Goal: Task Accomplishment & Management: Complete application form

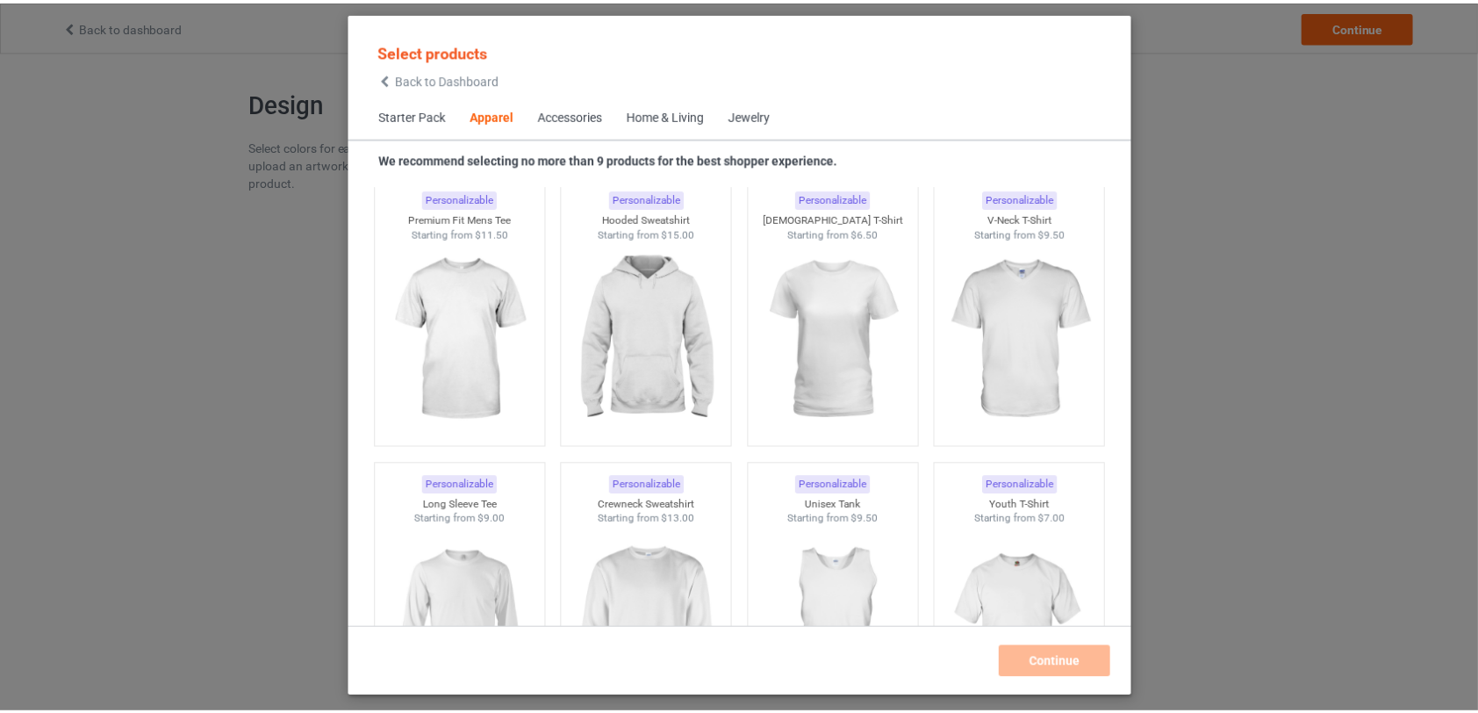
scroll to position [1250, 0]
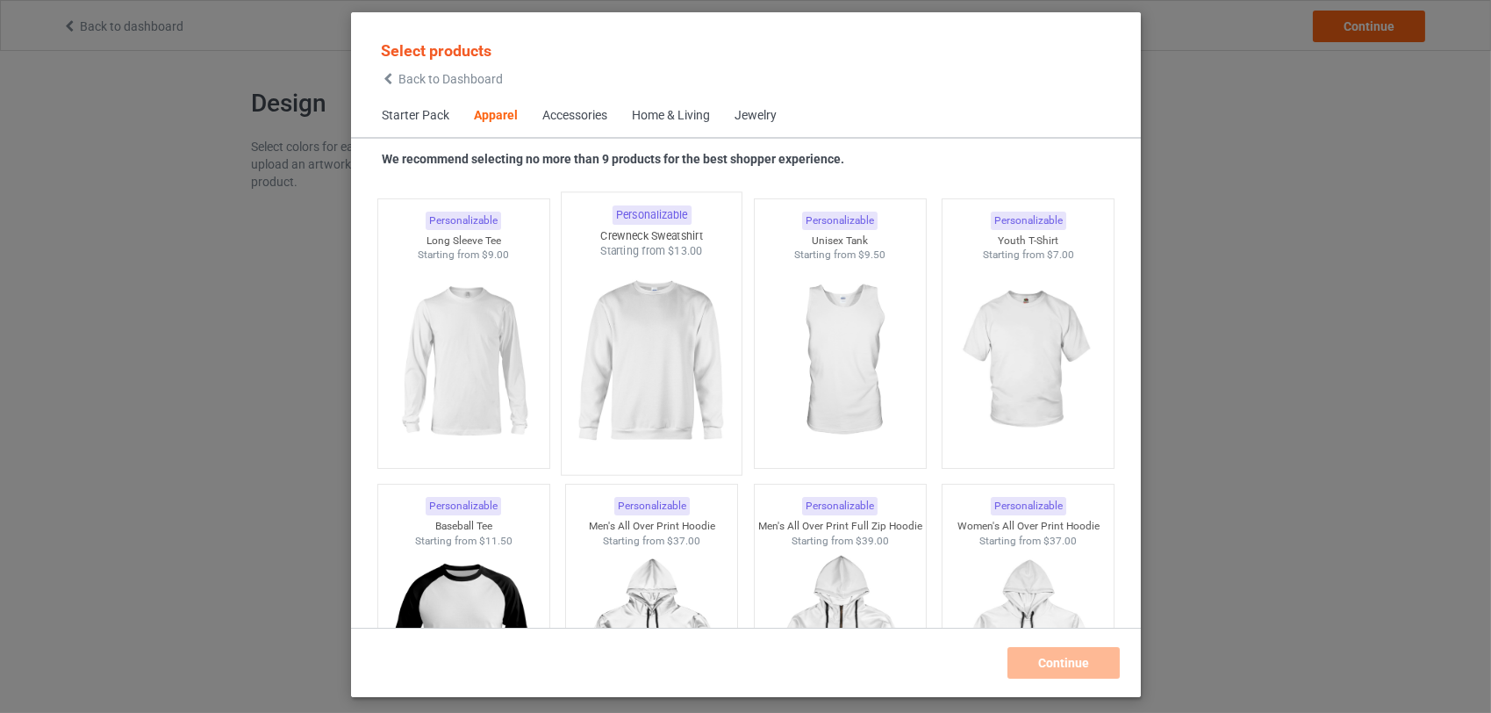
click at [677, 365] on img at bounding box center [651, 362] width 165 height 206
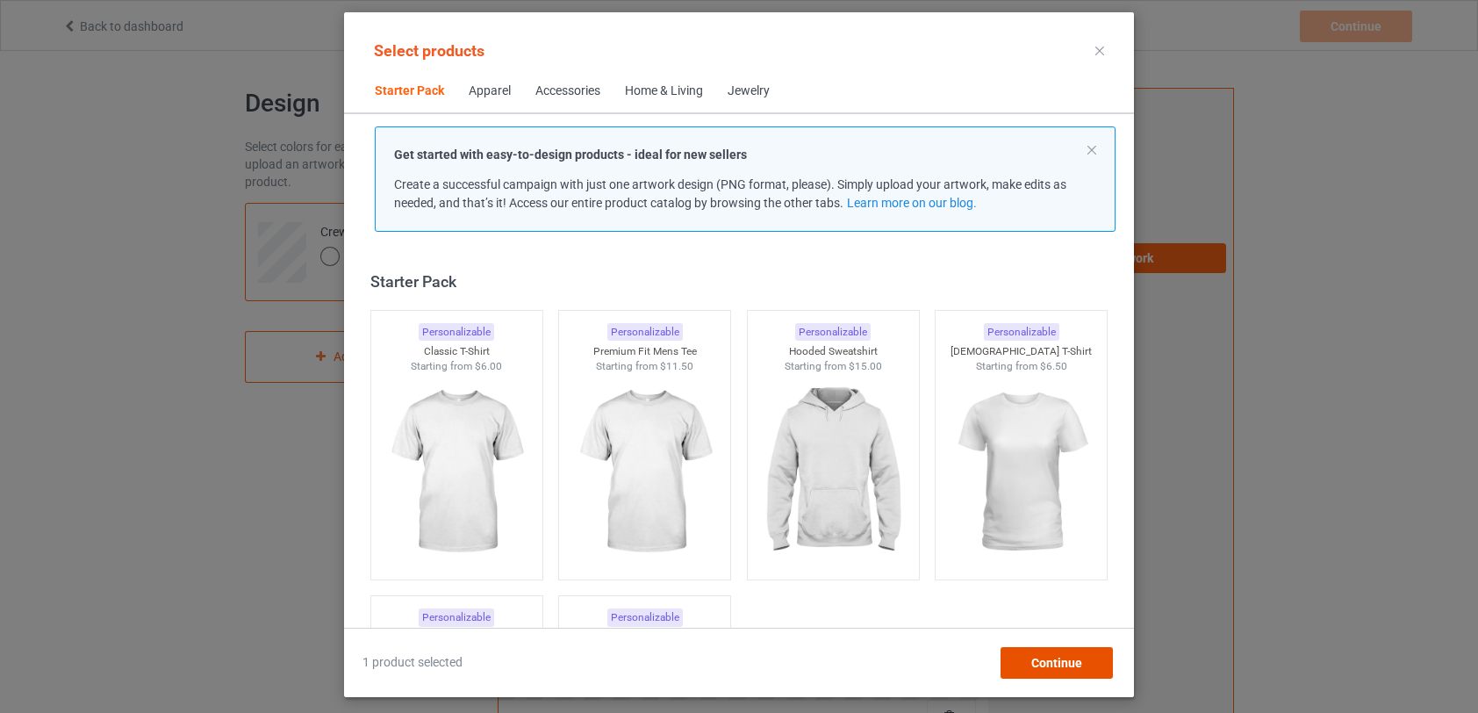
click at [1072, 658] on span "Continue" at bounding box center [1056, 662] width 51 height 14
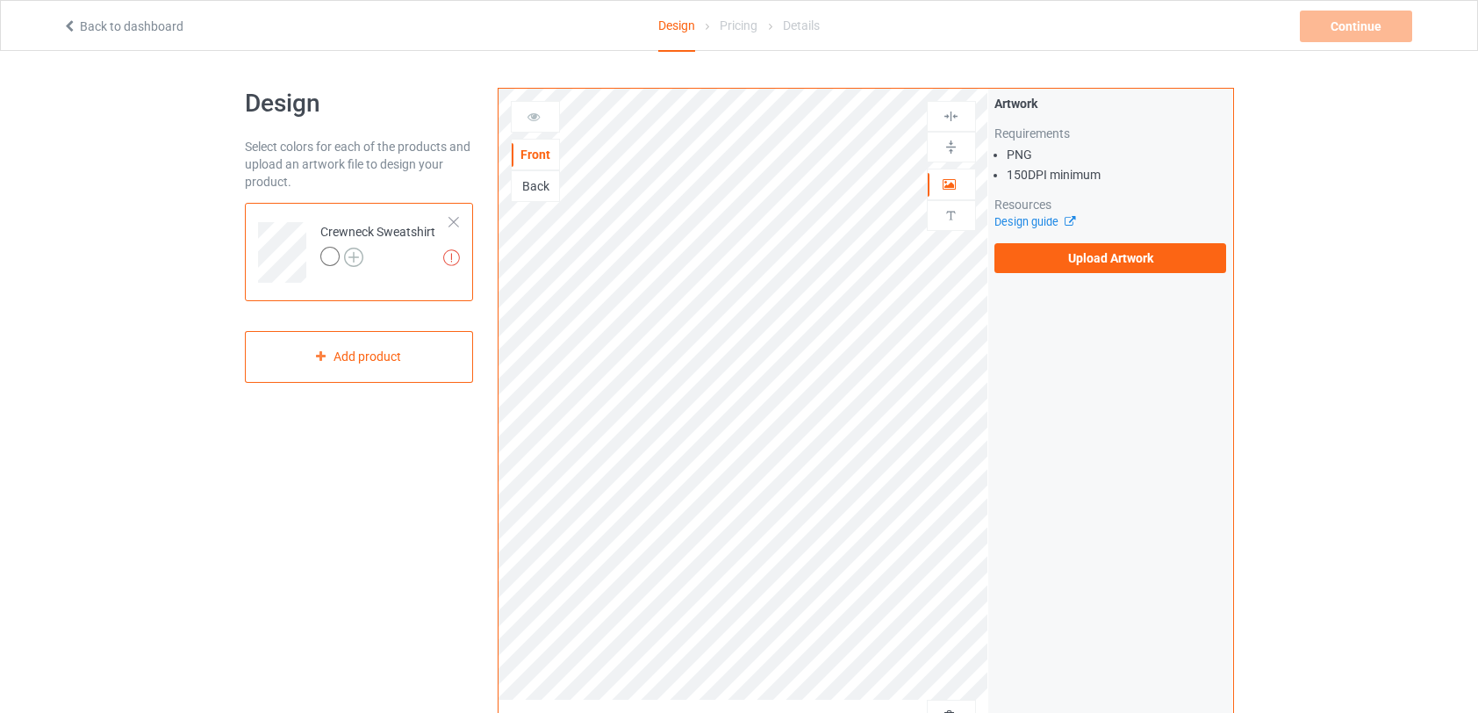
click at [355, 260] on img at bounding box center [353, 256] width 19 height 19
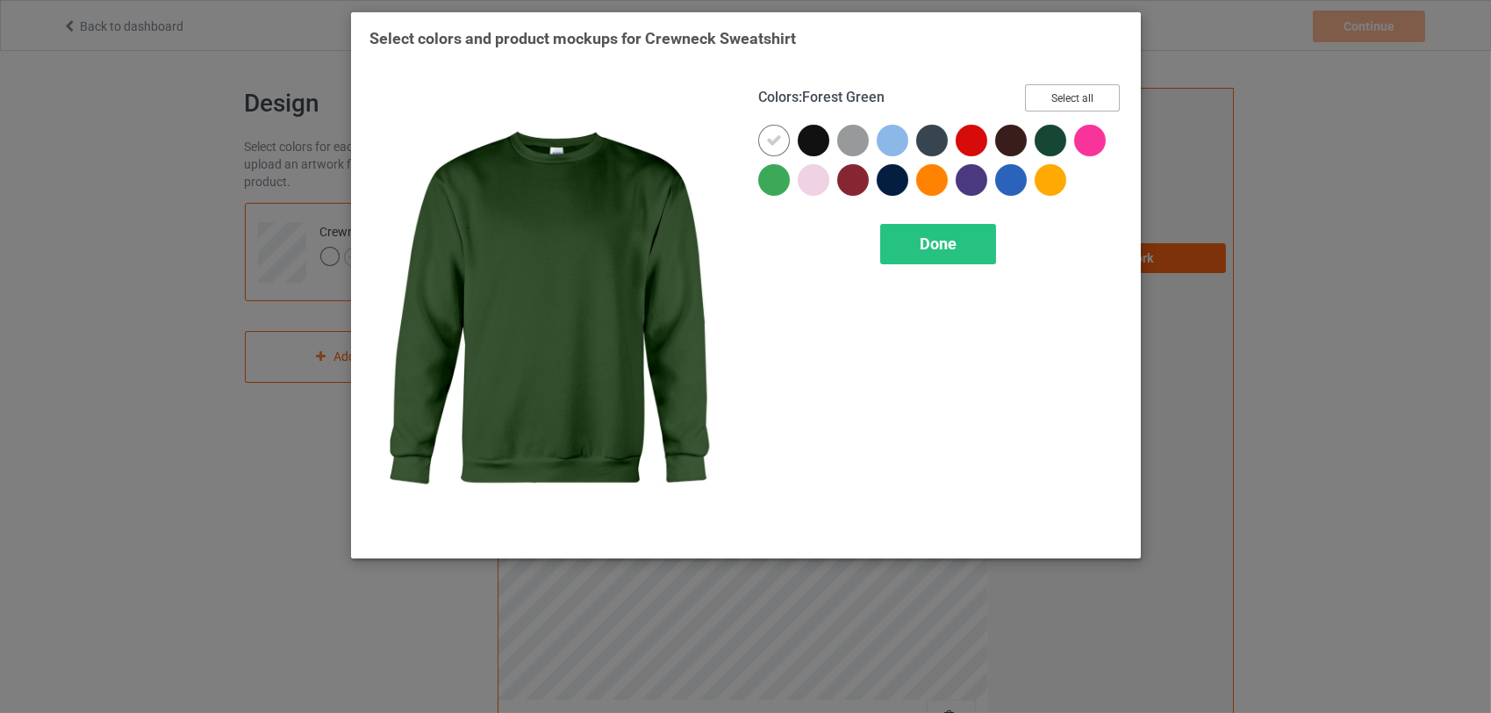
click at [1067, 102] on button "Select all" at bounding box center [1072, 97] width 95 height 27
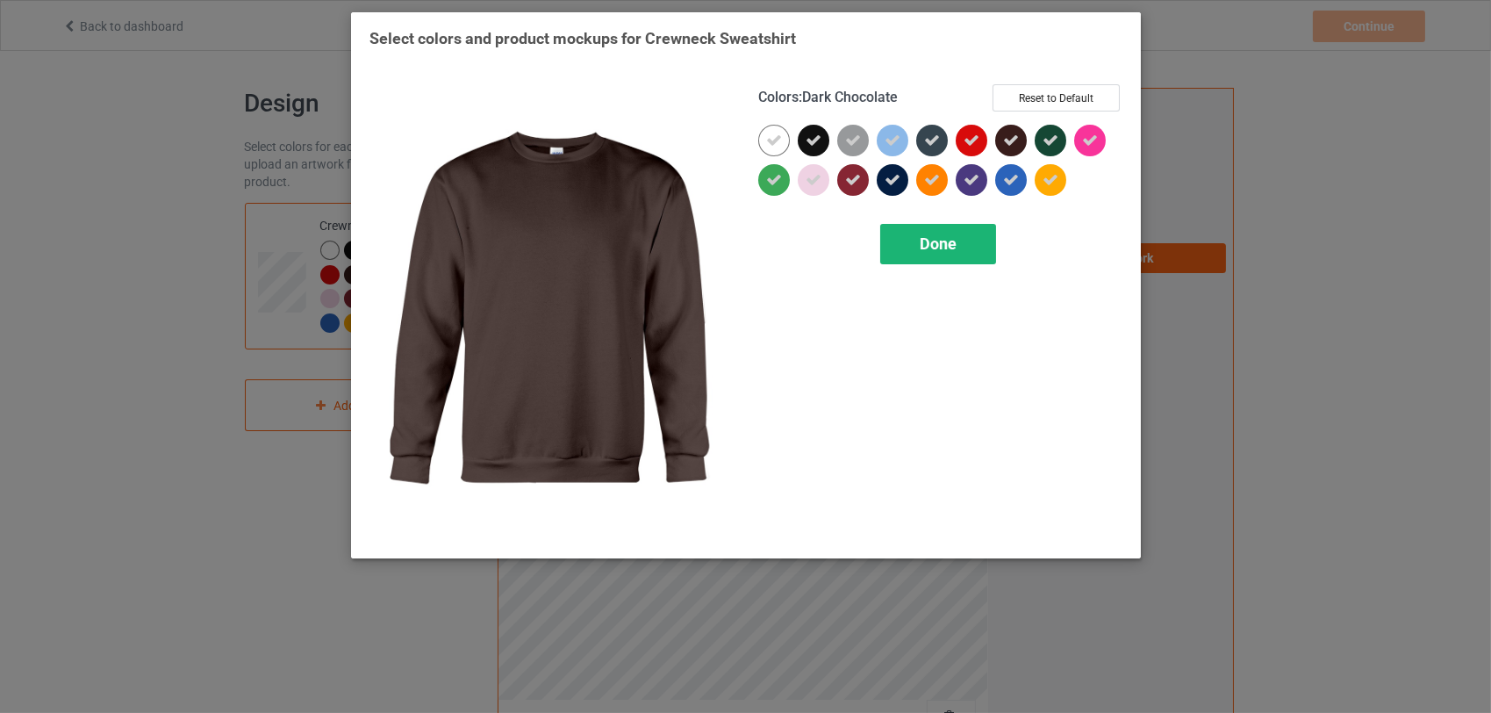
click at [944, 247] on span "Done" at bounding box center [938, 243] width 37 height 18
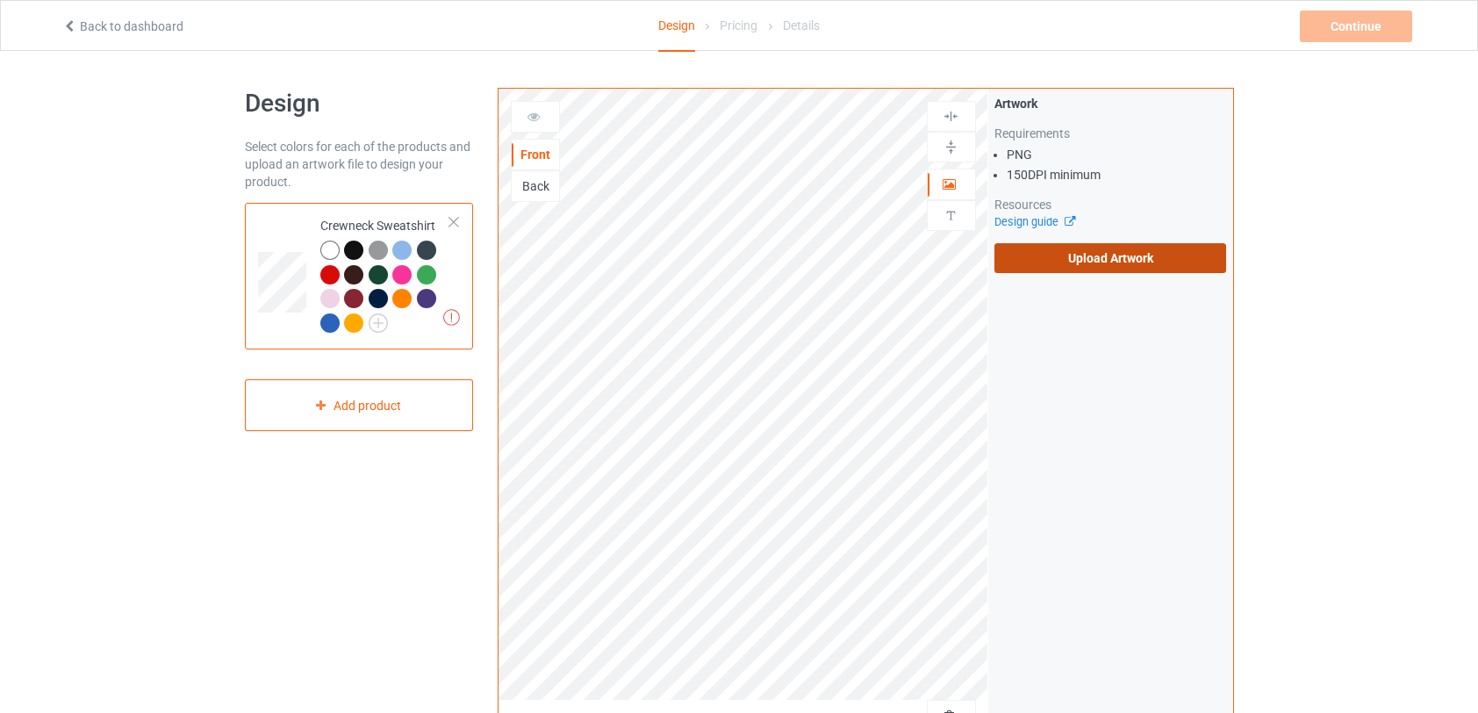
click at [1120, 261] on label "Upload Artwork" at bounding box center [1110, 258] width 233 height 30
click at [0, 0] on input "Upload Artwork" at bounding box center [0, 0] width 0 height 0
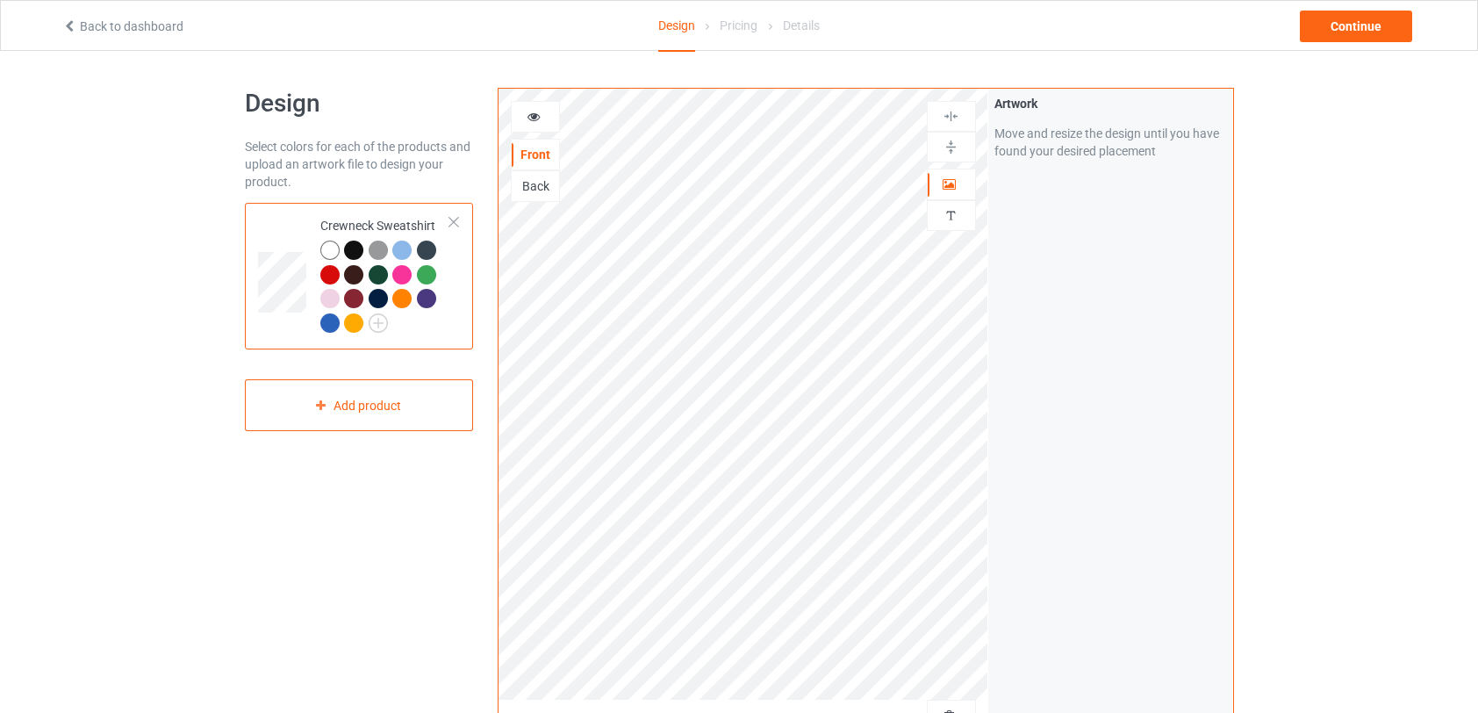
click at [353, 250] on div at bounding box center [353, 249] width 19 height 19
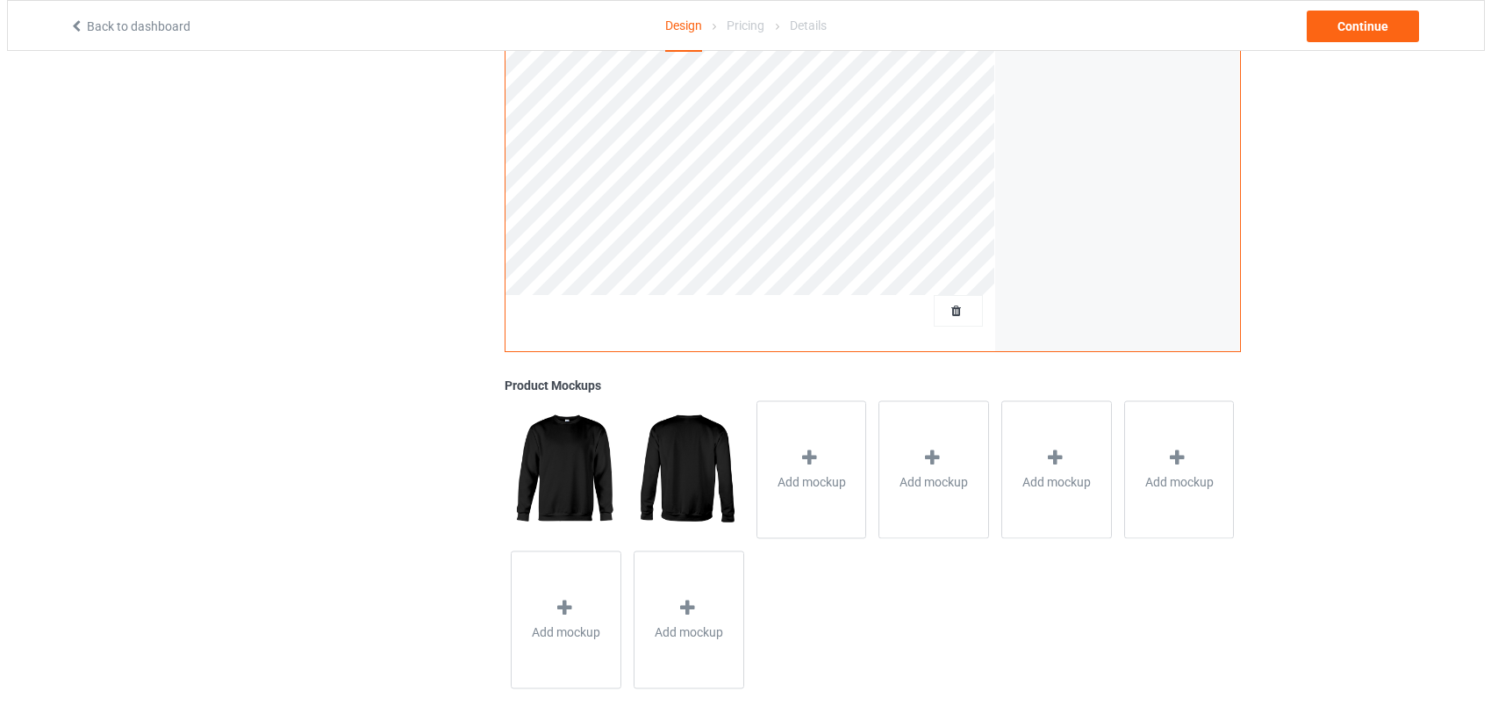
scroll to position [423, 0]
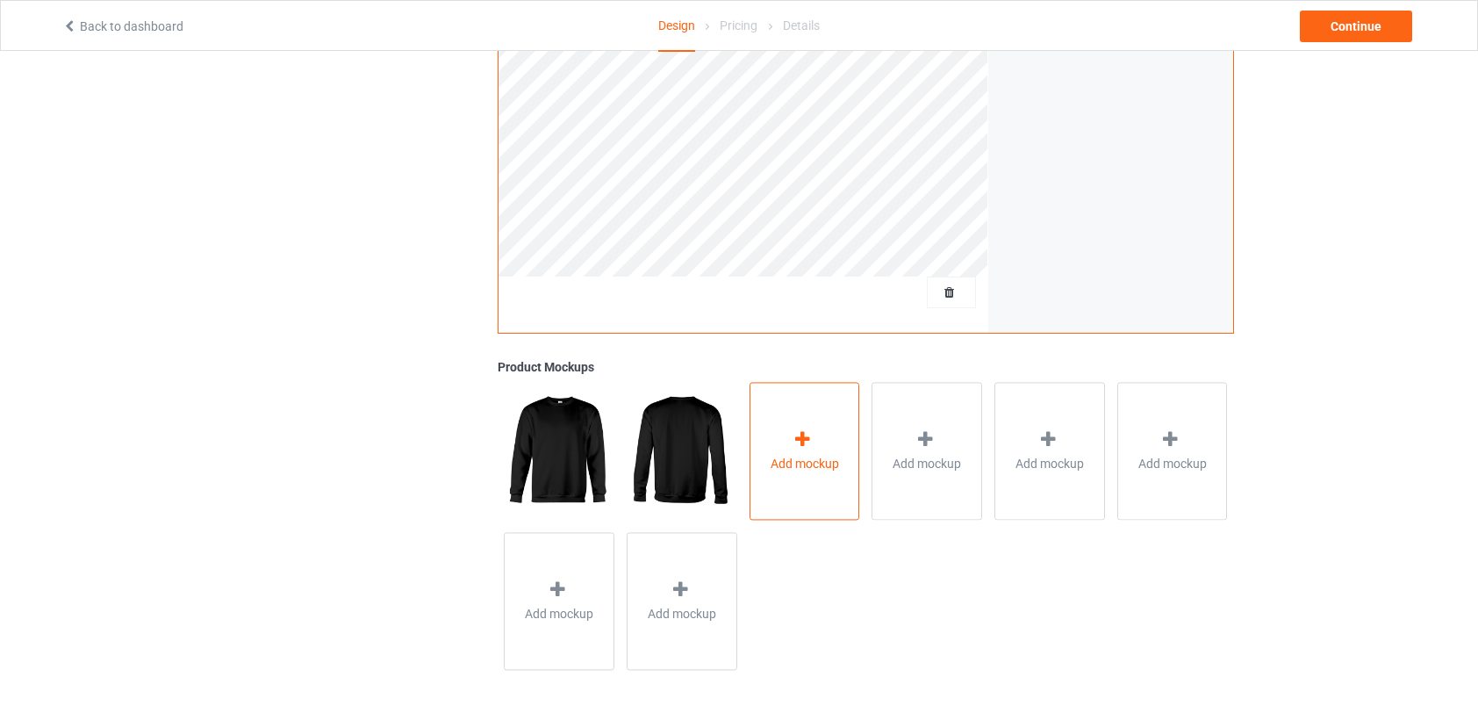
click at [809, 465] on span "Add mockup" at bounding box center [804, 464] width 68 height 18
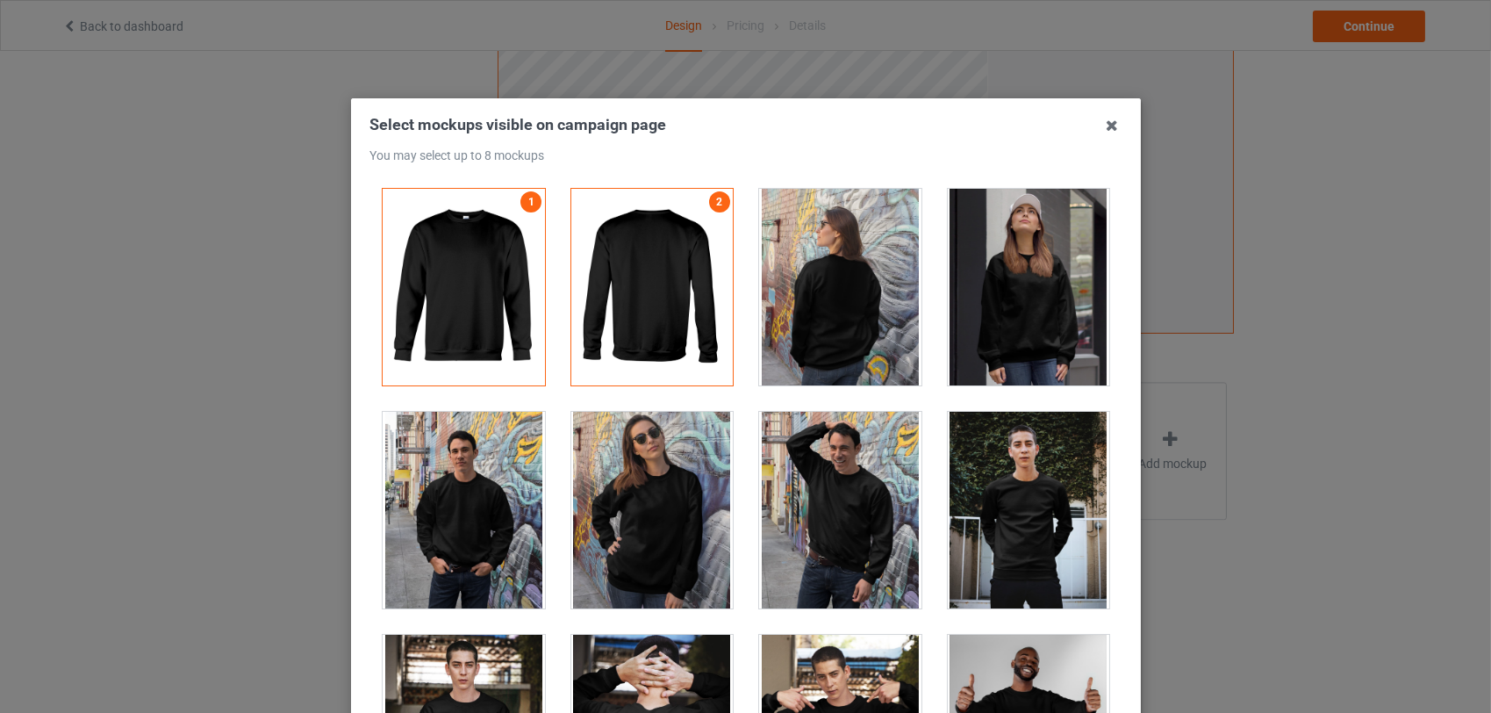
click at [635, 535] on div at bounding box center [651, 510] width 162 height 197
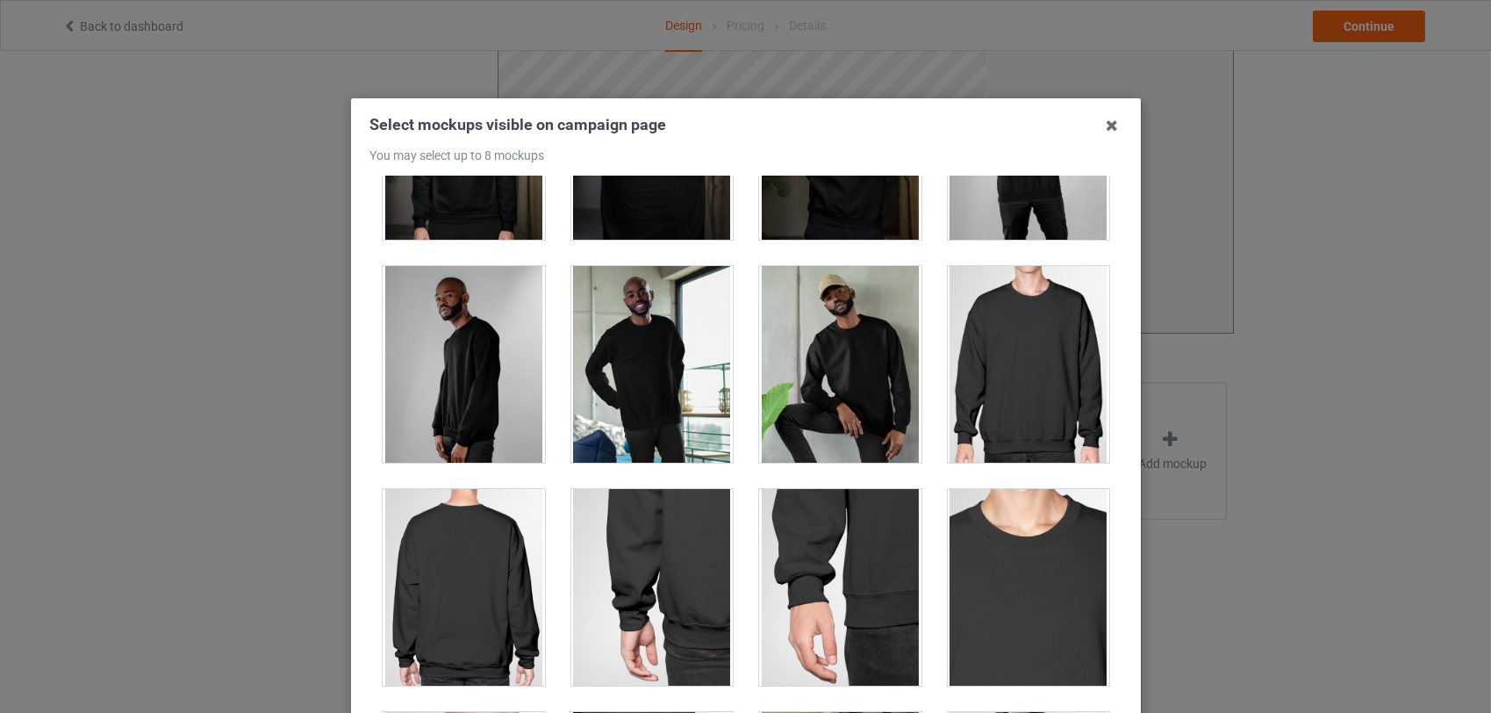
scroll to position [598, 0]
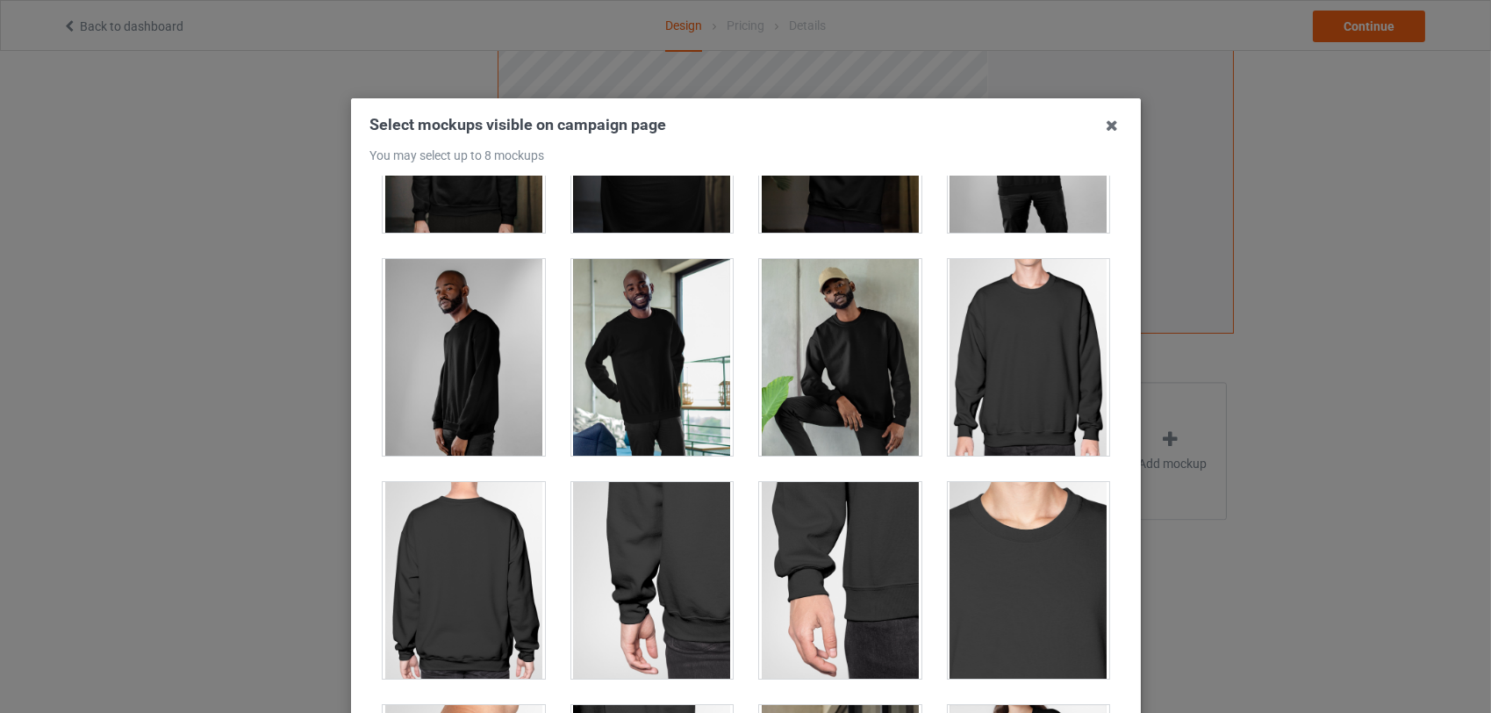
click at [827, 333] on div at bounding box center [840, 357] width 162 height 197
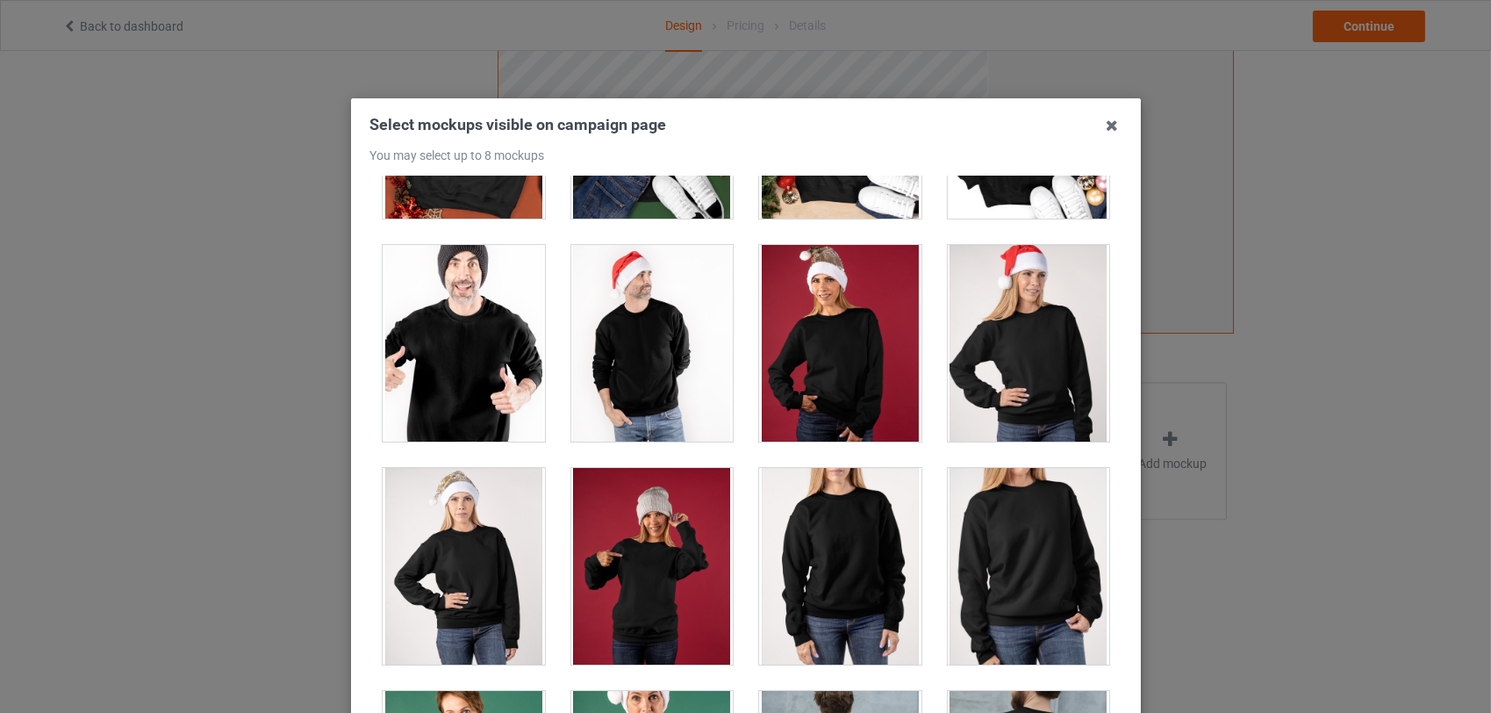
scroll to position [2187, 0]
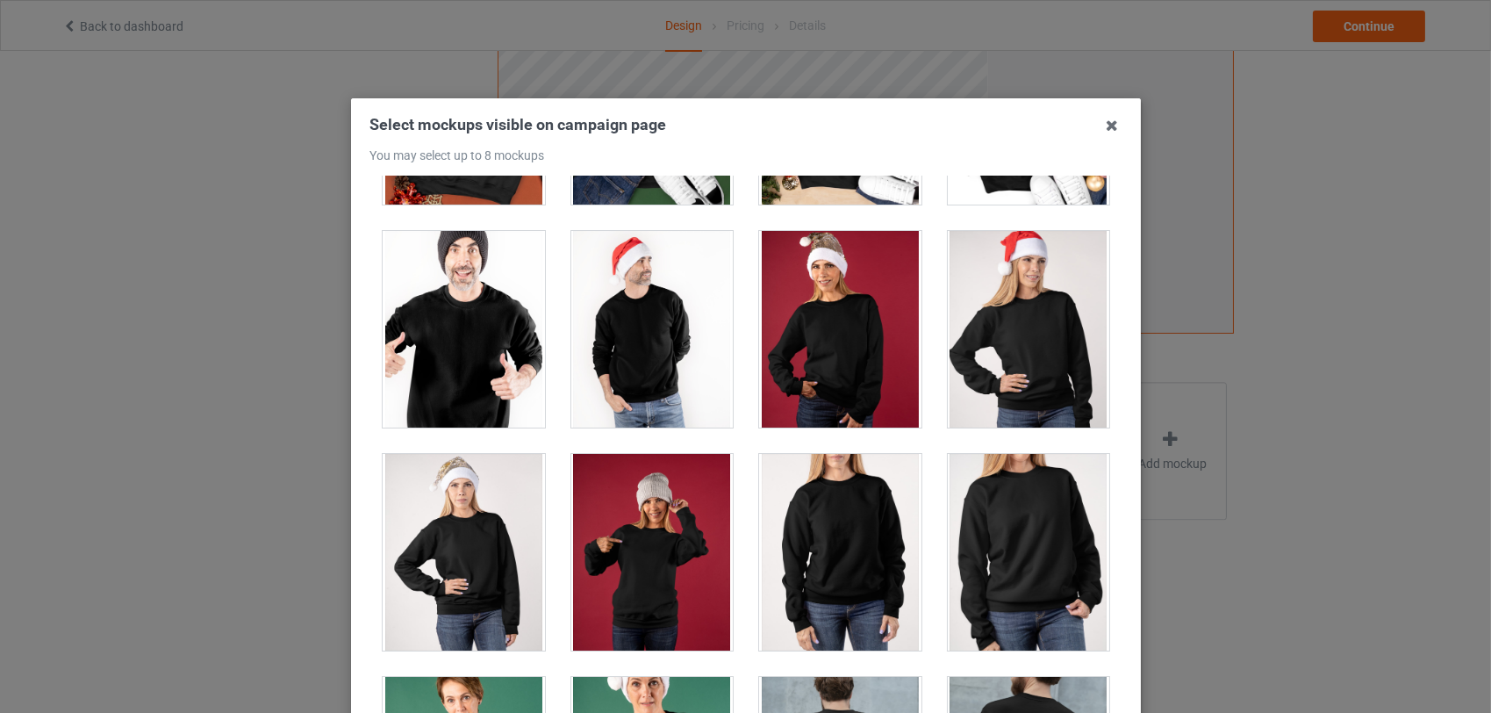
click at [655, 548] on div at bounding box center [651, 552] width 162 height 197
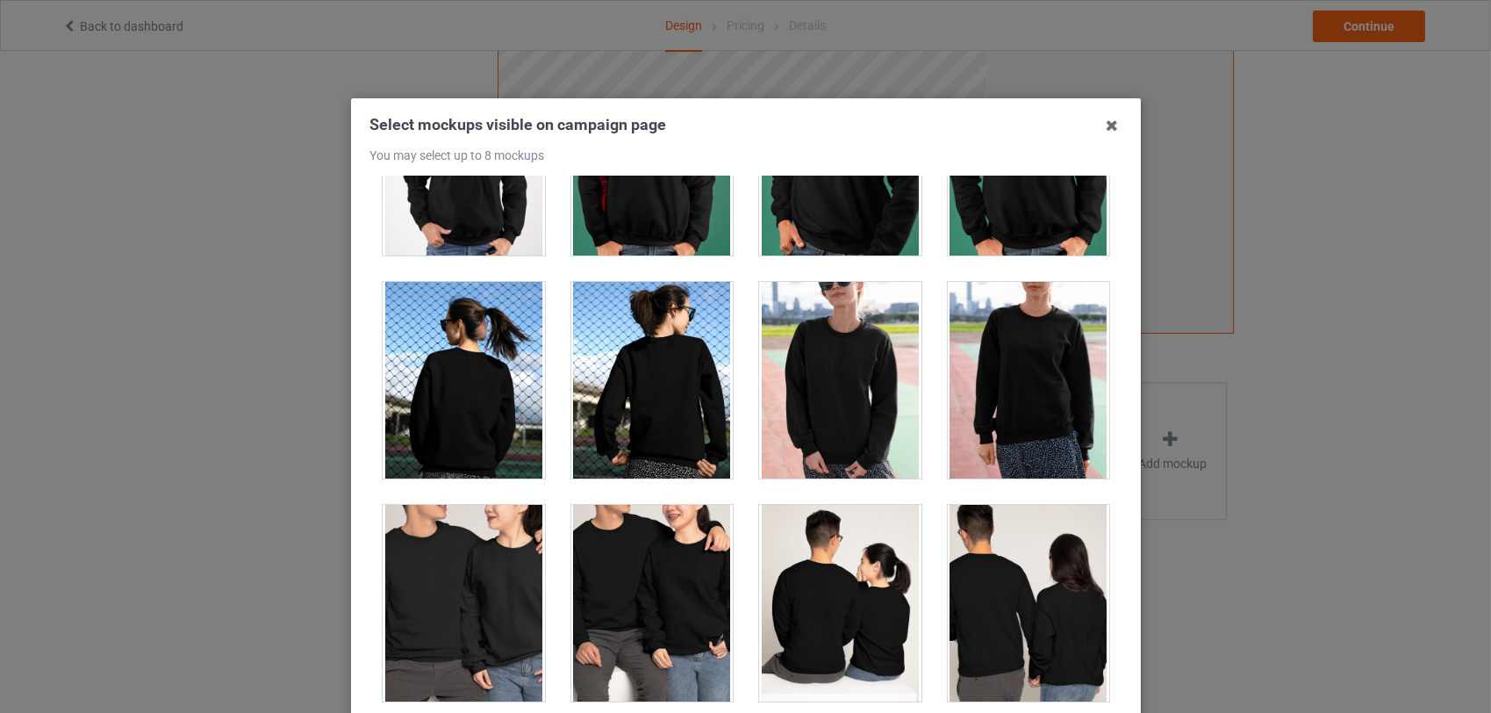
scroll to position [3257, 0]
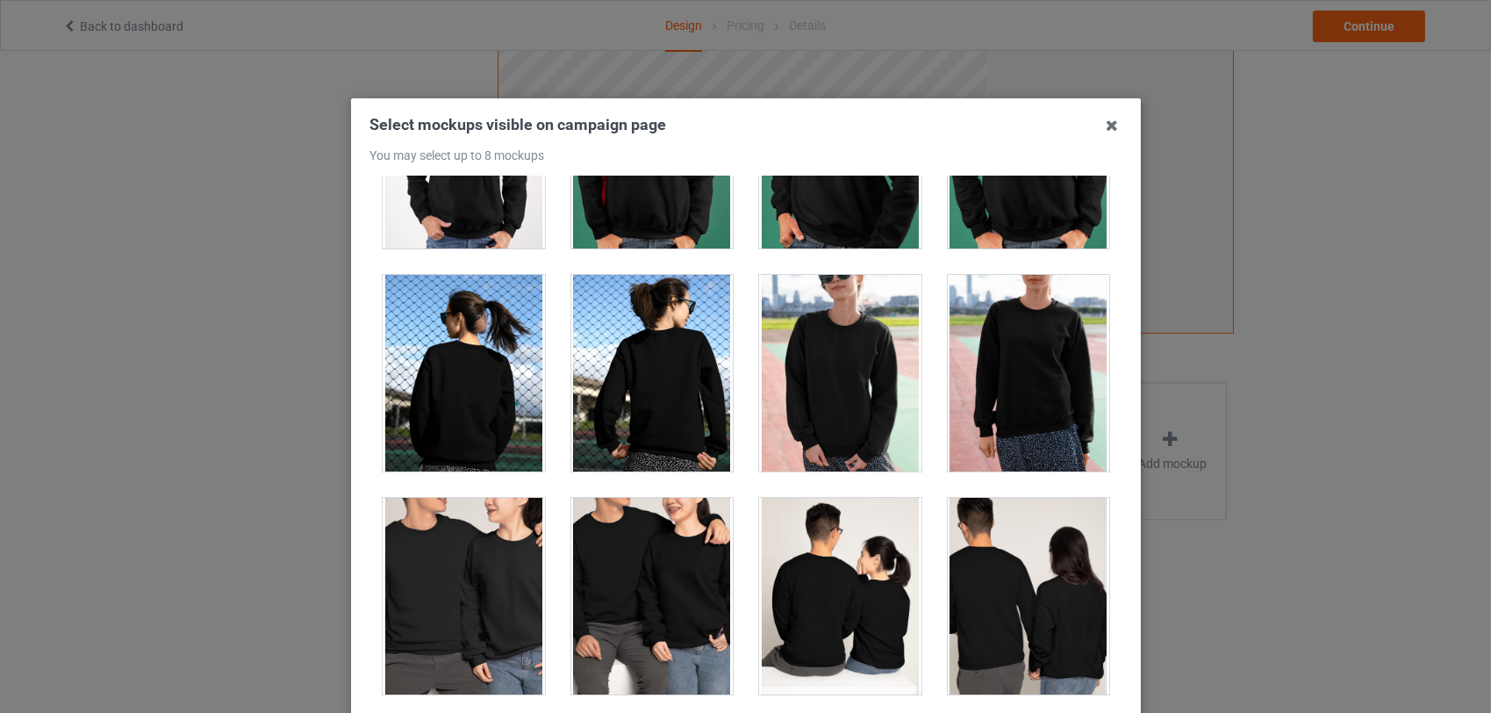
click at [849, 398] on div at bounding box center [840, 373] width 162 height 197
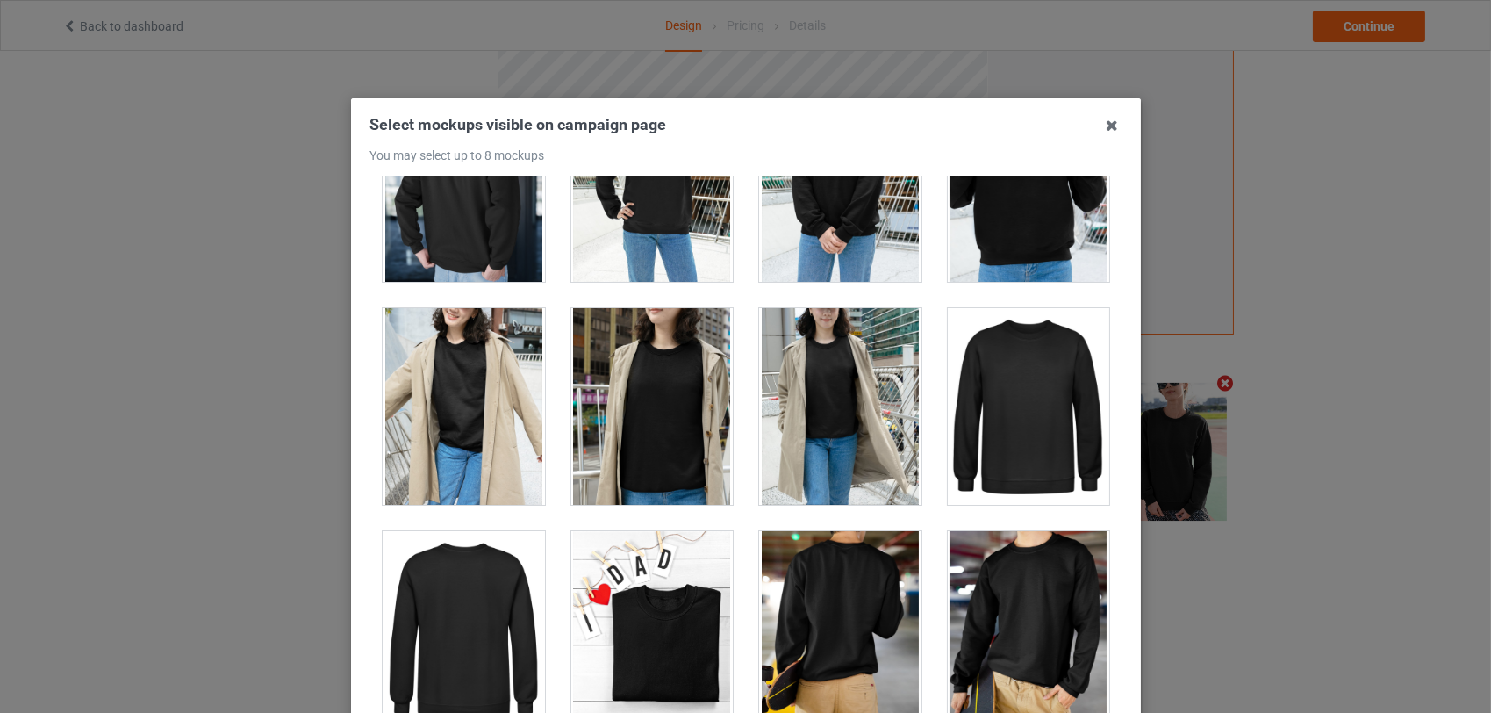
scroll to position [4737, 0]
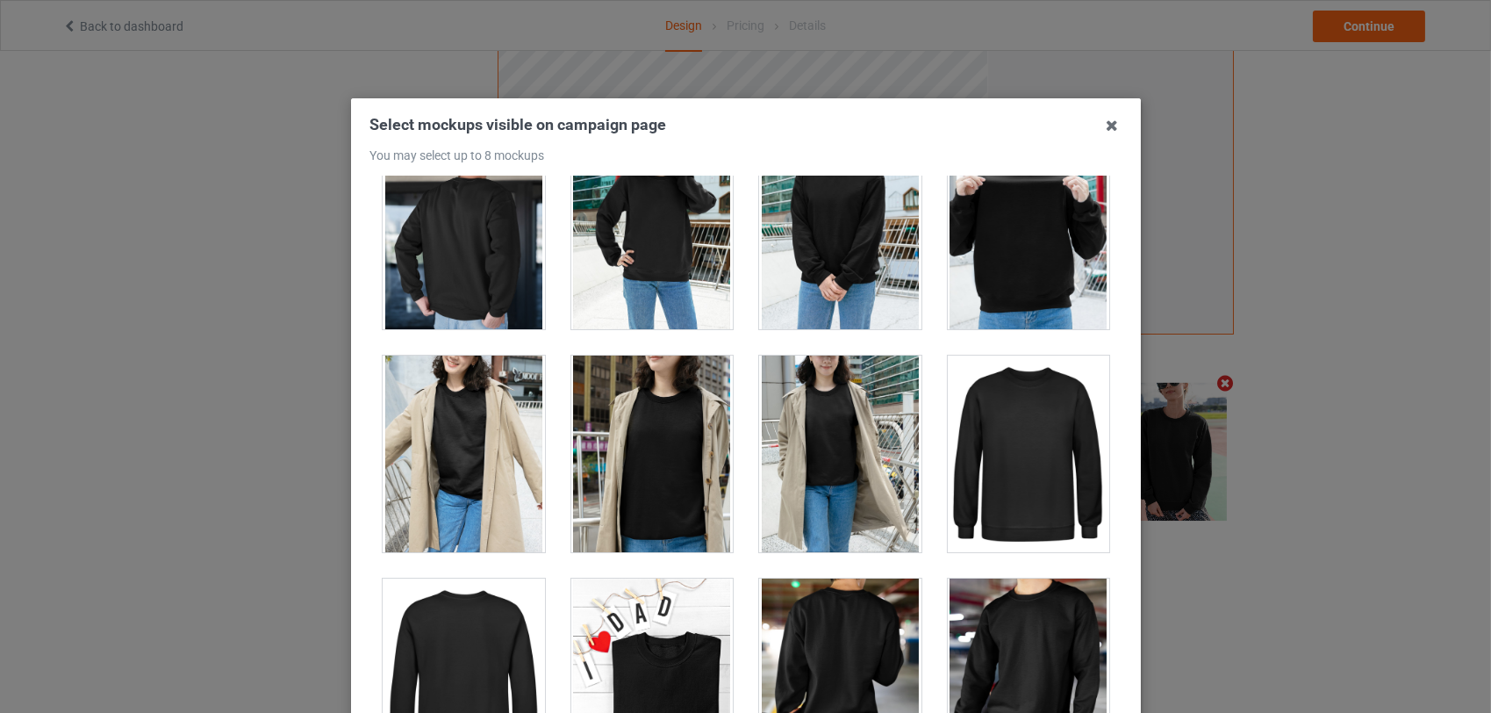
click at [691, 455] on div at bounding box center [651, 453] width 162 height 197
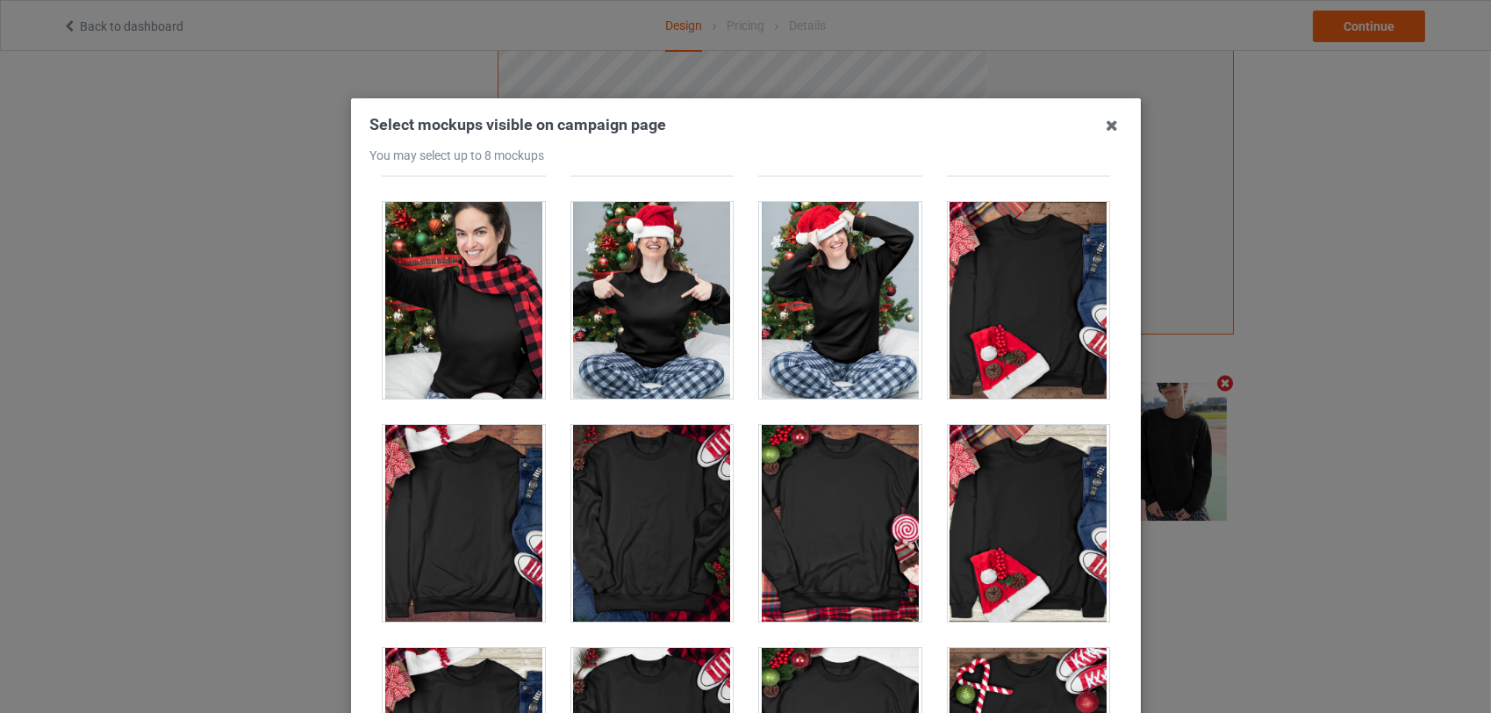
scroll to position [7348, 0]
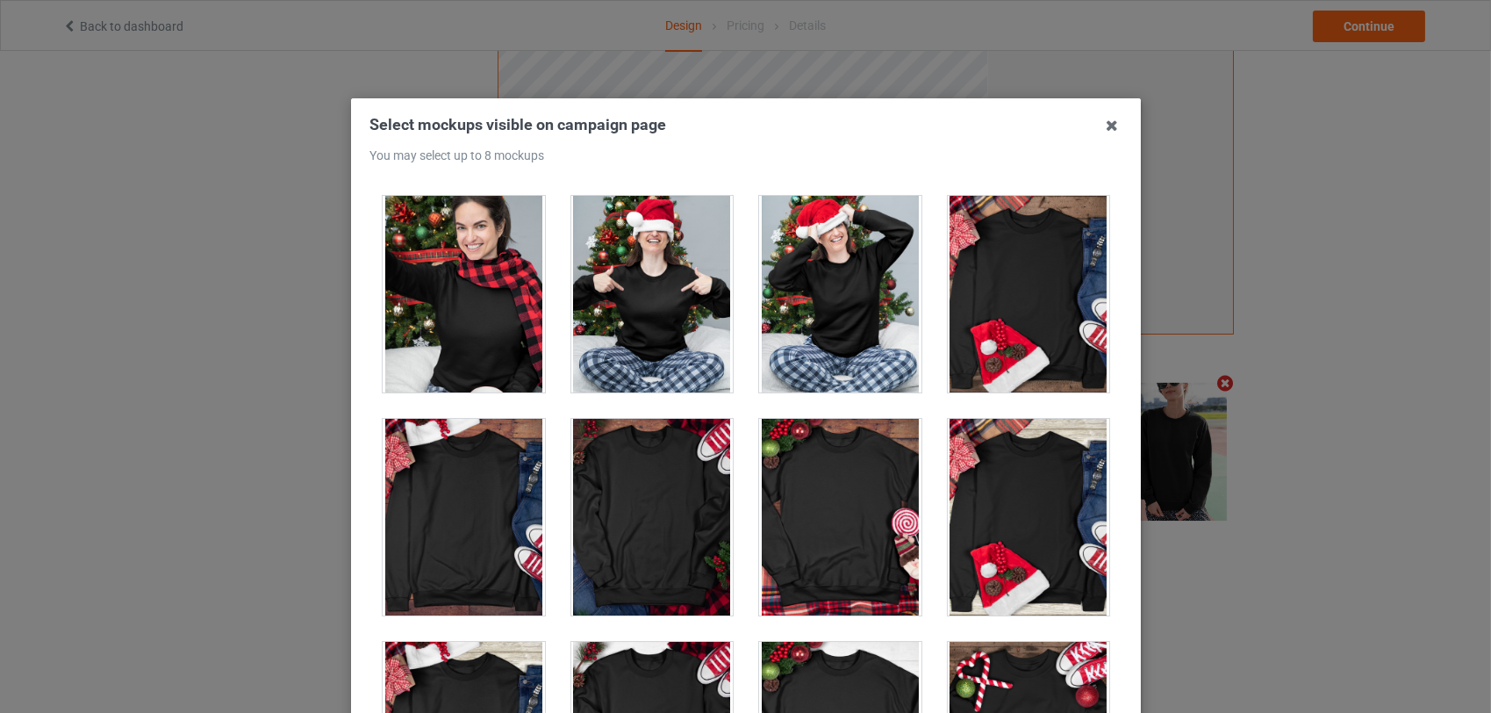
click at [672, 309] on div at bounding box center [651, 294] width 162 height 197
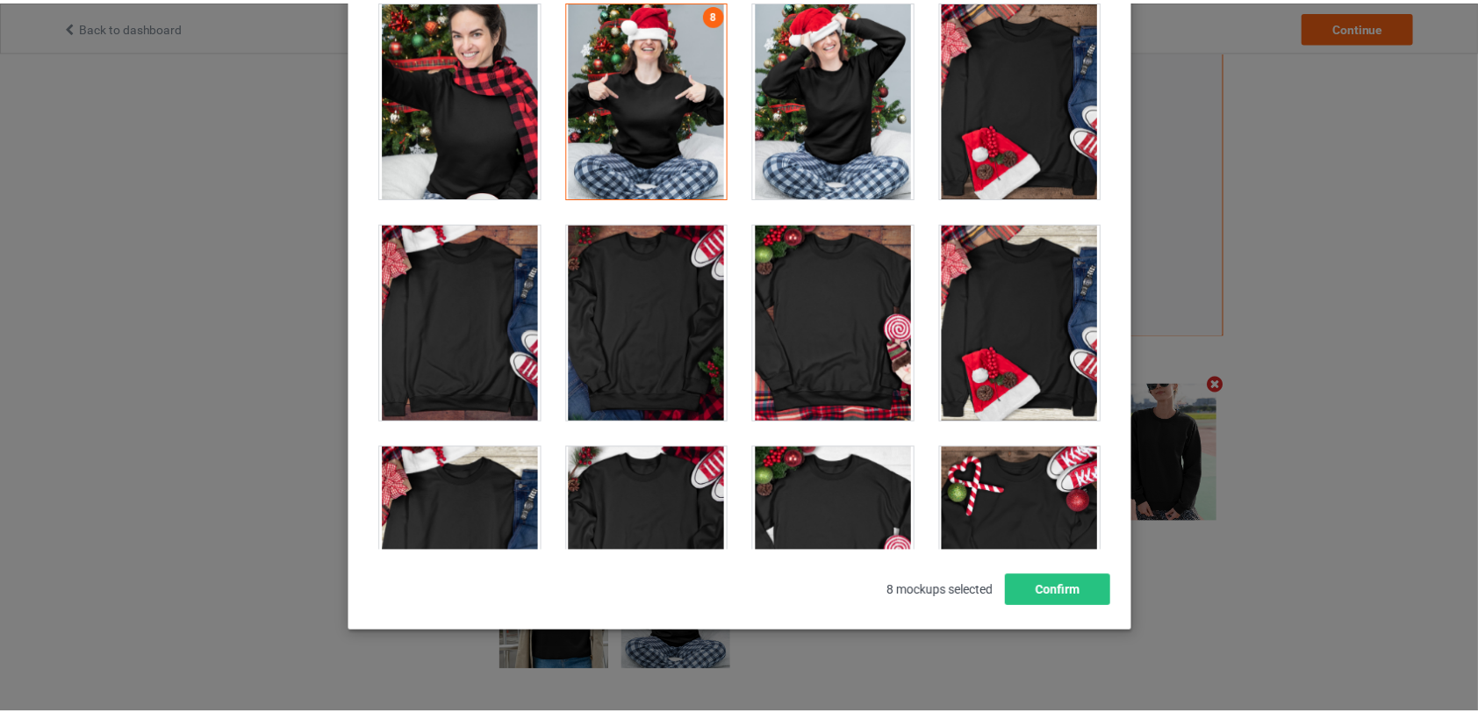
scroll to position [211, 0]
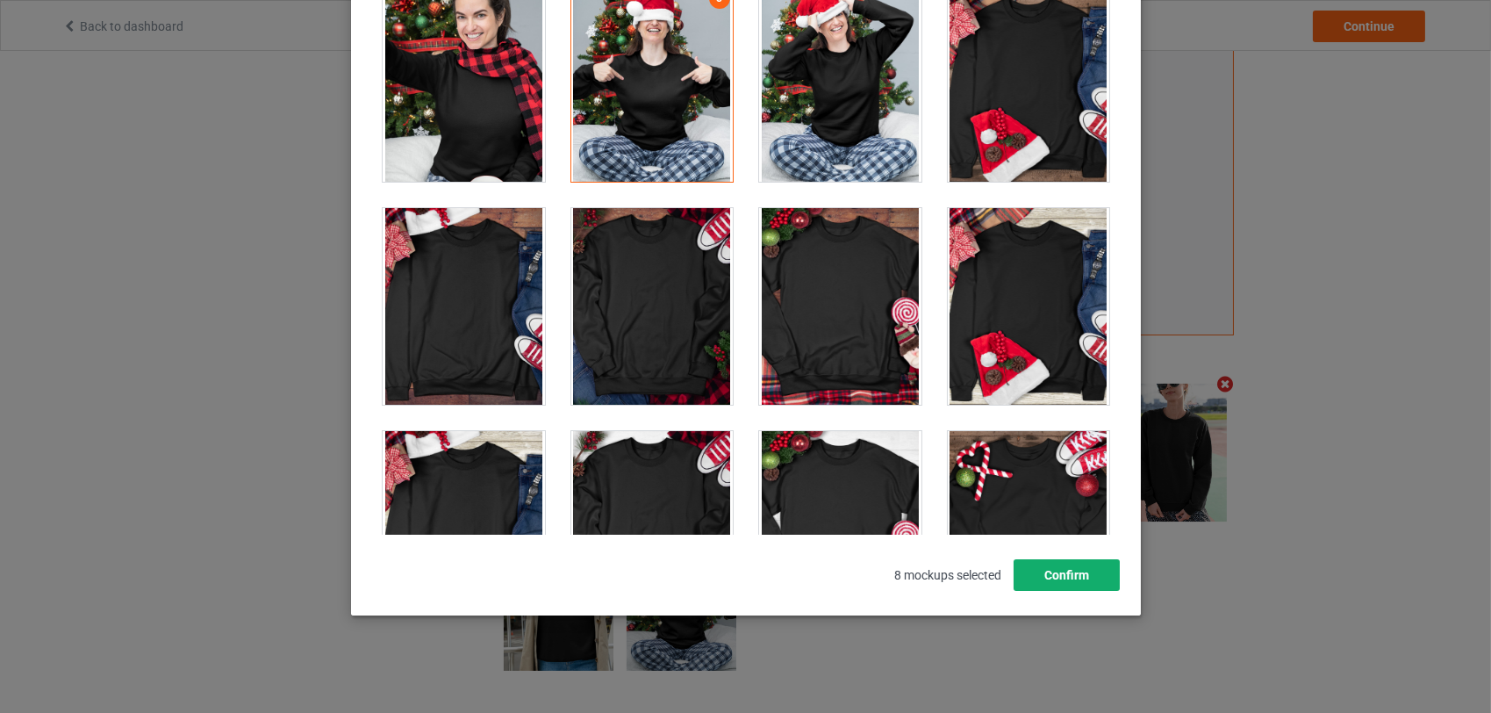
click at [1078, 579] on button "Confirm" at bounding box center [1066, 575] width 106 height 32
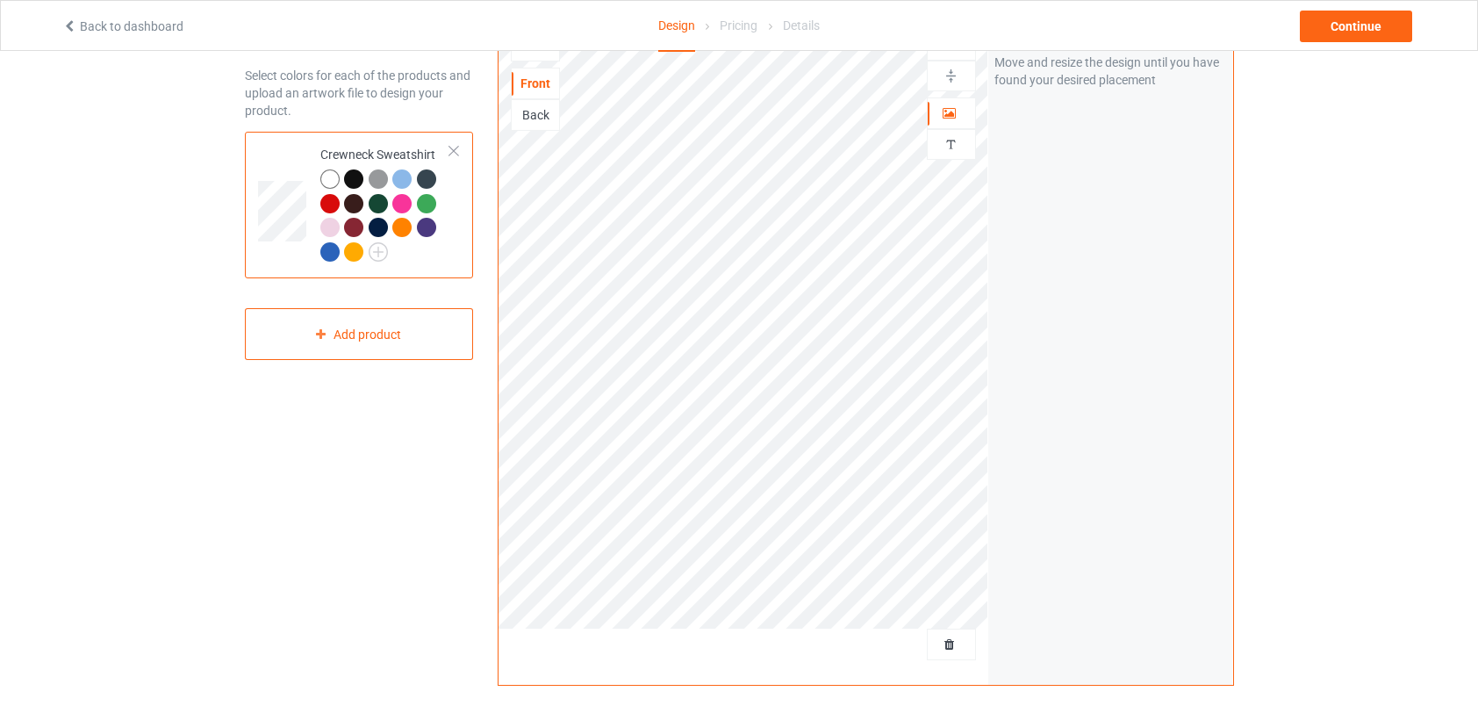
scroll to position [67, 0]
click at [1369, 24] on div "Continue" at bounding box center [1356, 27] width 112 height 32
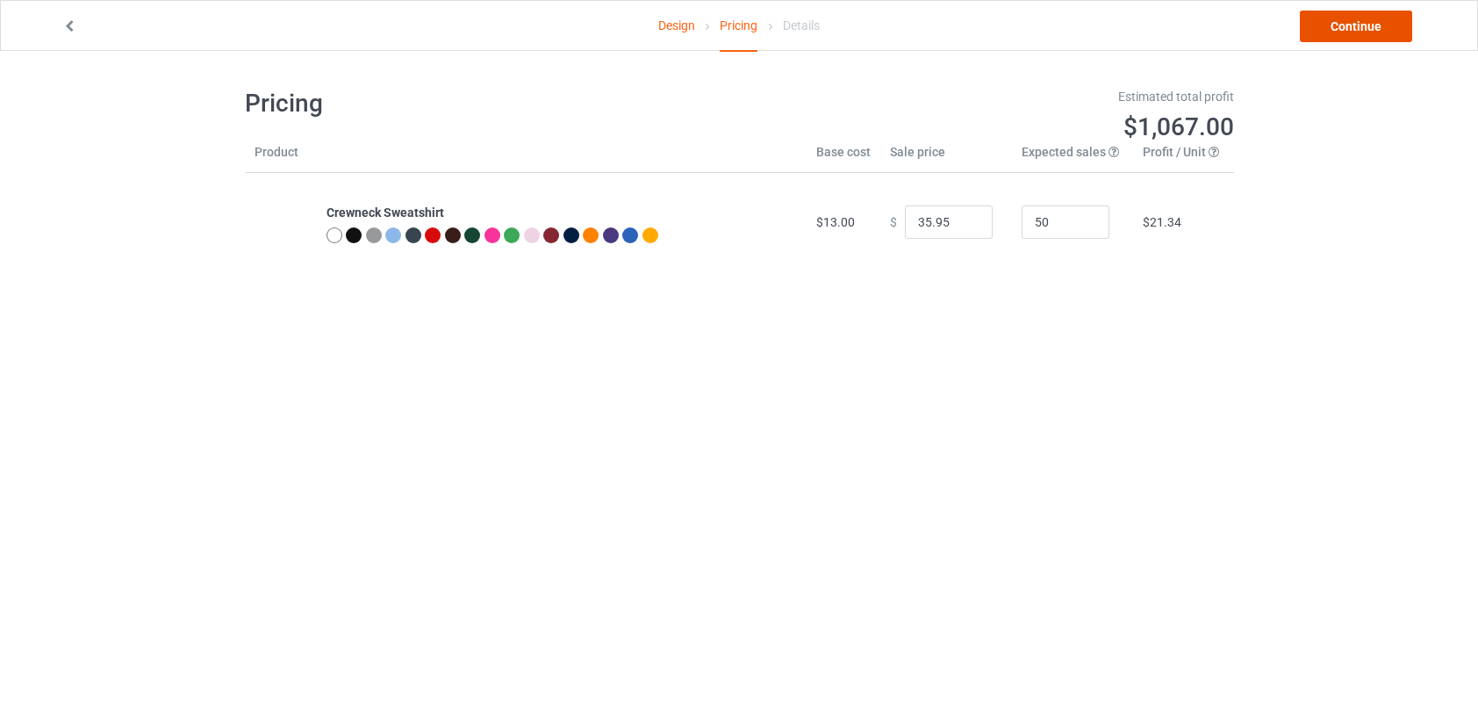
click at [1349, 27] on link "Continue" at bounding box center [1356, 27] width 112 height 32
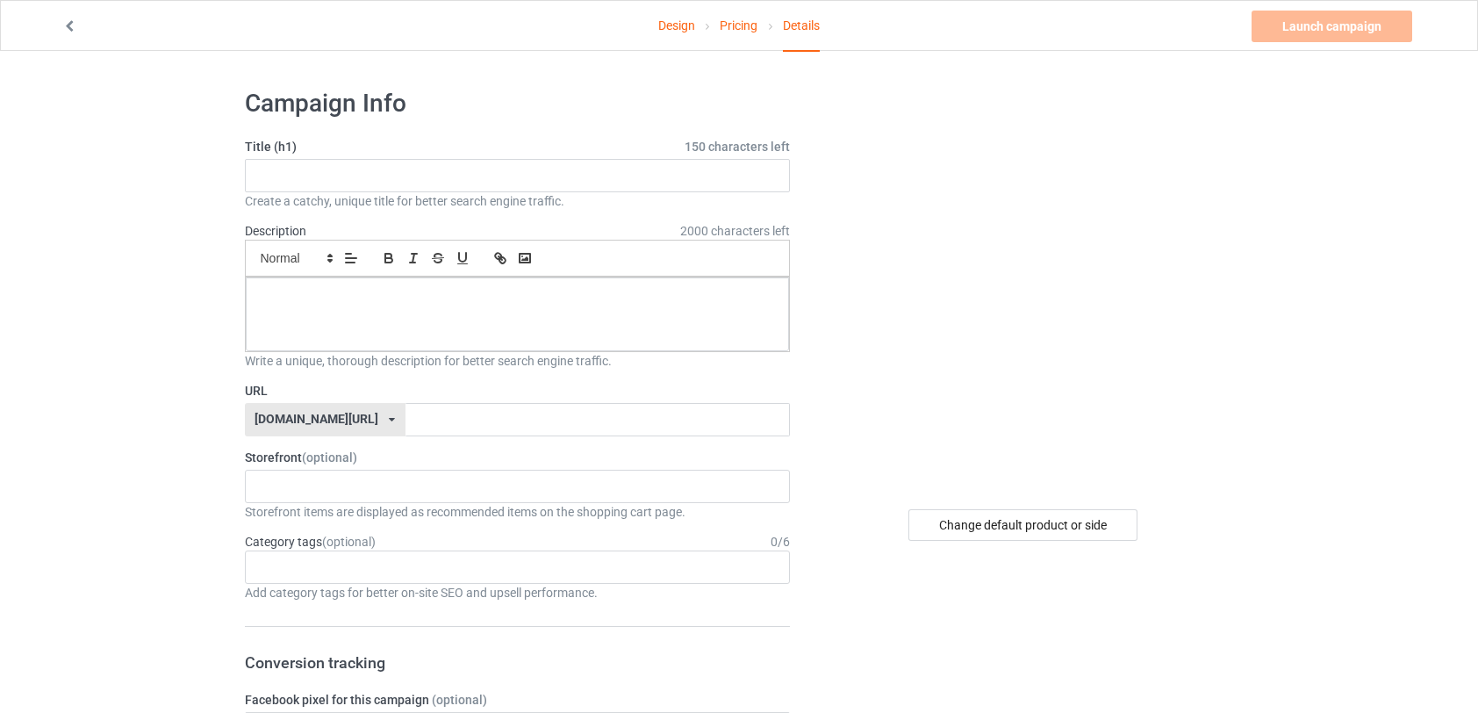
scroll to position [7, 0]
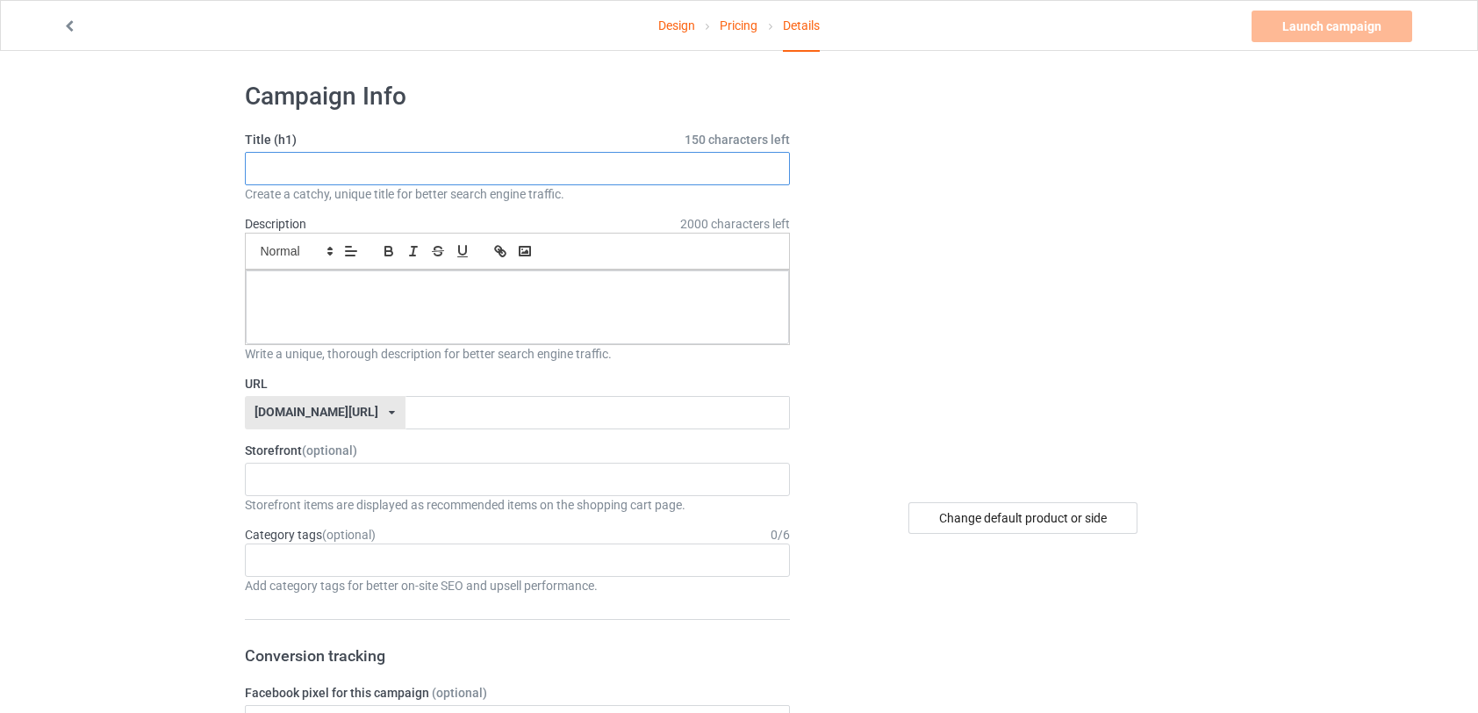
click at [386, 168] on input "text" at bounding box center [518, 168] width 546 height 33
type input "DL sweatshirt"
click at [305, 288] on p at bounding box center [518, 290] width 516 height 17
click at [405, 414] on input "text" at bounding box center [597, 412] width 384 height 33
type input "DLsweatshirt"
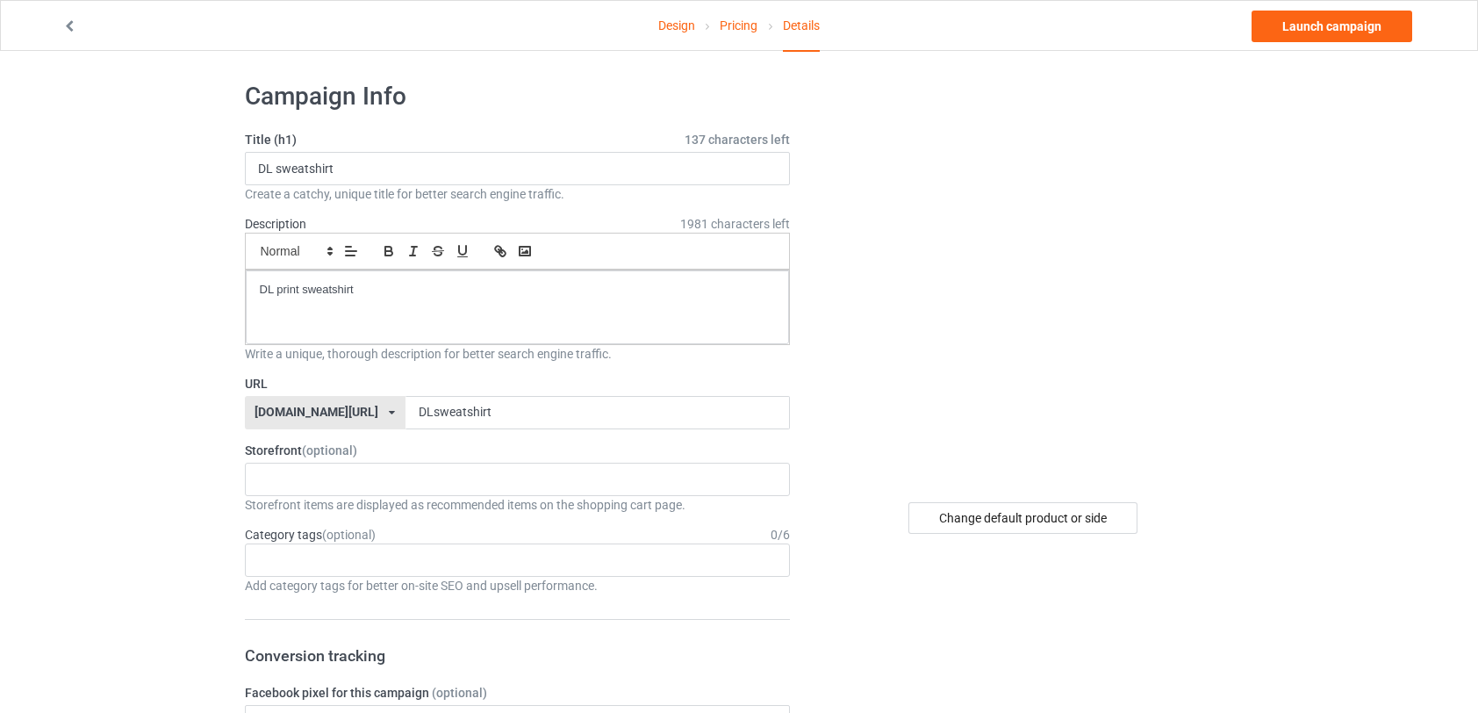
click at [835, 473] on div at bounding box center [1023, 278] width 419 height 395
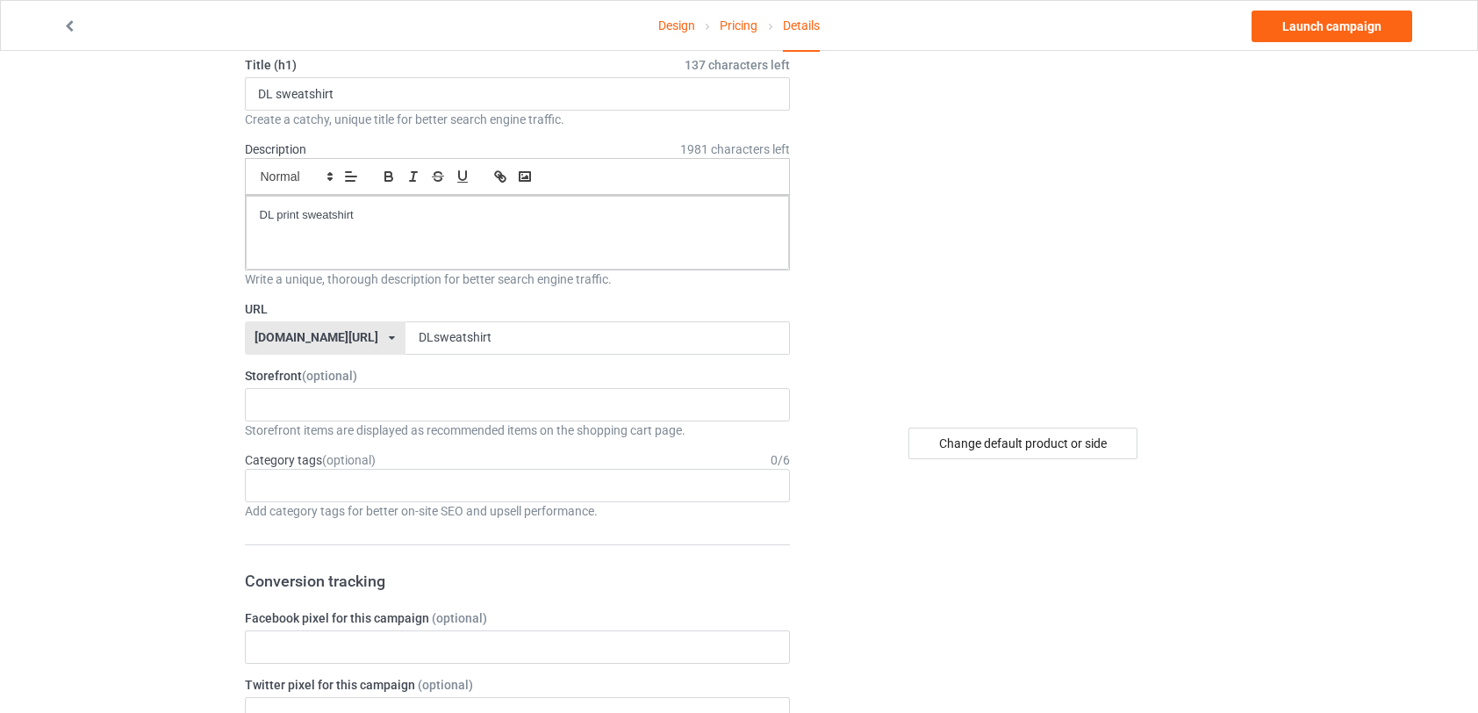
scroll to position [30, 0]
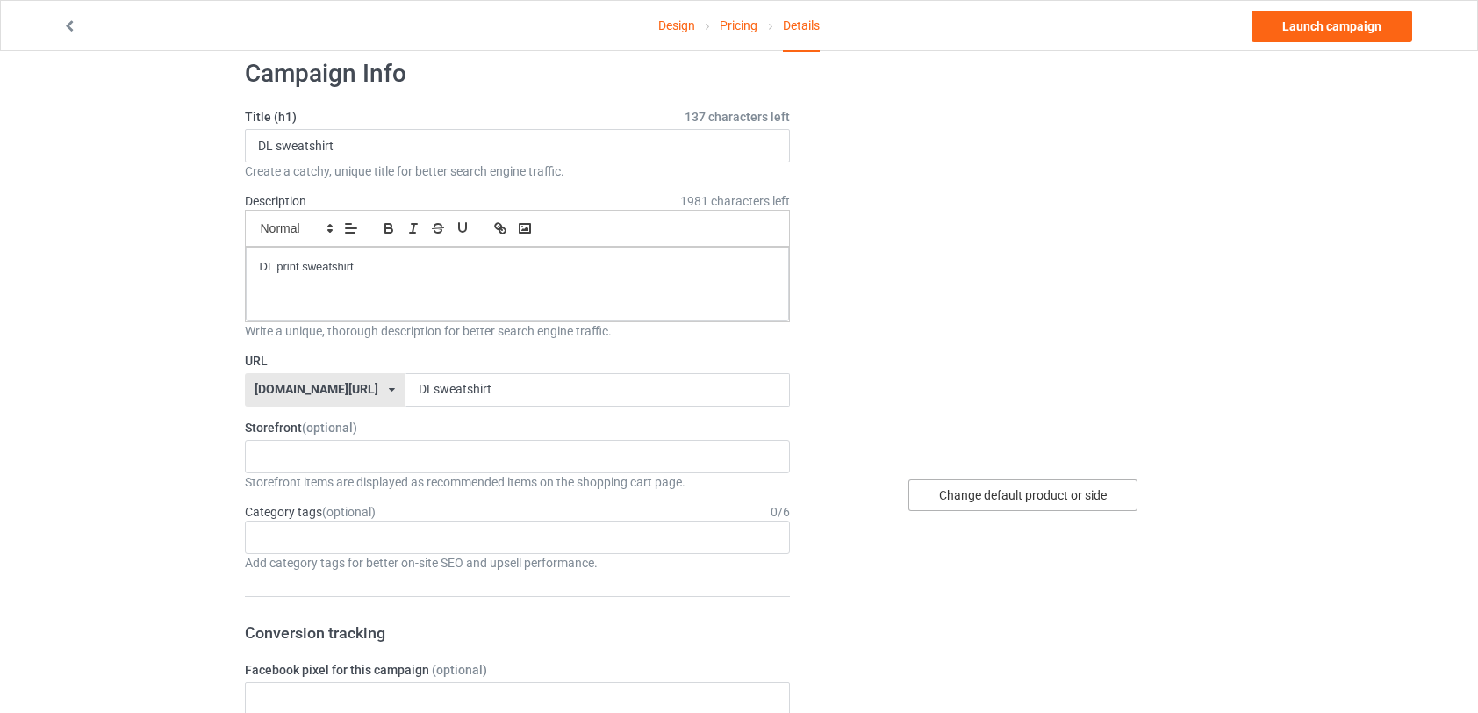
click at [1049, 498] on div "Change default product or side" at bounding box center [1022, 495] width 229 height 32
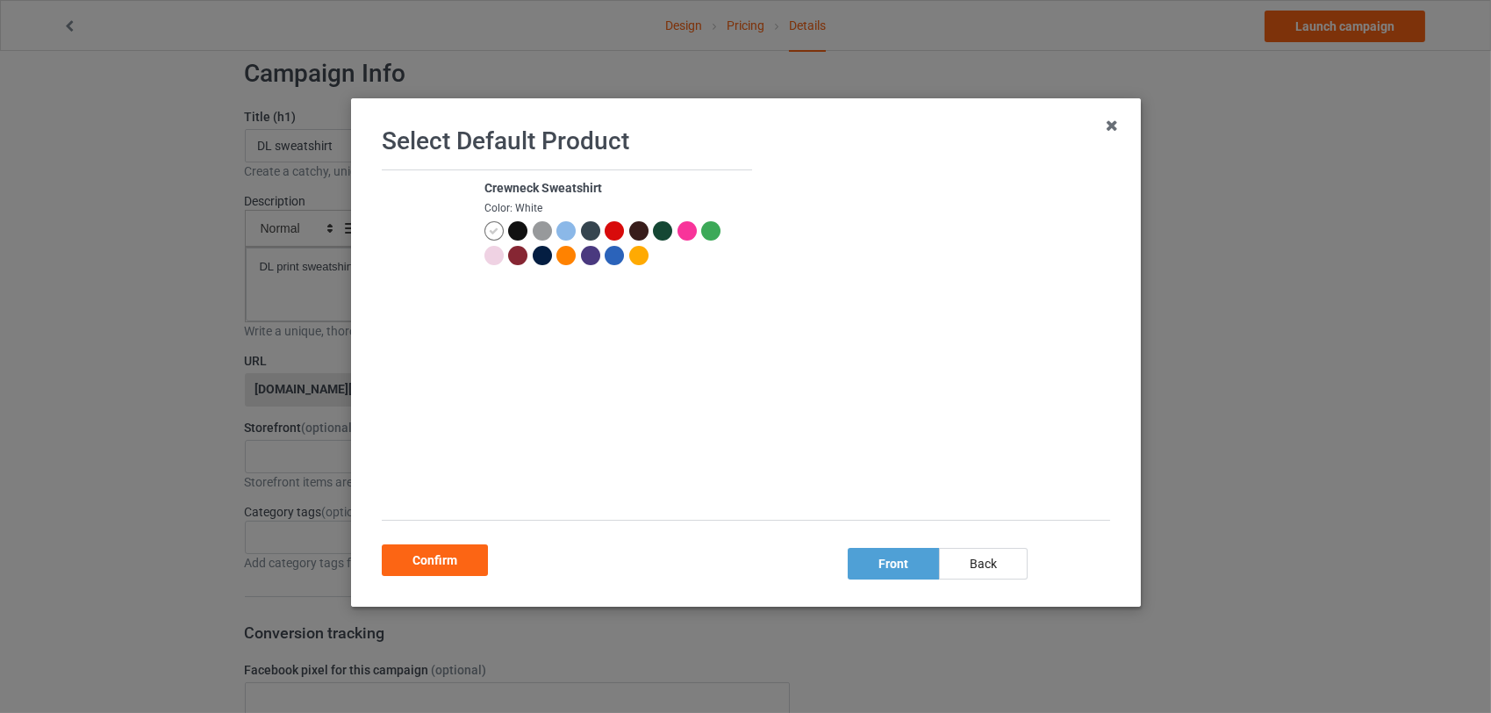
click at [519, 233] on div at bounding box center [517, 230] width 19 height 19
click at [876, 564] on div "front" at bounding box center [892, 564] width 91 height 32
click at [441, 559] on div "Confirm" at bounding box center [435, 560] width 106 height 32
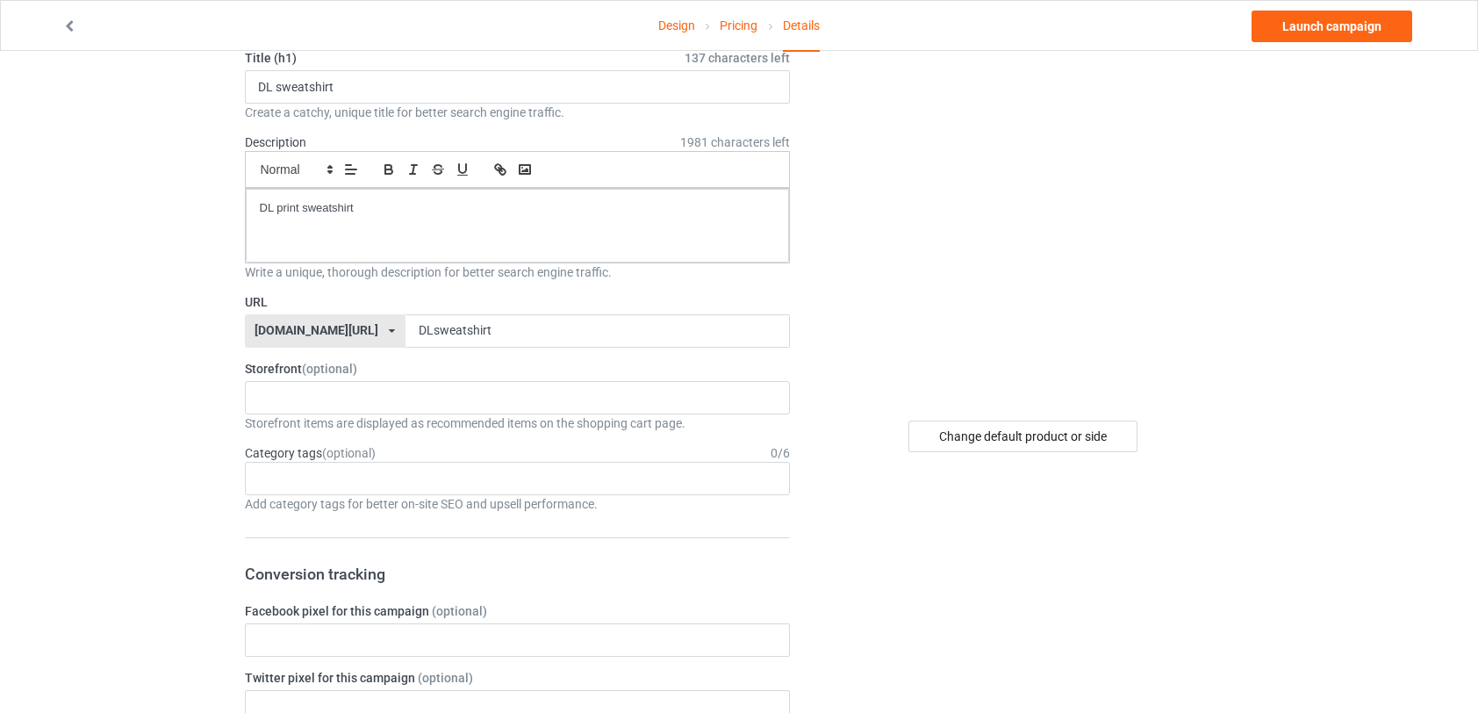
scroll to position [85, 0]
click at [390, 405] on div "Doglife DL prints 68e206e3aeb964002e9fc8dd 68e06bdeadf83d003570e84c" at bounding box center [518, 400] width 546 height 33
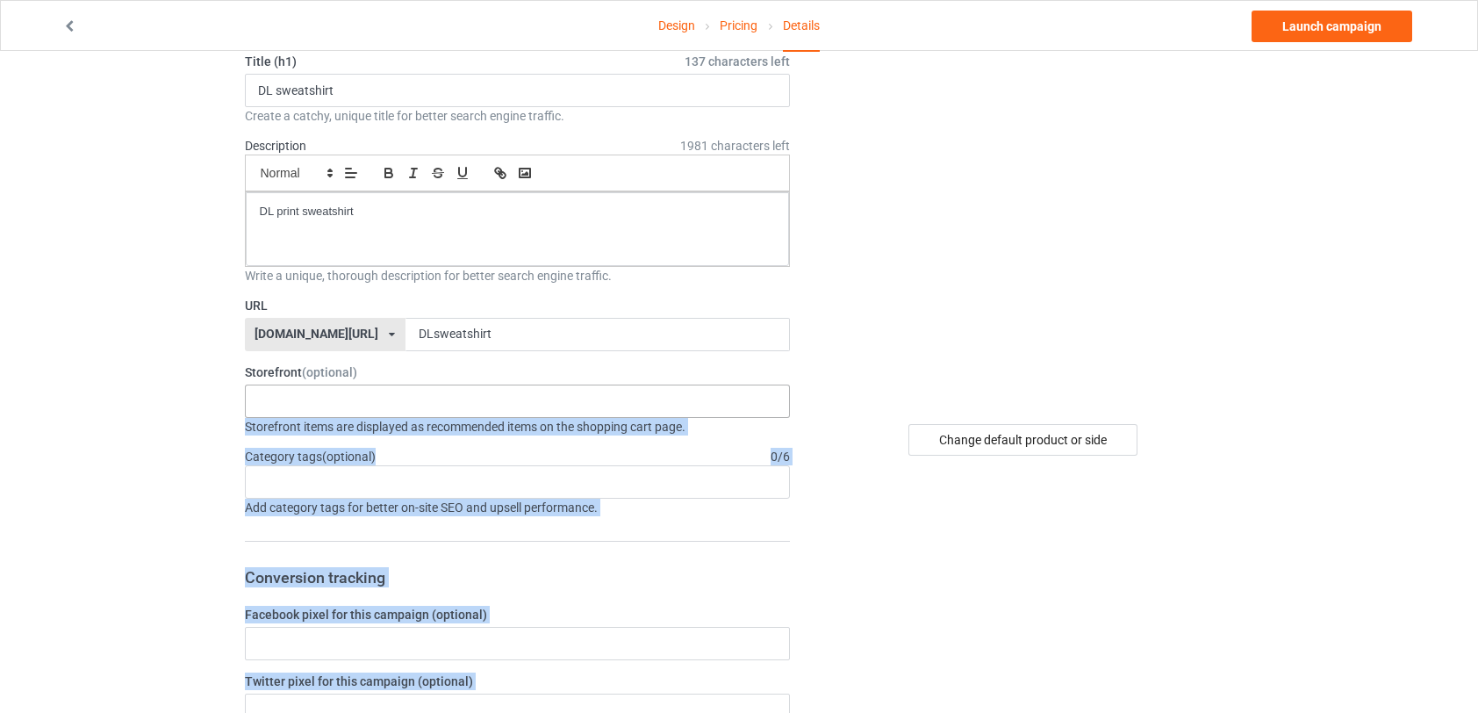
drag, startPoint x: 870, startPoint y: 493, endPoint x: 663, endPoint y: 392, distance: 229.6
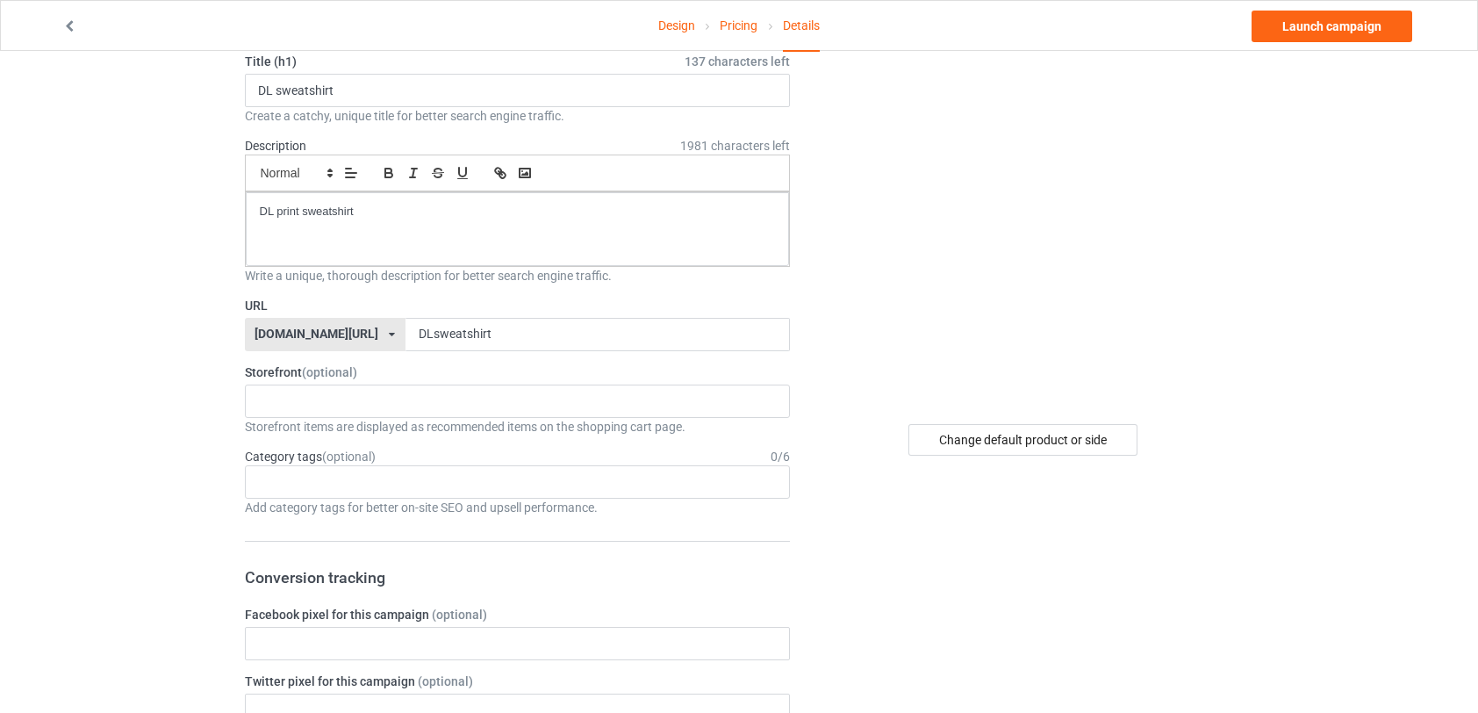
click at [346, 411] on div "Doglife DL prints 68e206e3aeb964002e9fc8dd 68e06bdeadf83d003570e84c" at bounding box center [518, 400] width 546 height 33
click at [314, 440] on div "Doglife" at bounding box center [518, 433] width 544 height 32
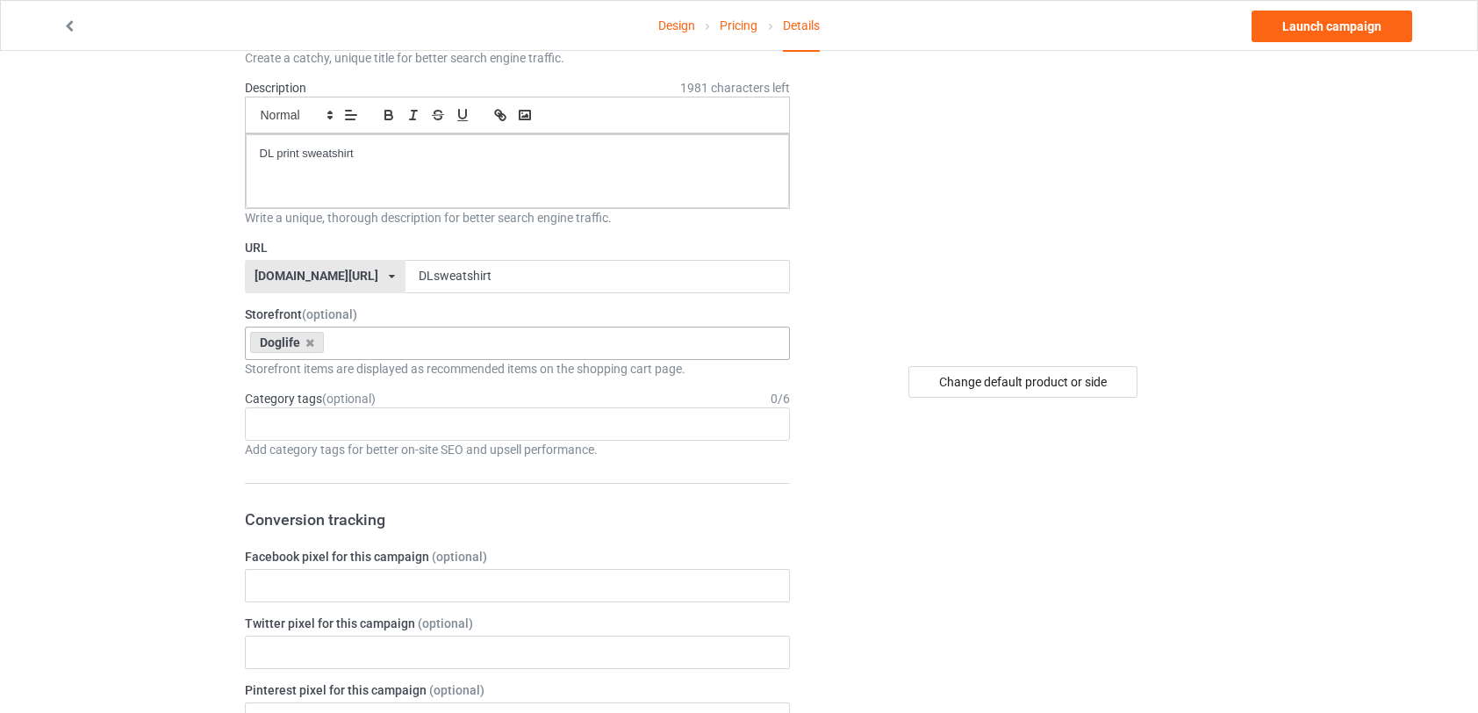
scroll to position [147, 0]
drag, startPoint x: 1477, startPoint y: 220, endPoint x: 1473, endPoint y: 240, distance: 19.6
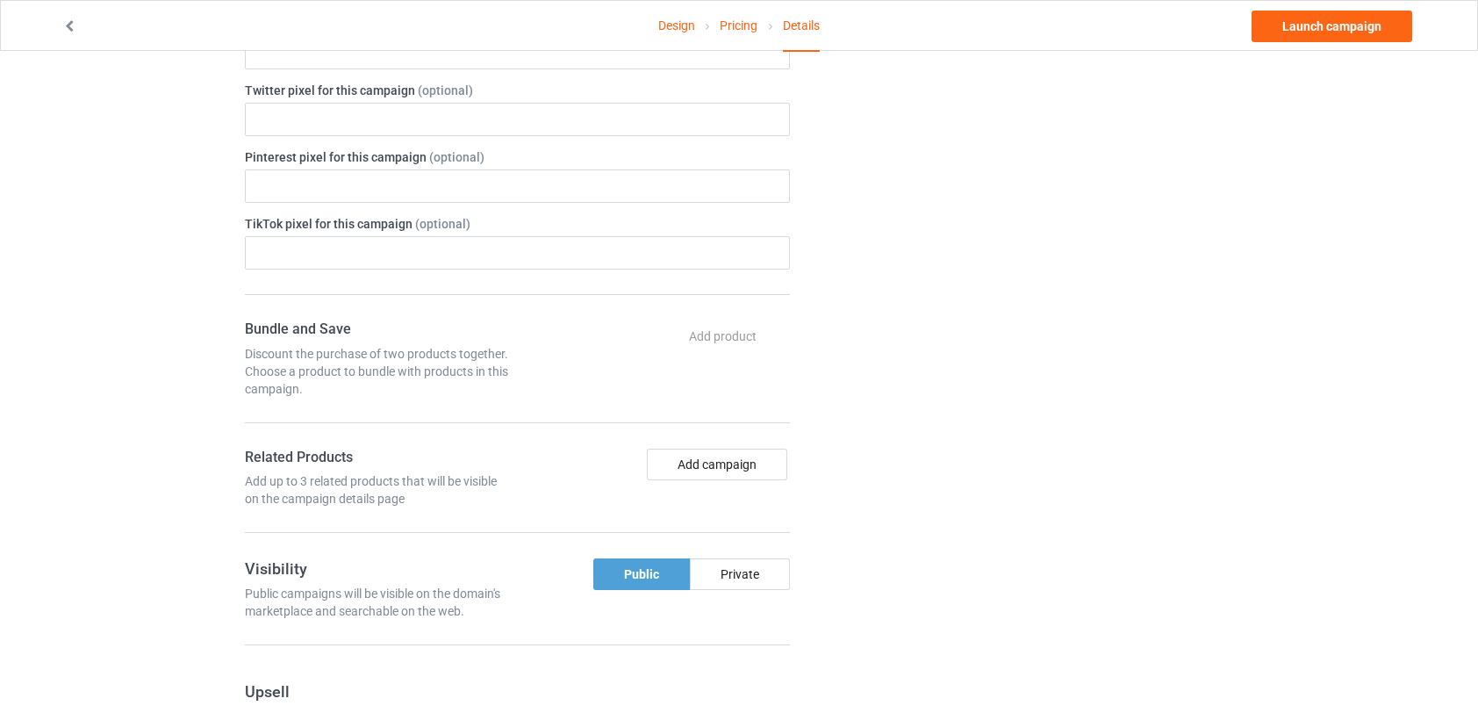
scroll to position [684, 0]
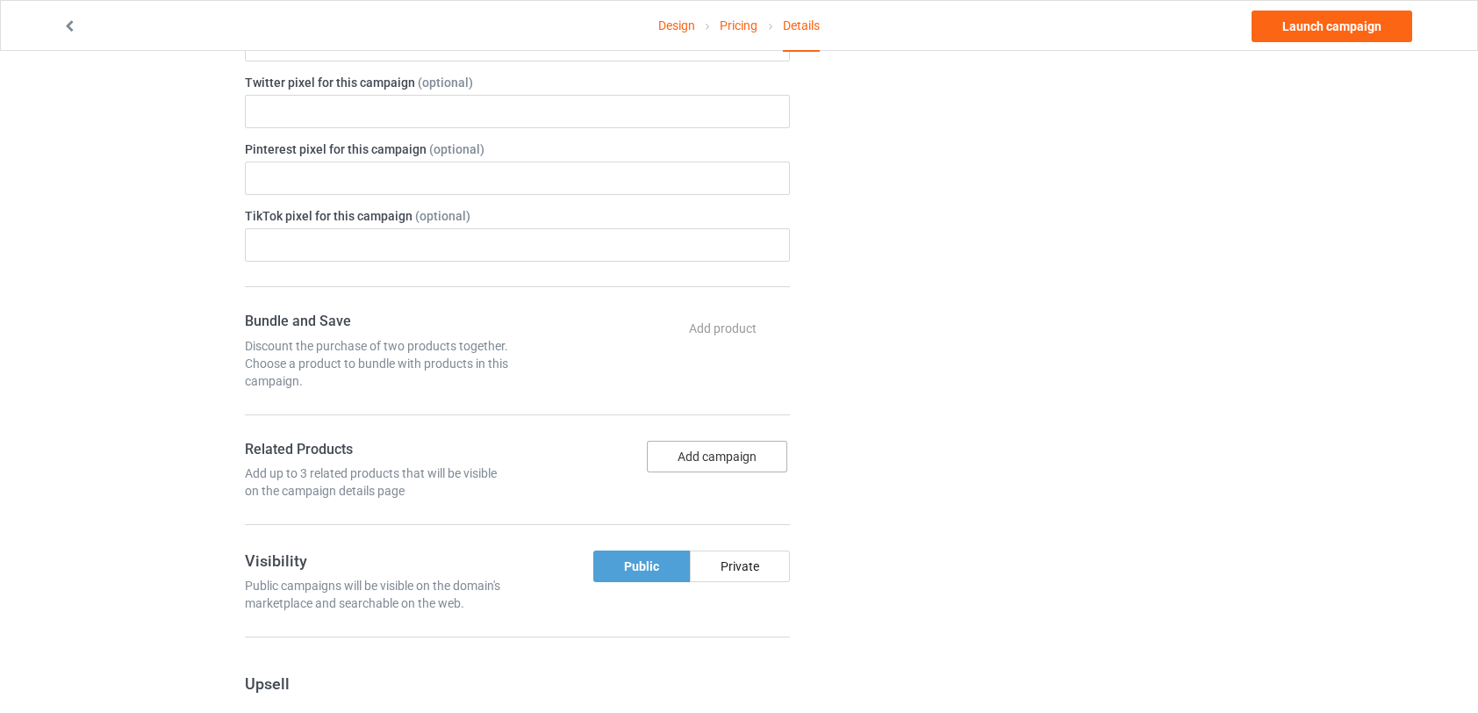
click at [699, 449] on button "Add campaign" at bounding box center [717, 457] width 140 height 32
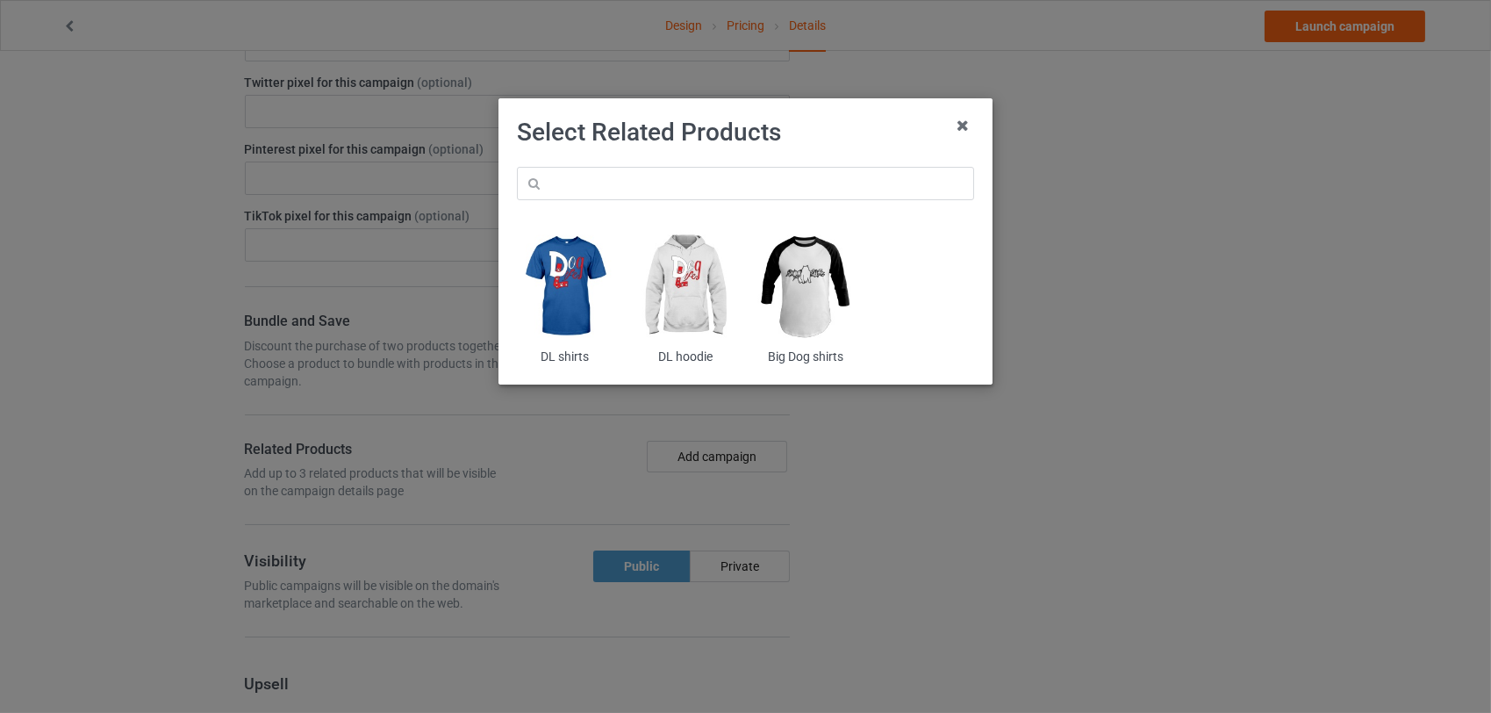
click at [575, 340] on img at bounding box center [565, 285] width 96 height 119
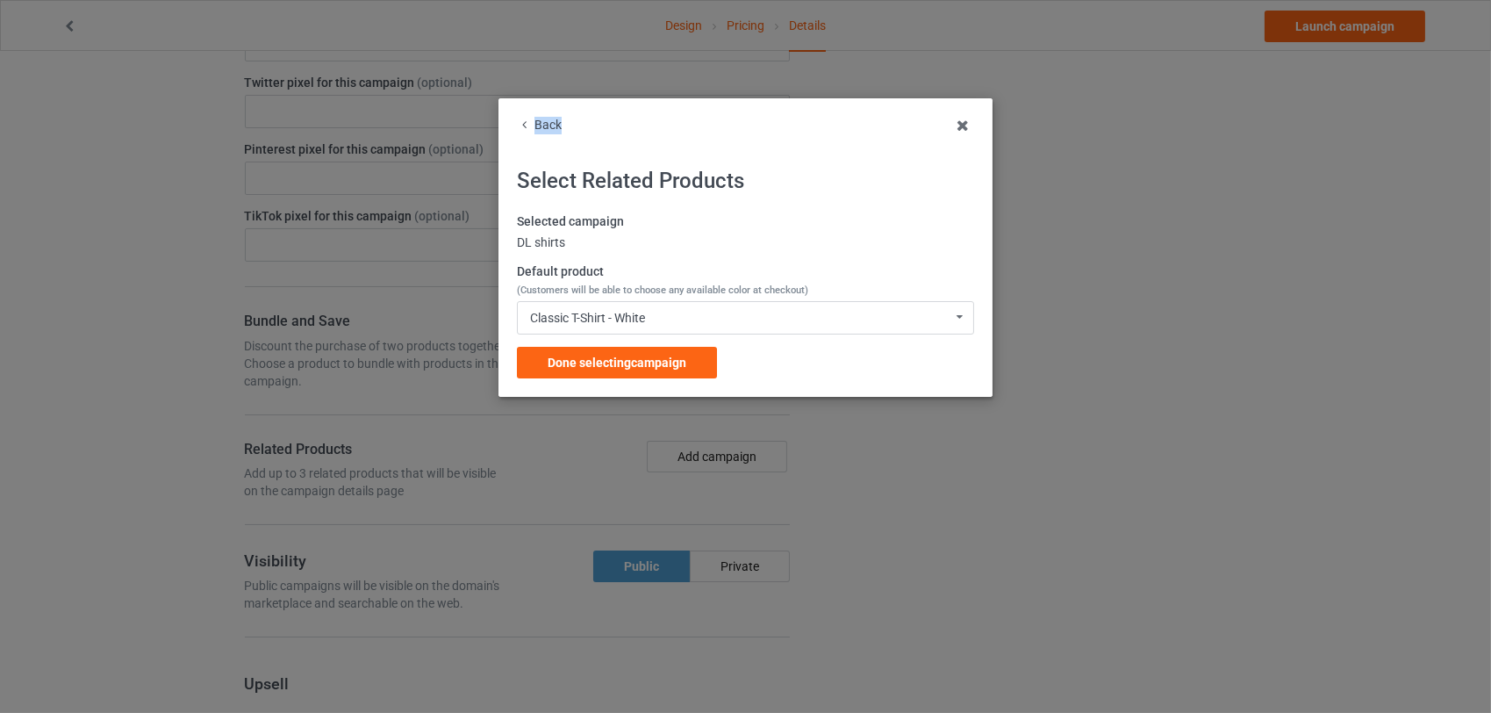
drag, startPoint x: 956, startPoint y: 111, endPoint x: 967, endPoint y: 107, distance: 11.1
click at [965, 108] on div "Back Select Related Products Selected campaign DL shirts Default product (Custo…" at bounding box center [745, 247] width 494 height 298
drag, startPoint x: 967, startPoint y: 107, endPoint x: 962, endPoint y: 125, distance: 19.2
click at [962, 125] on icon at bounding box center [963, 125] width 28 height 28
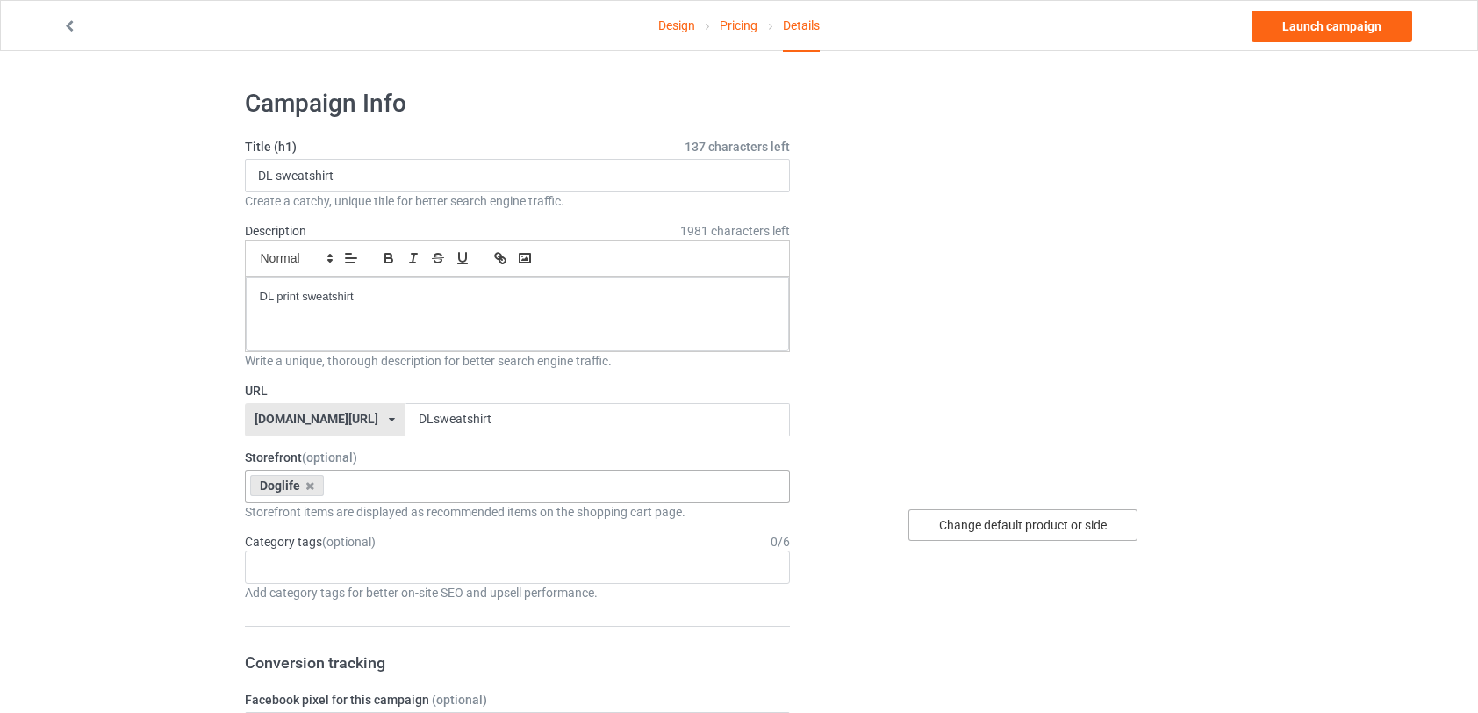
click at [1046, 519] on div "Change default product or side" at bounding box center [1022, 525] width 229 height 32
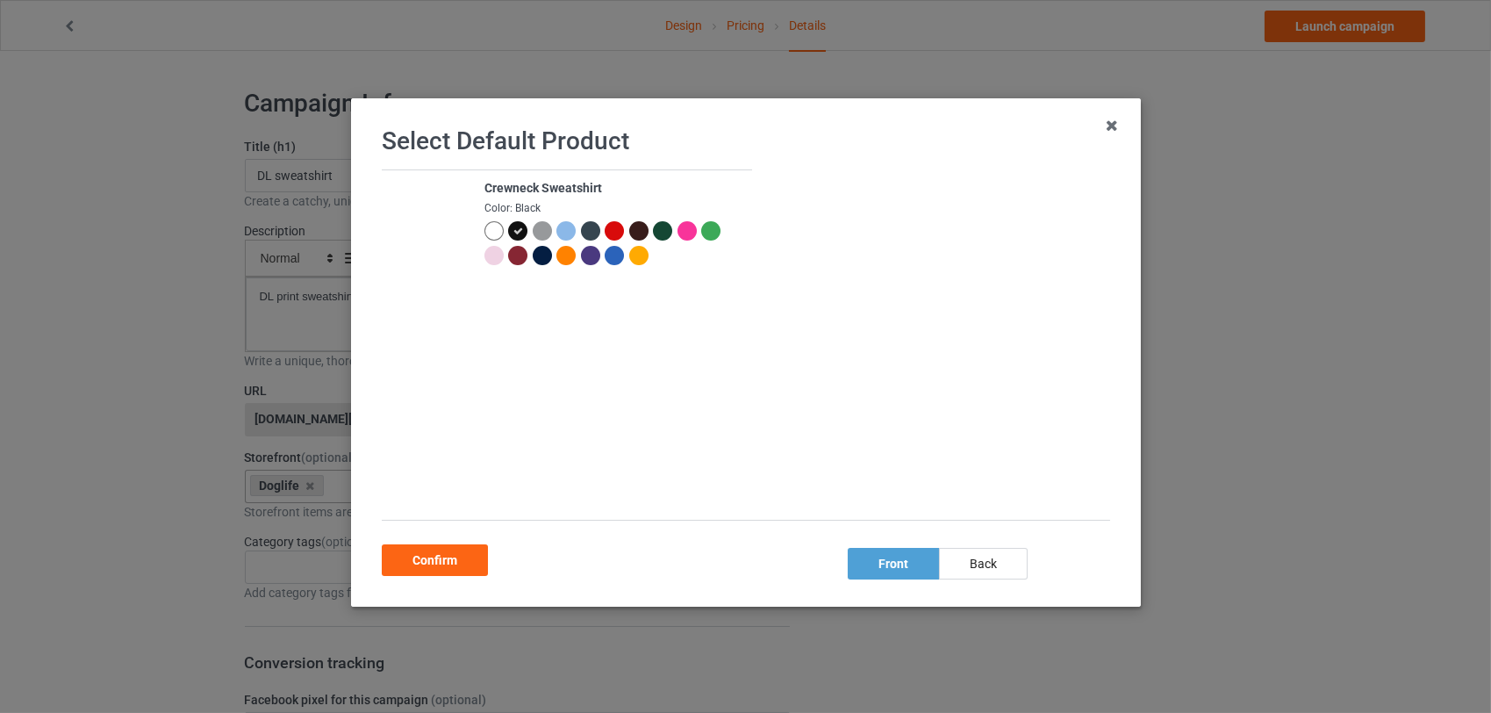
click at [609, 233] on div at bounding box center [614, 230] width 19 height 19
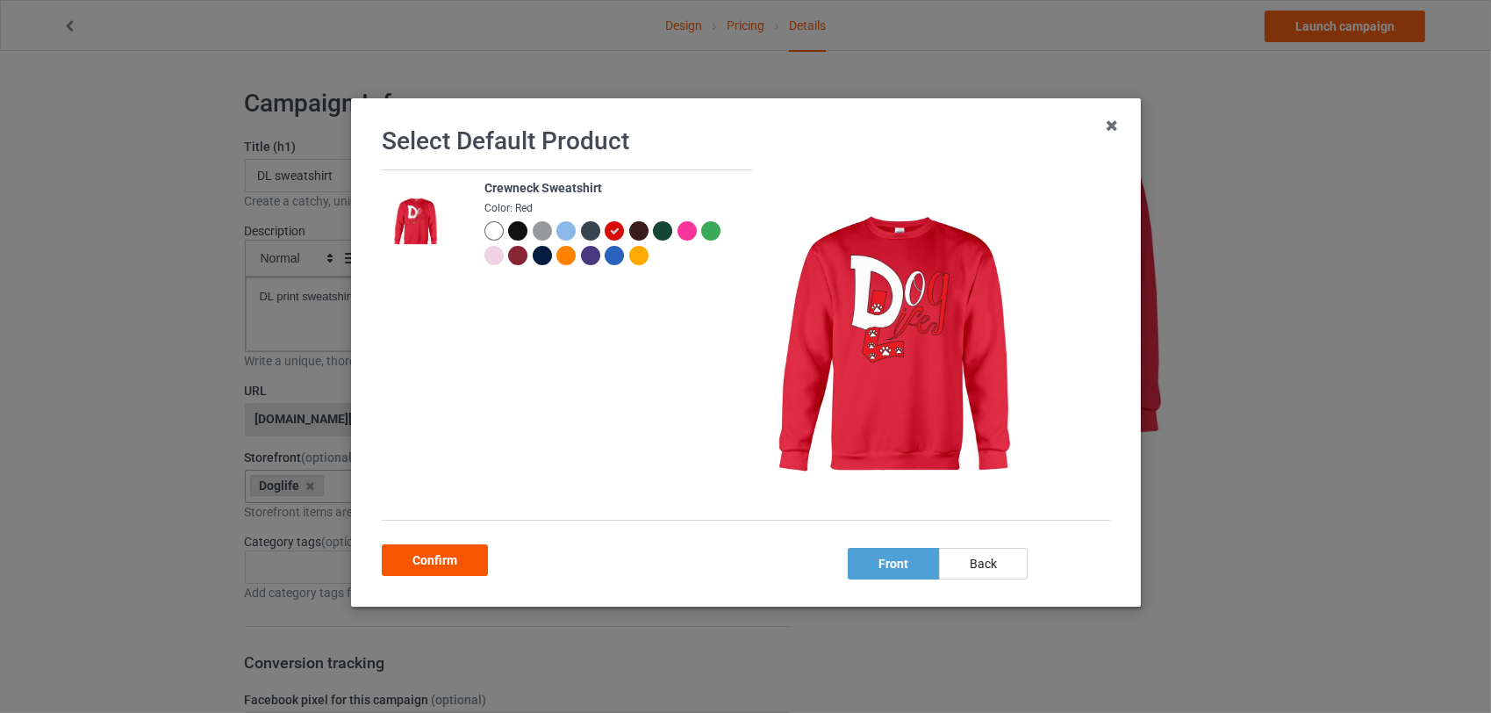
click at [421, 555] on div "Confirm" at bounding box center [435, 560] width 106 height 32
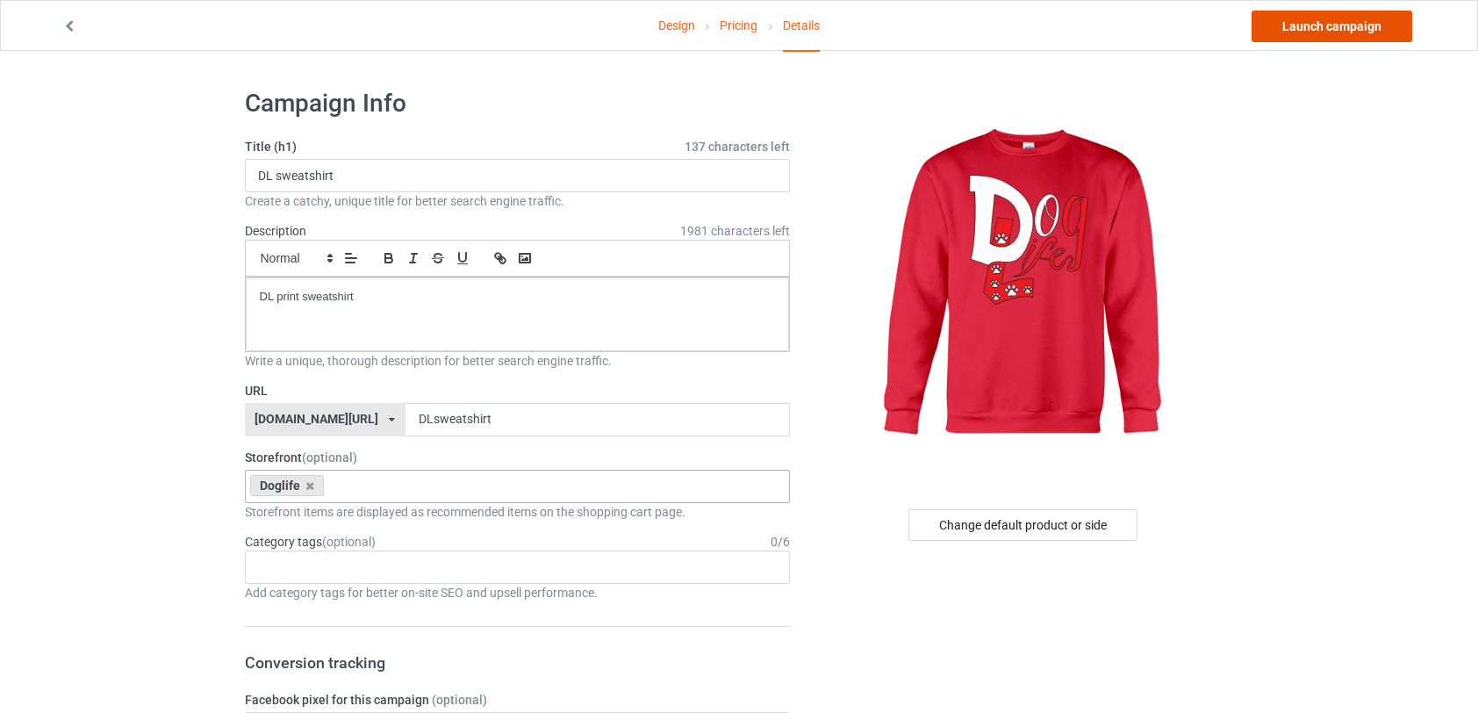
click at [1334, 30] on link "Launch campaign" at bounding box center [1331, 27] width 161 height 32
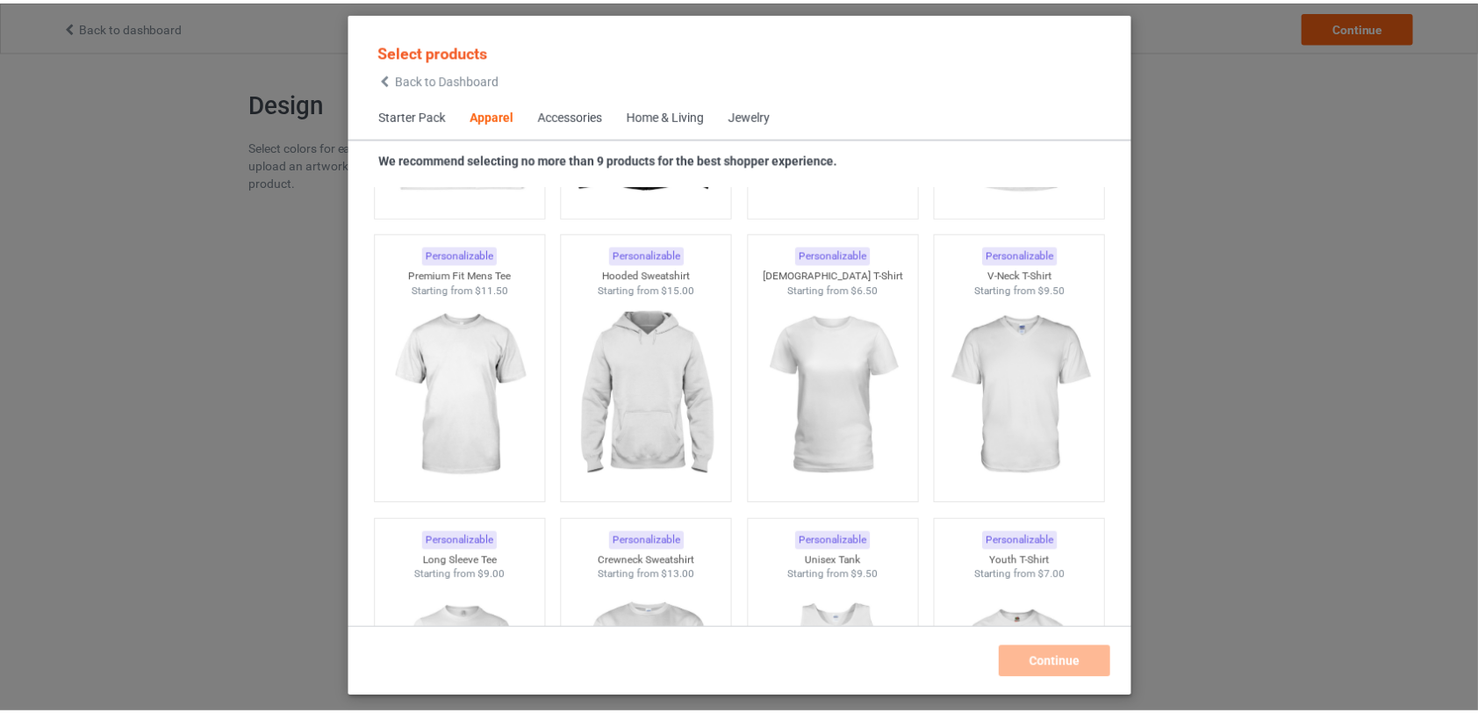
scroll to position [958, 0]
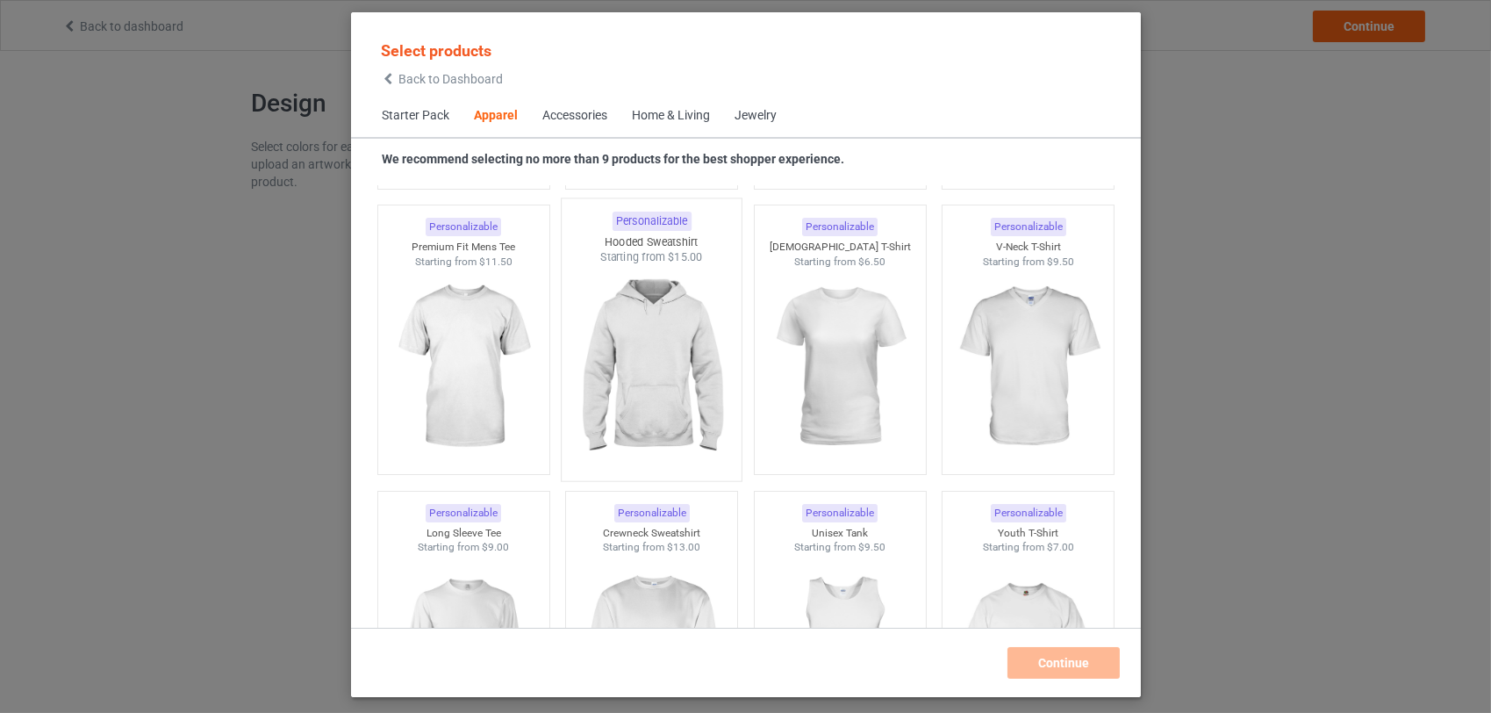
click at [667, 383] on img at bounding box center [651, 368] width 165 height 206
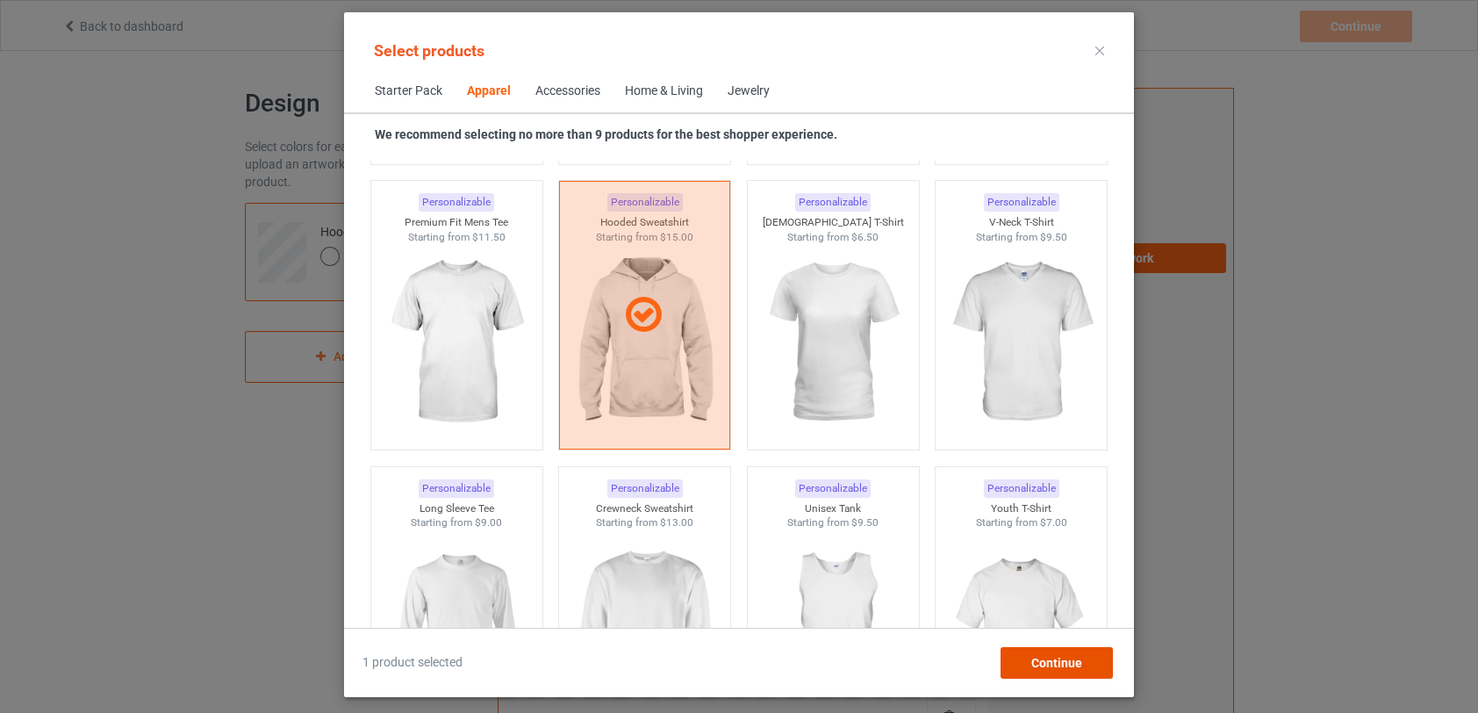
click at [1051, 658] on span "Continue" at bounding box center [1056, 662] width 51 height 14
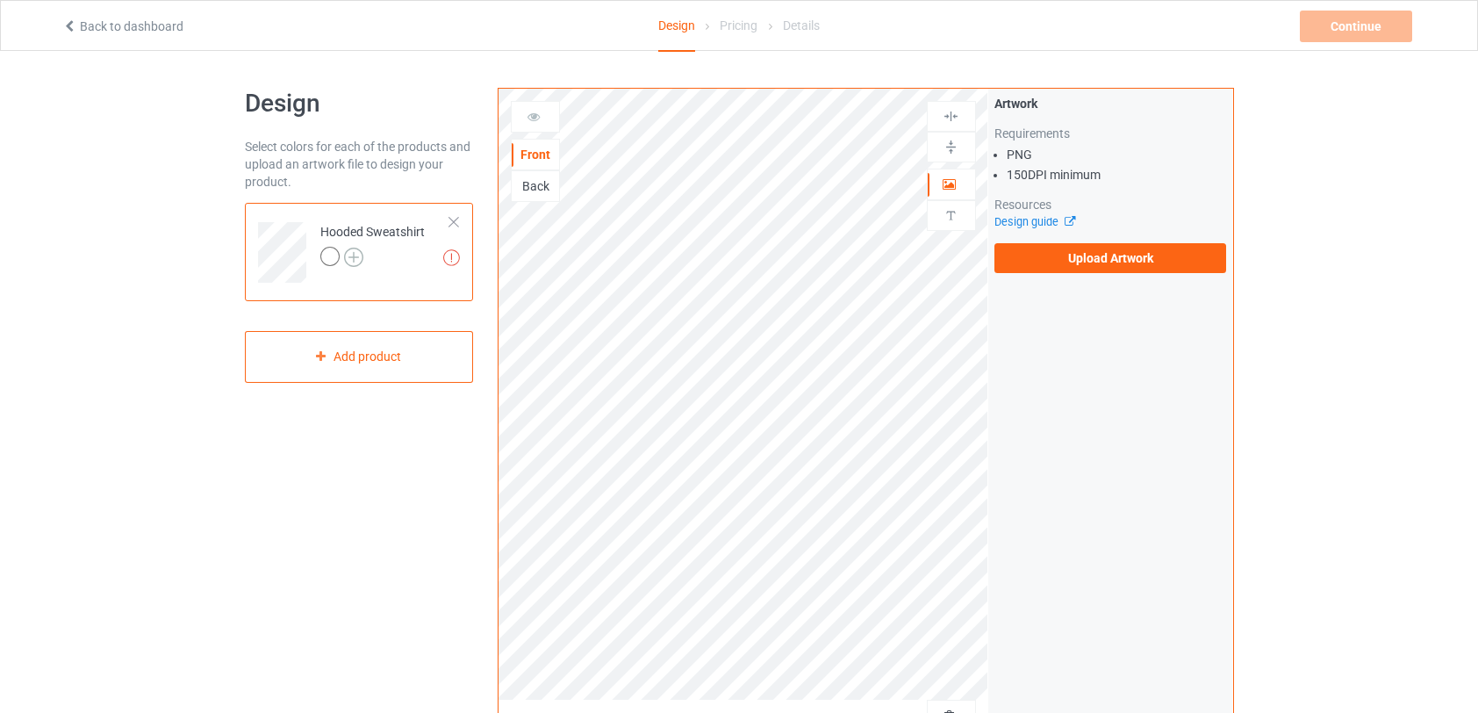
click at [359, 255] on img at bounding box center [353, 256] width 19 height 19
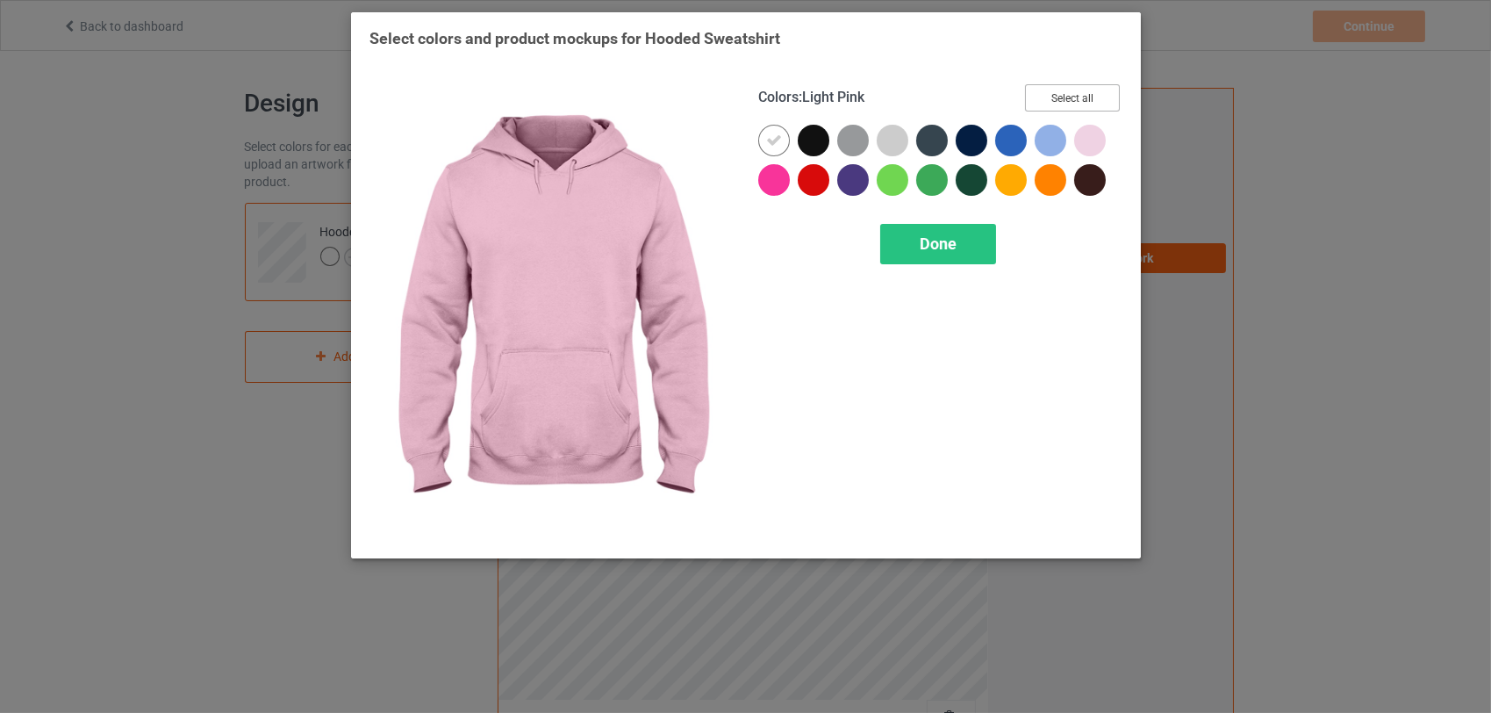
click at [1093, 97] on button "Select all" at bounding box center [1072, 97] width 95 height 27
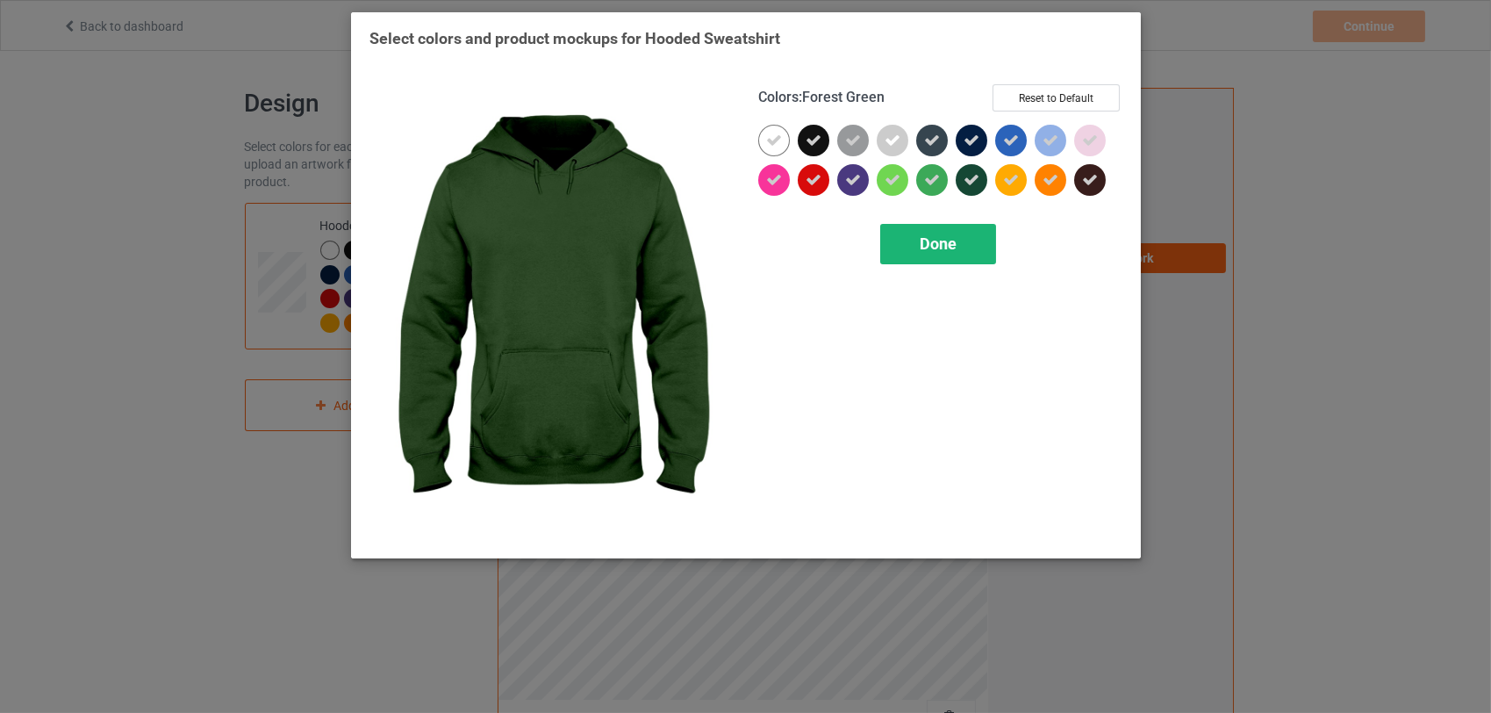
click at [940, 235] on span "Done" at bounding box center [938, 243] width 37 height 18
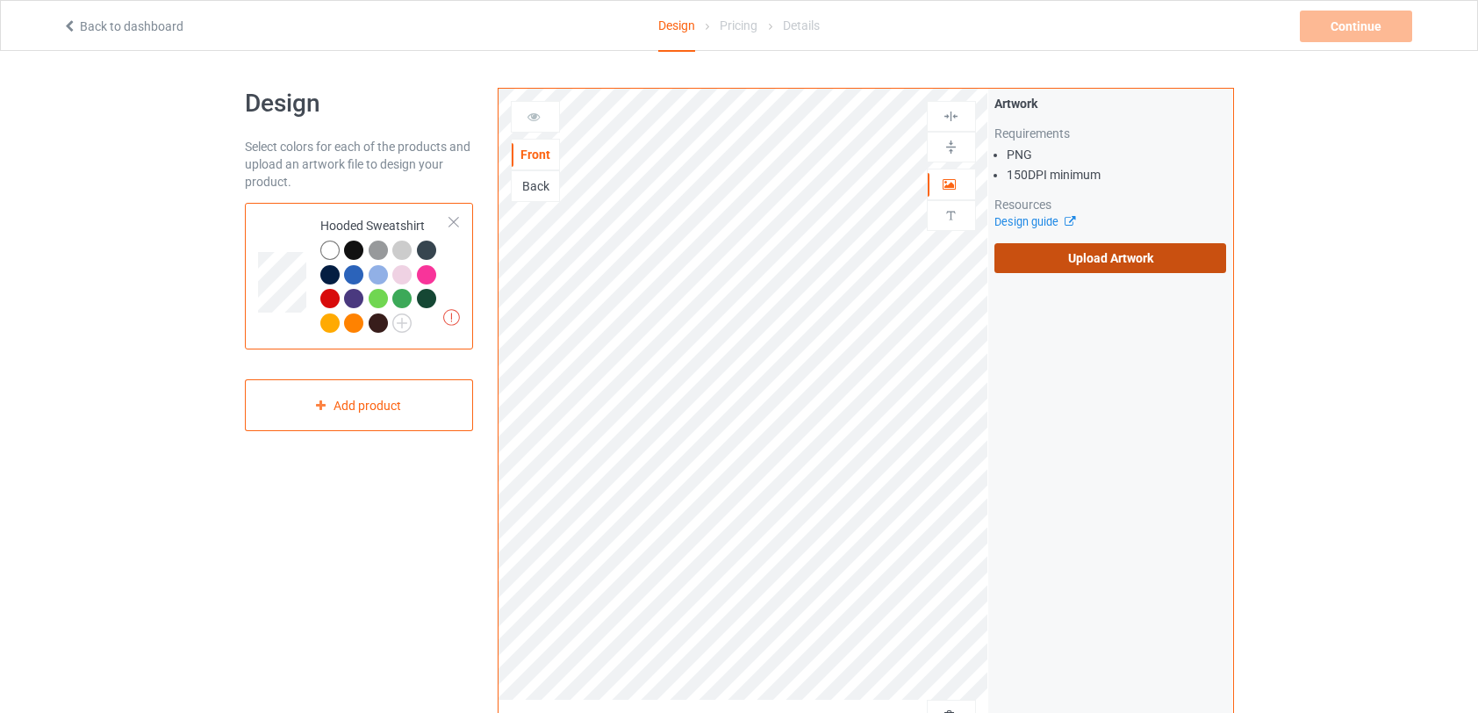
click at [1035, 259] on label "Upload Artwork" at bounding box center [1110, 258] width 233 height 30
click at [0, 0] on input "Upload Artwork" at bounding box center [0, 0] width 0 height 0
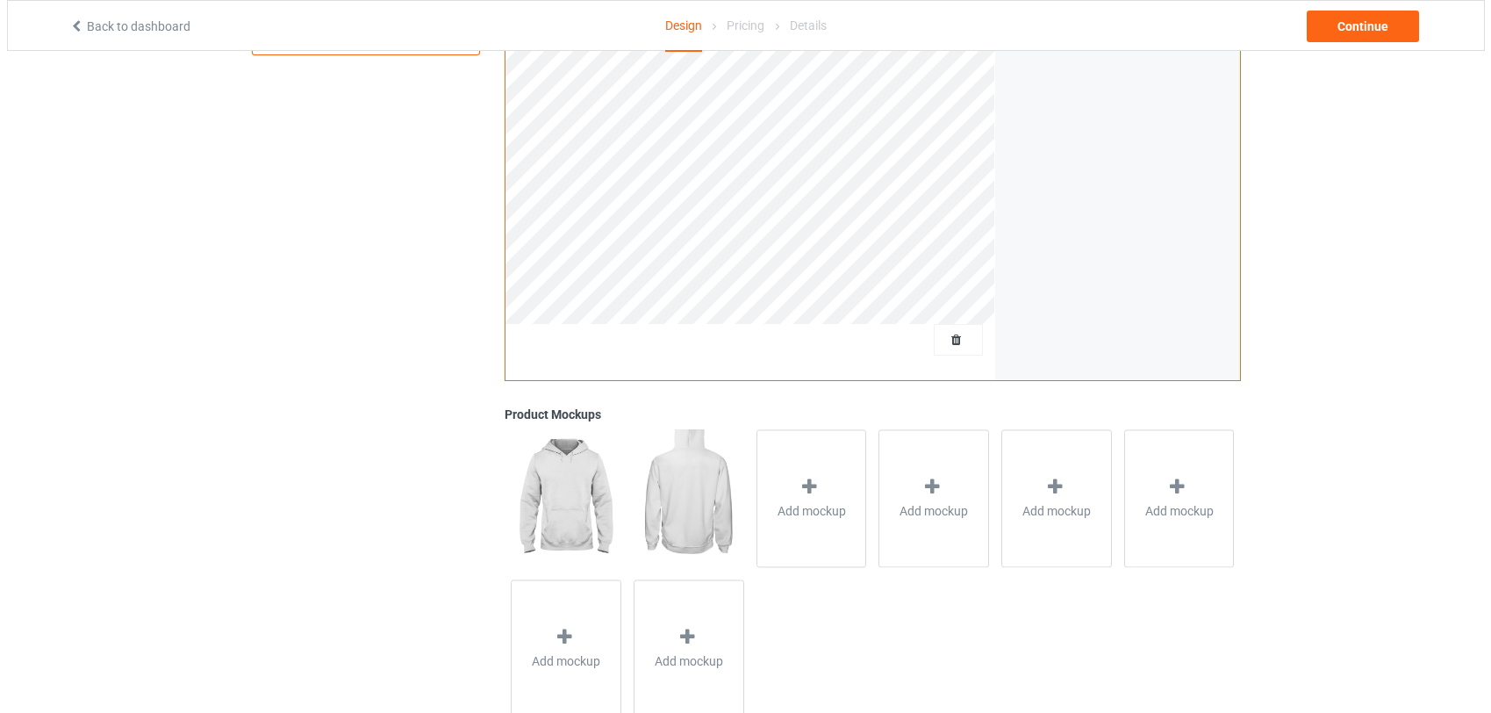
scroll to position [421, 0]
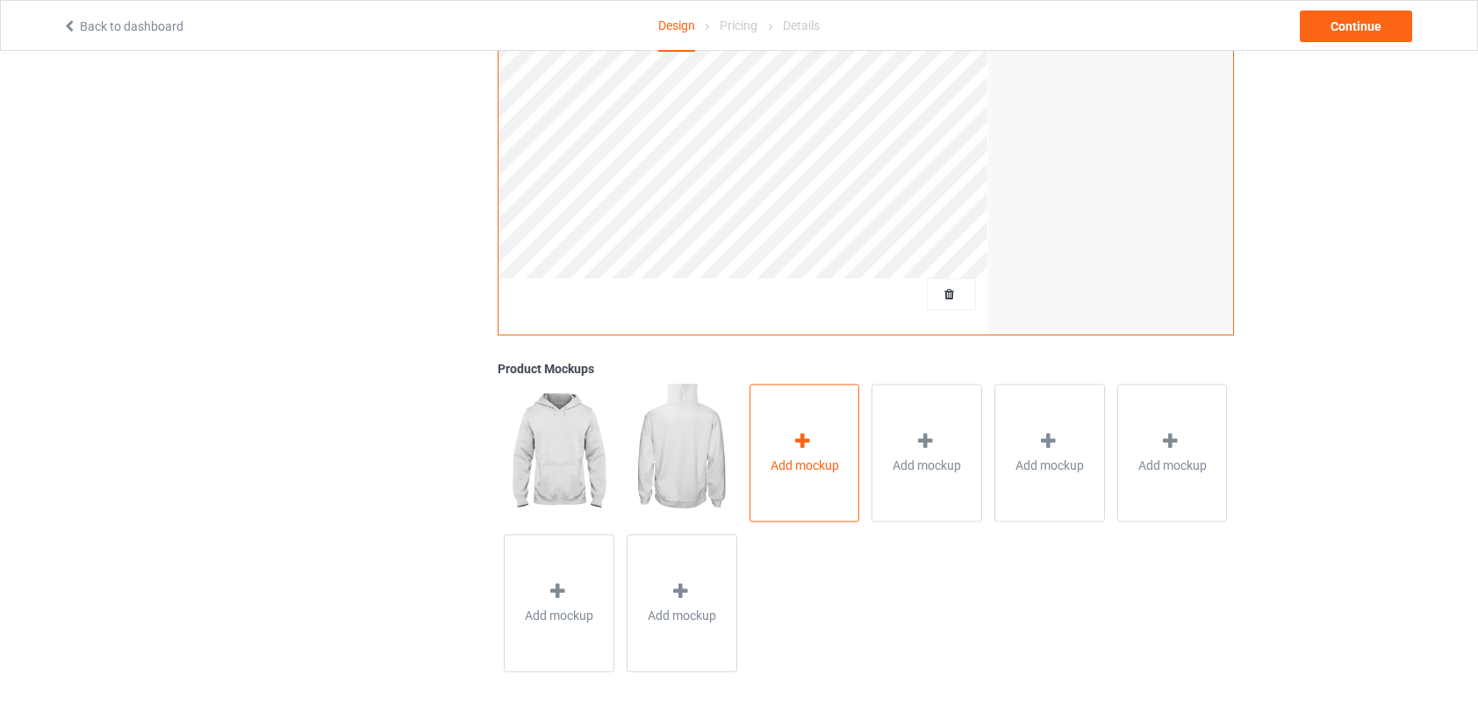
click at [830, 453] on div "Add mockup" at bounding box center [804, 452] width 111 height 138
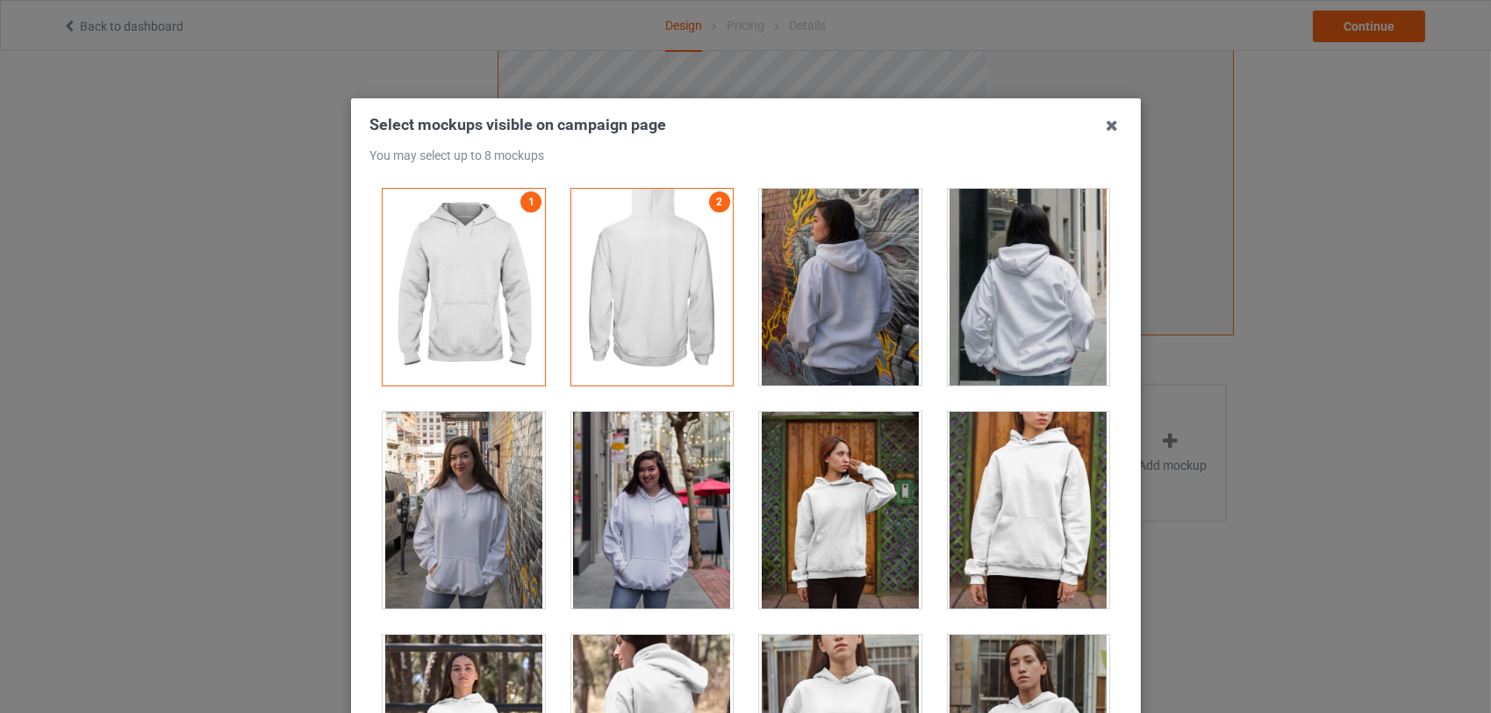
click at [501, 556] on div at bounding box center [464, 510] width 162 height 197
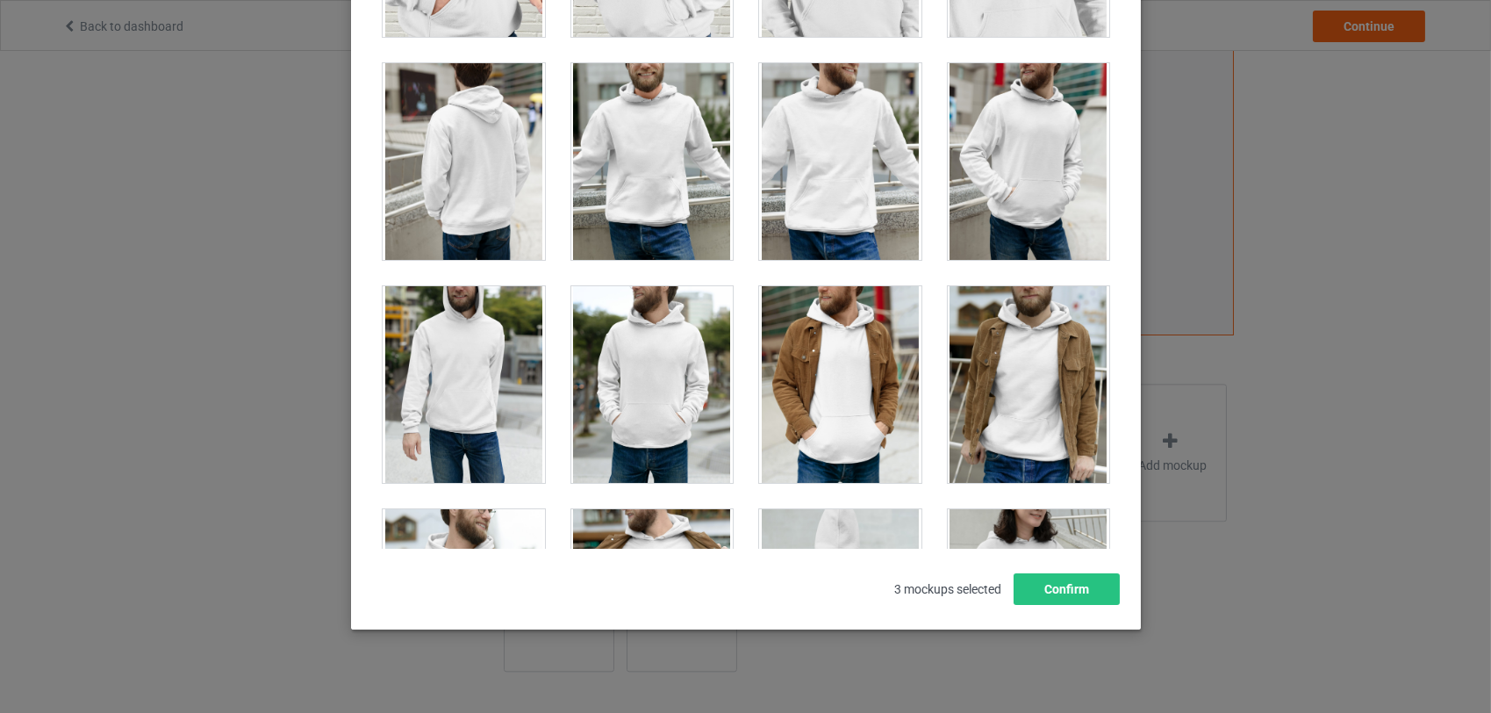
scroll to position [4633, 0]
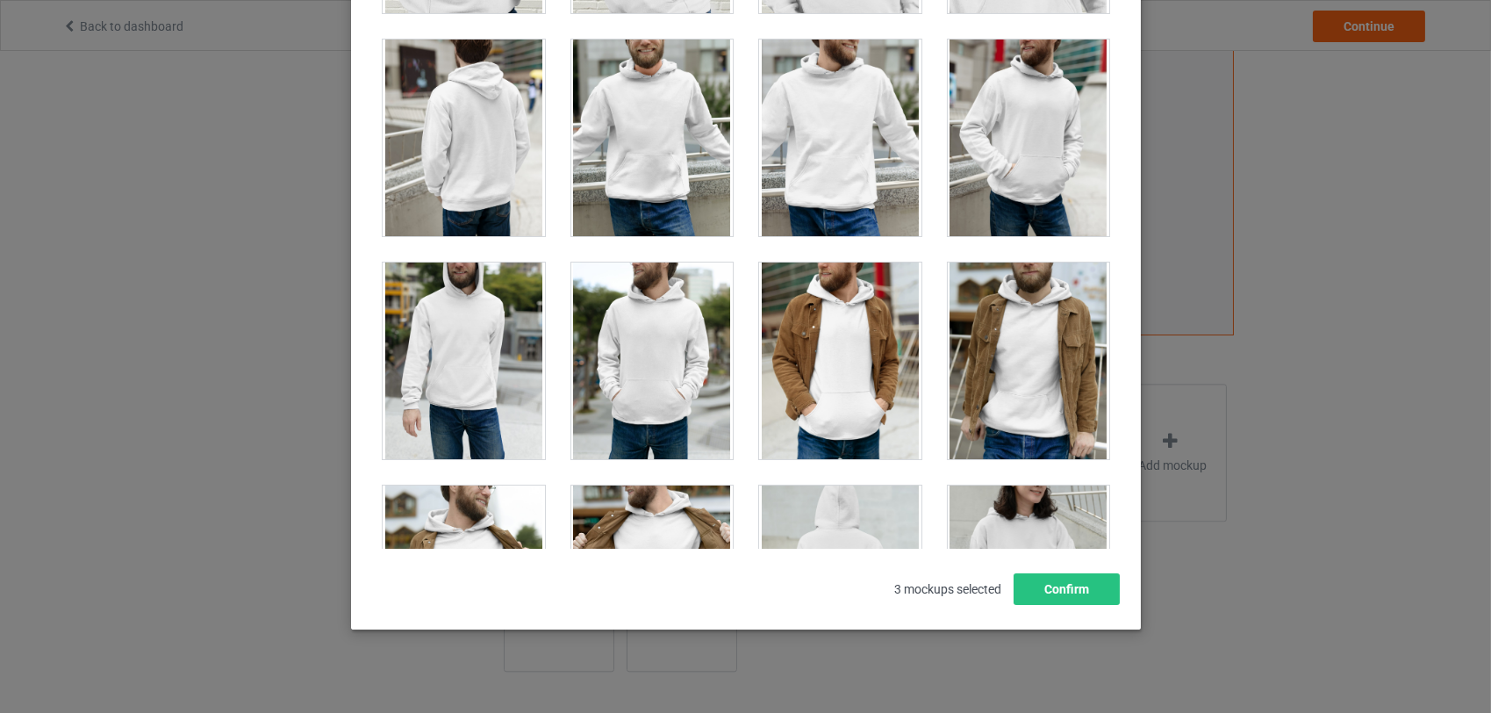
click at [986, 358] on div at bounding box center [1028, 360] width 162 height 197
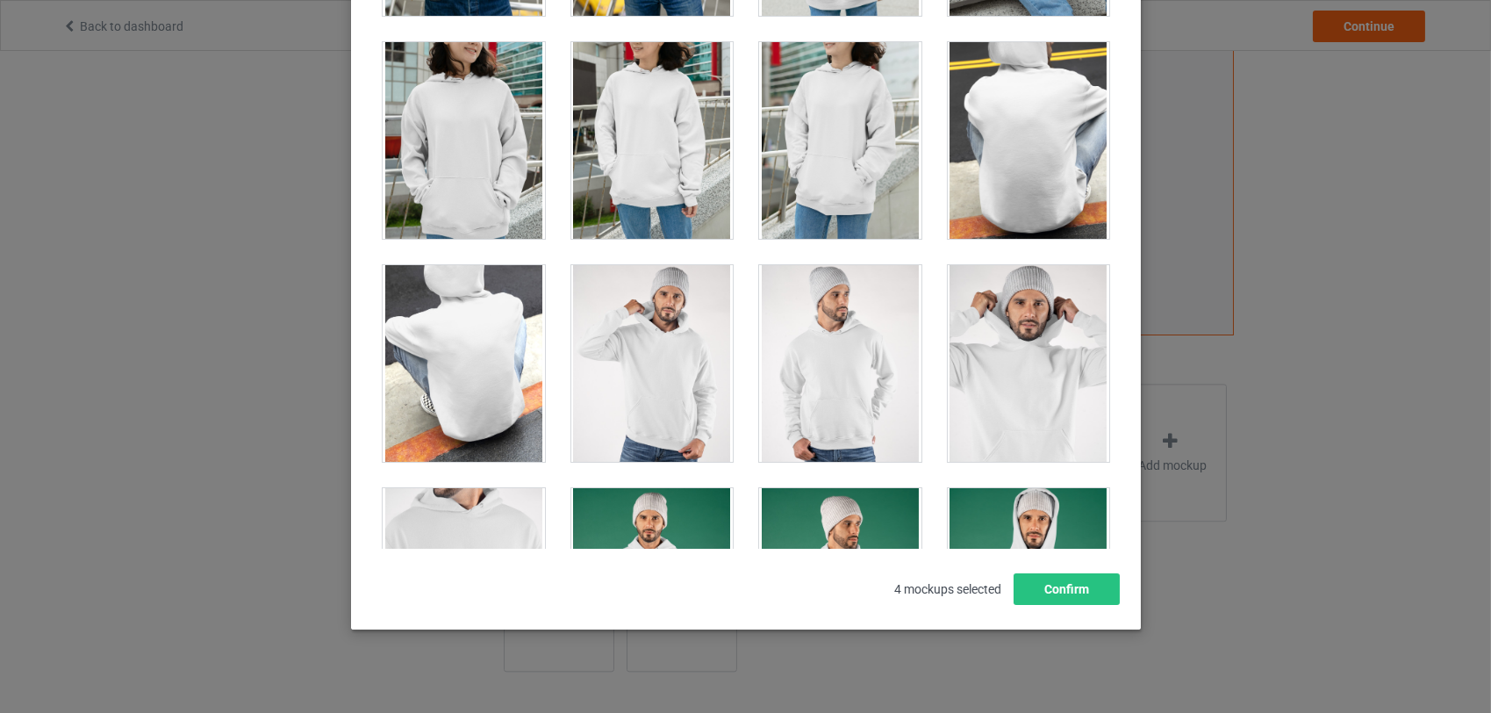
scroll to position [5405, 0]
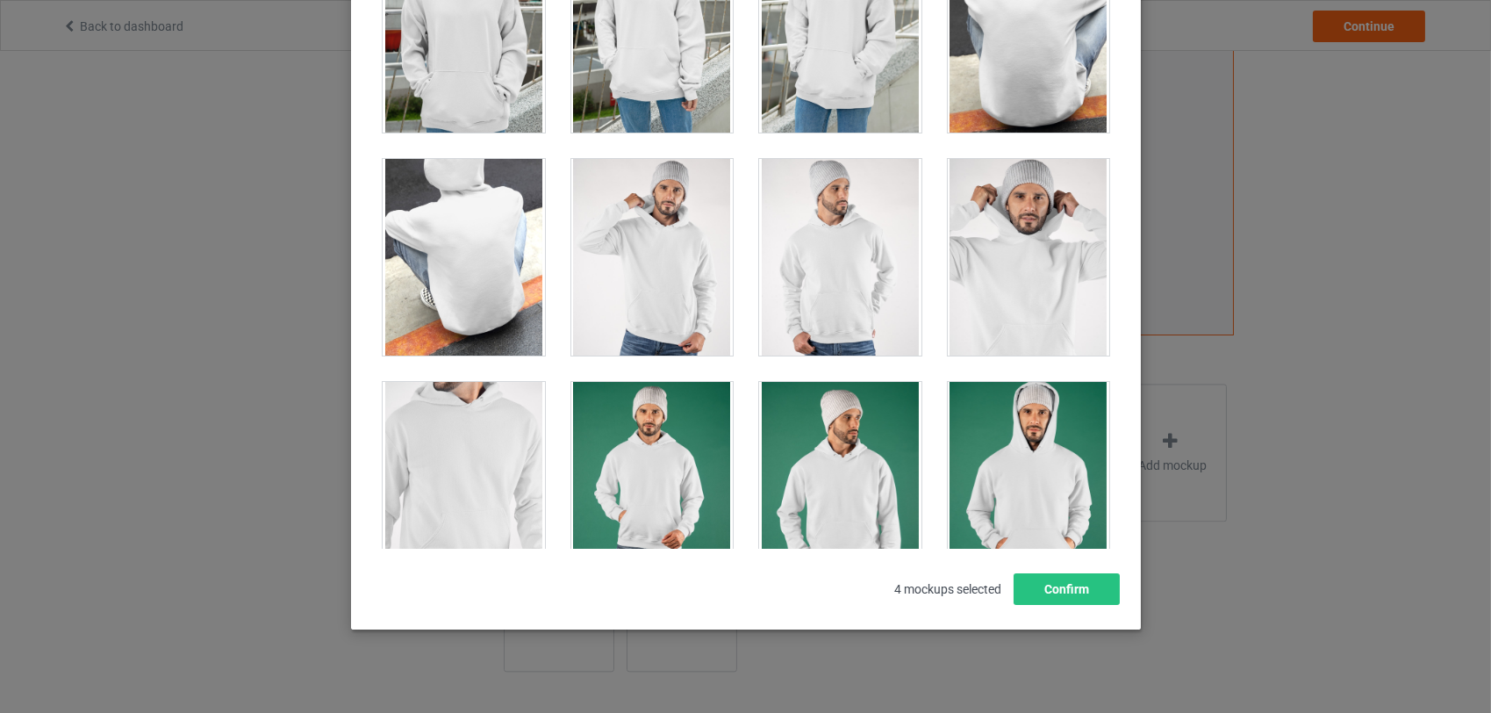
click at [992, 324] on div at bounding box center [1028, 257] width 162 height 197
click at [1085, 161] on link "5" at bounding box center [1095, 171] width 21 height 21
click at [1002, 480] on div at bounding box center [1028, 480] width 162 height 197
click at [1078, 592] on button "Confirm" at bounding box center [1066, 589] width 106 height 32
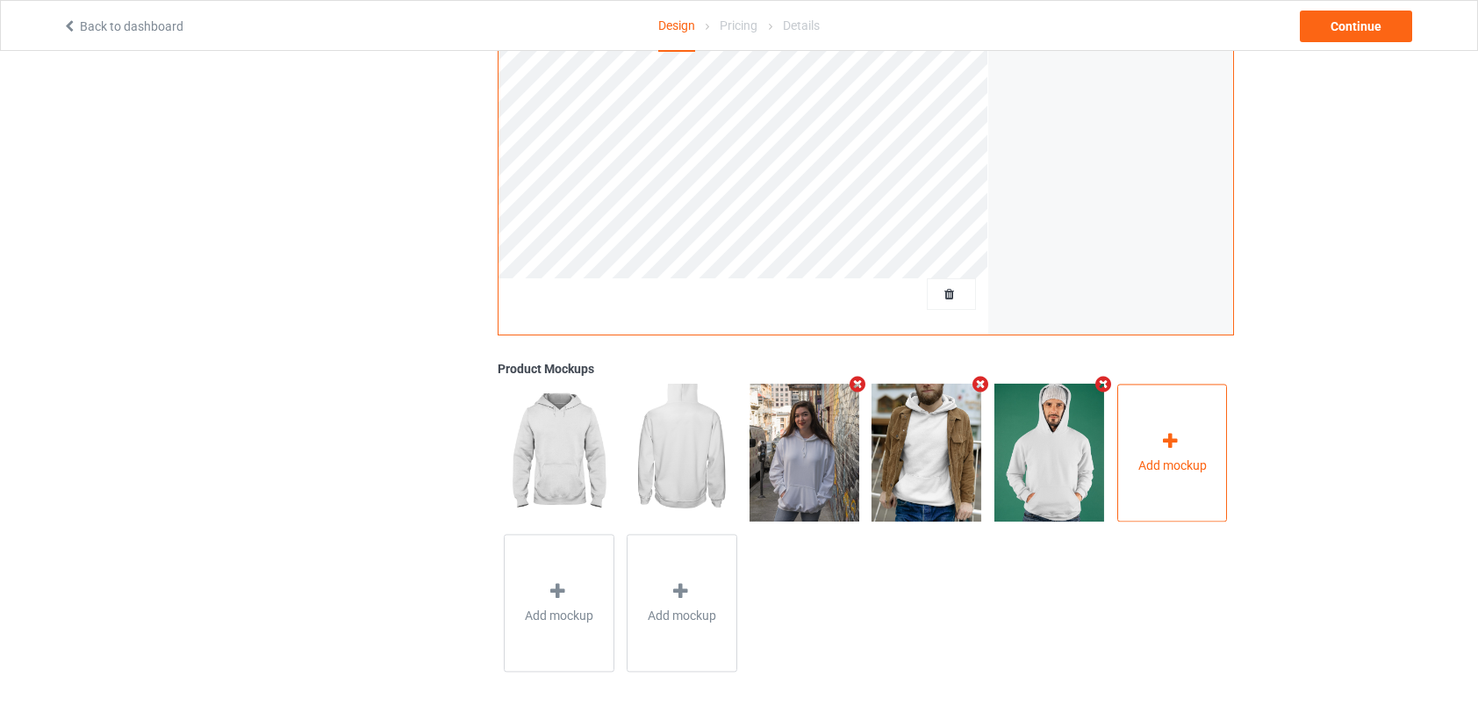
click at [1178, 463] on span "Add mockup" at bounding box center [1172, 465] width 68 height 18
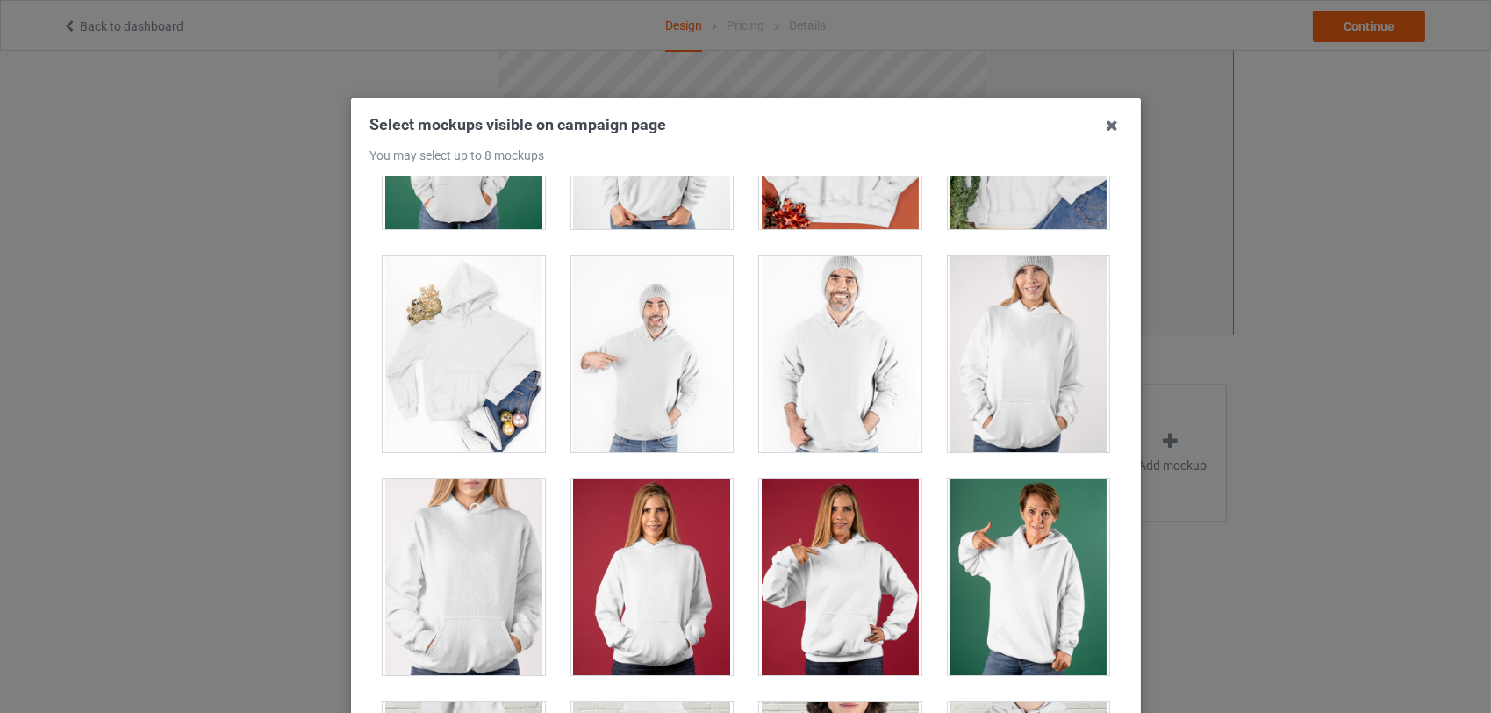
scroll to position [3757, 0]
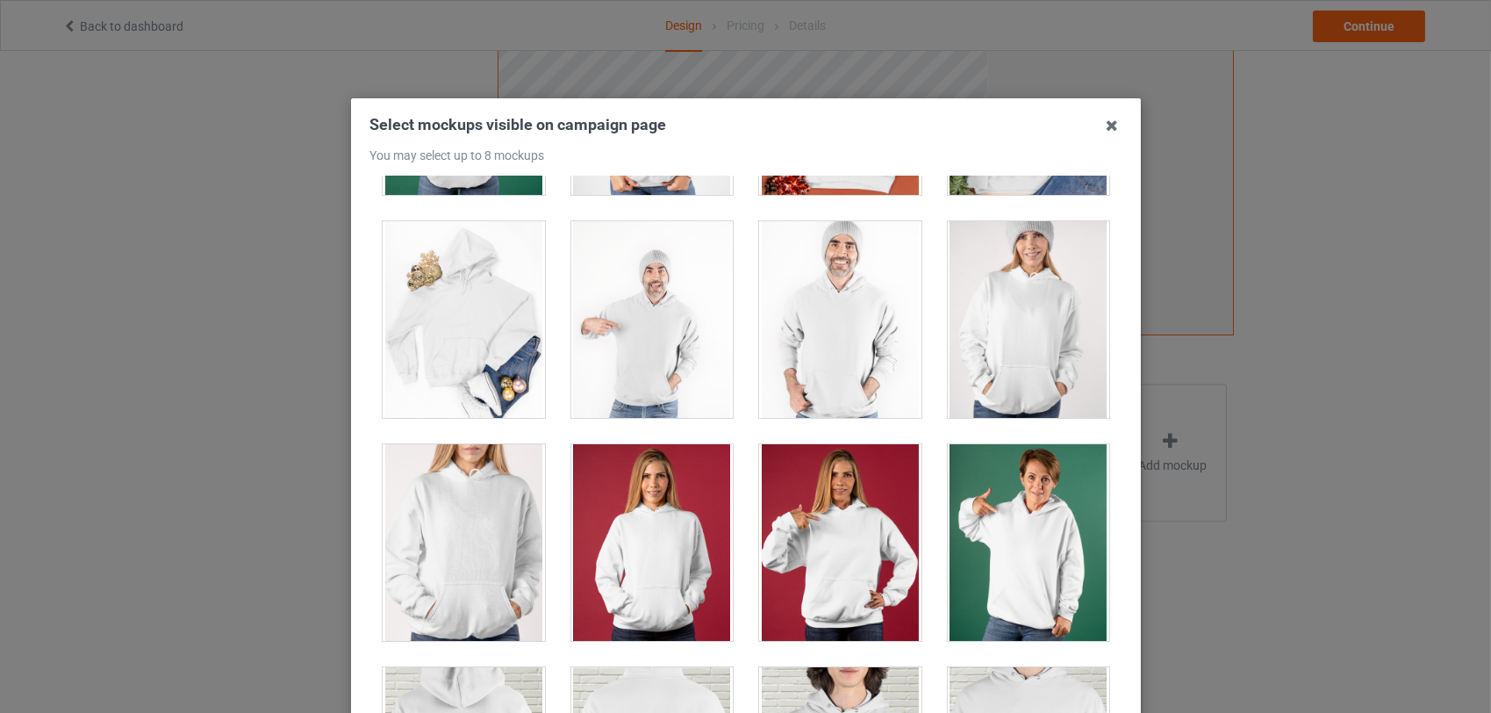
click at [463, 314] on div at bounding box center [464, 319] width 162 height 197
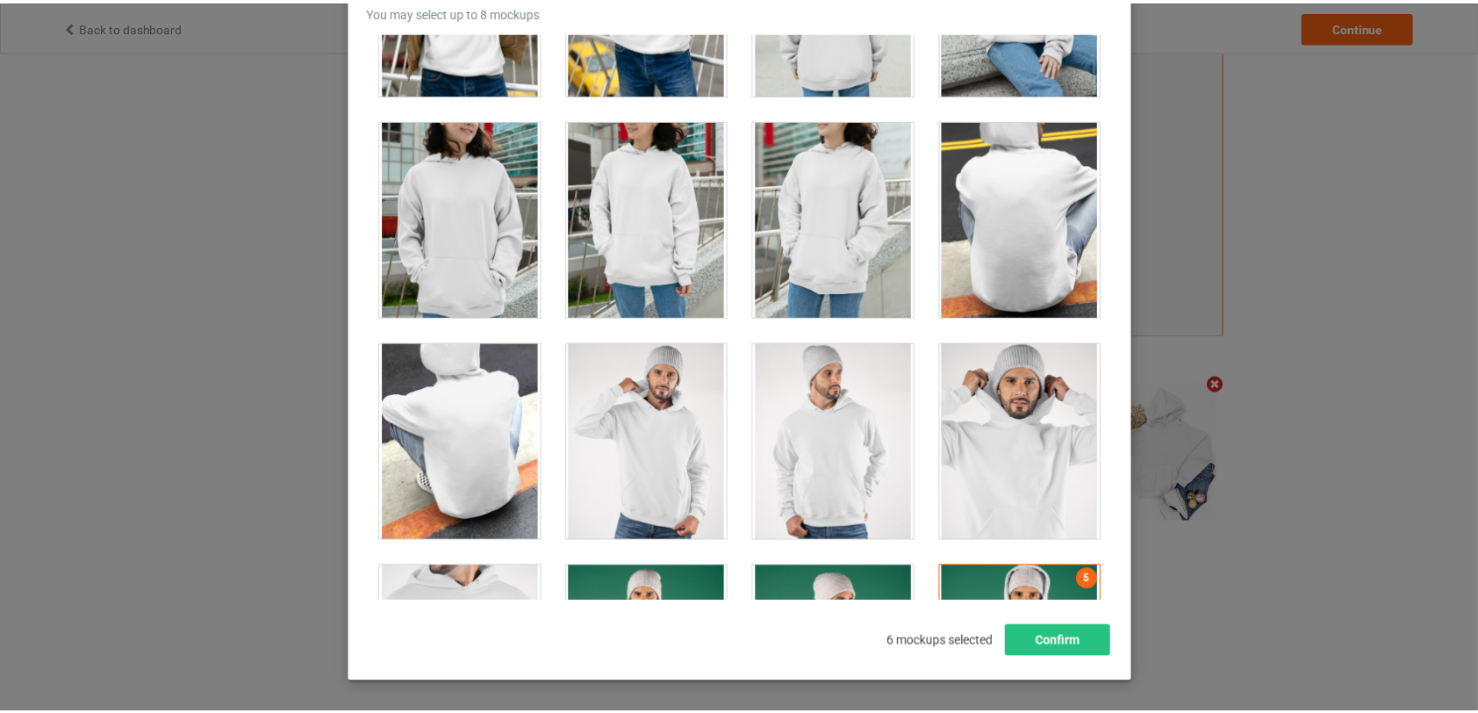
scroll to position [211, 0]
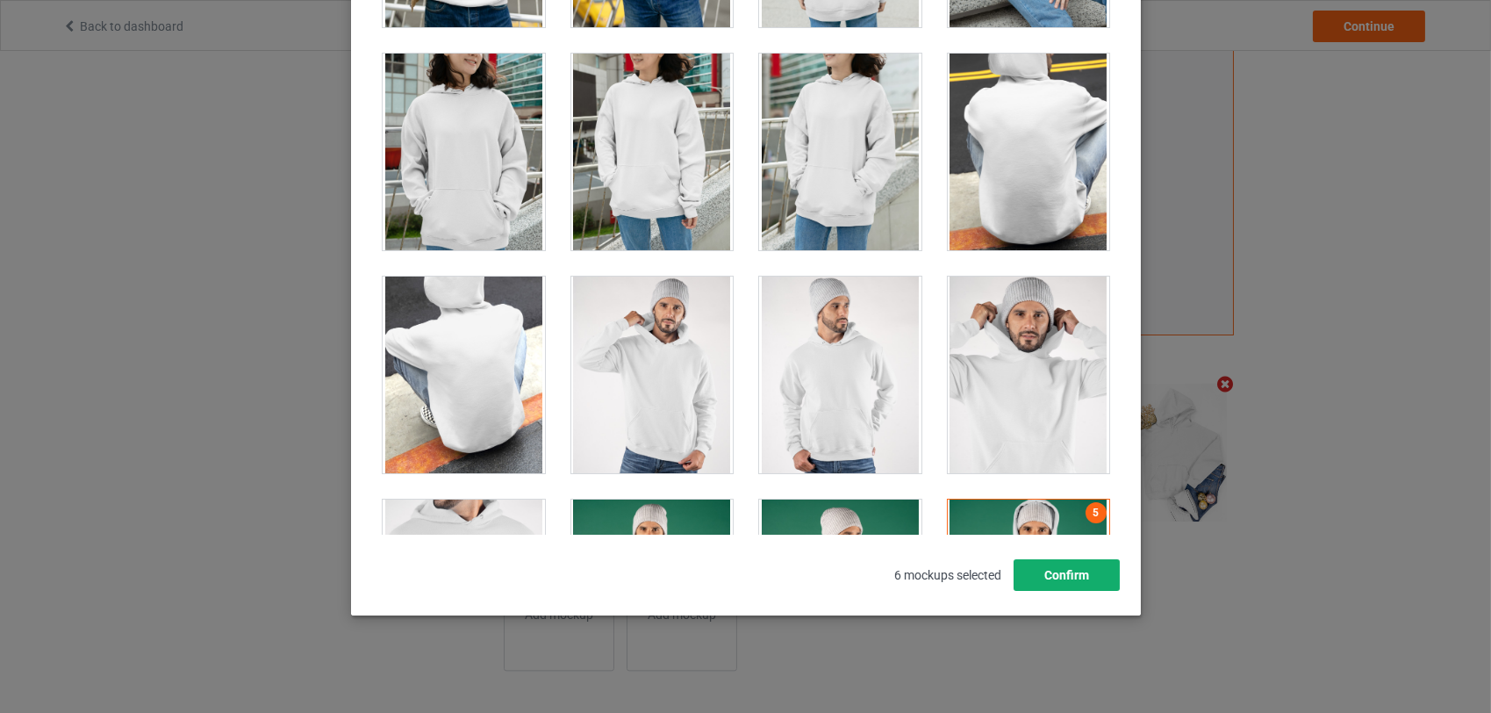
click at [1059, 565] on button "Confirm" at bounding box center [1066, 575] width 106 height 32
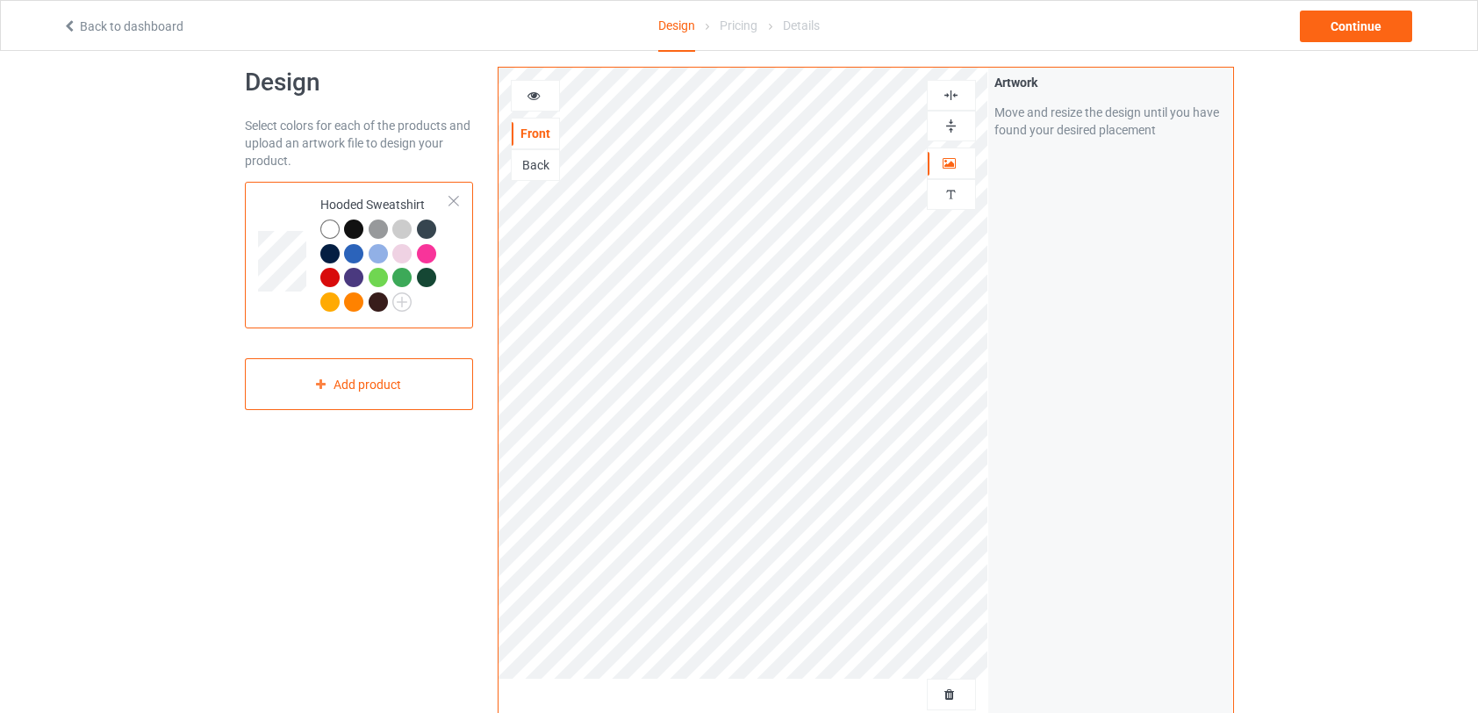
scroll to position [0, 0]
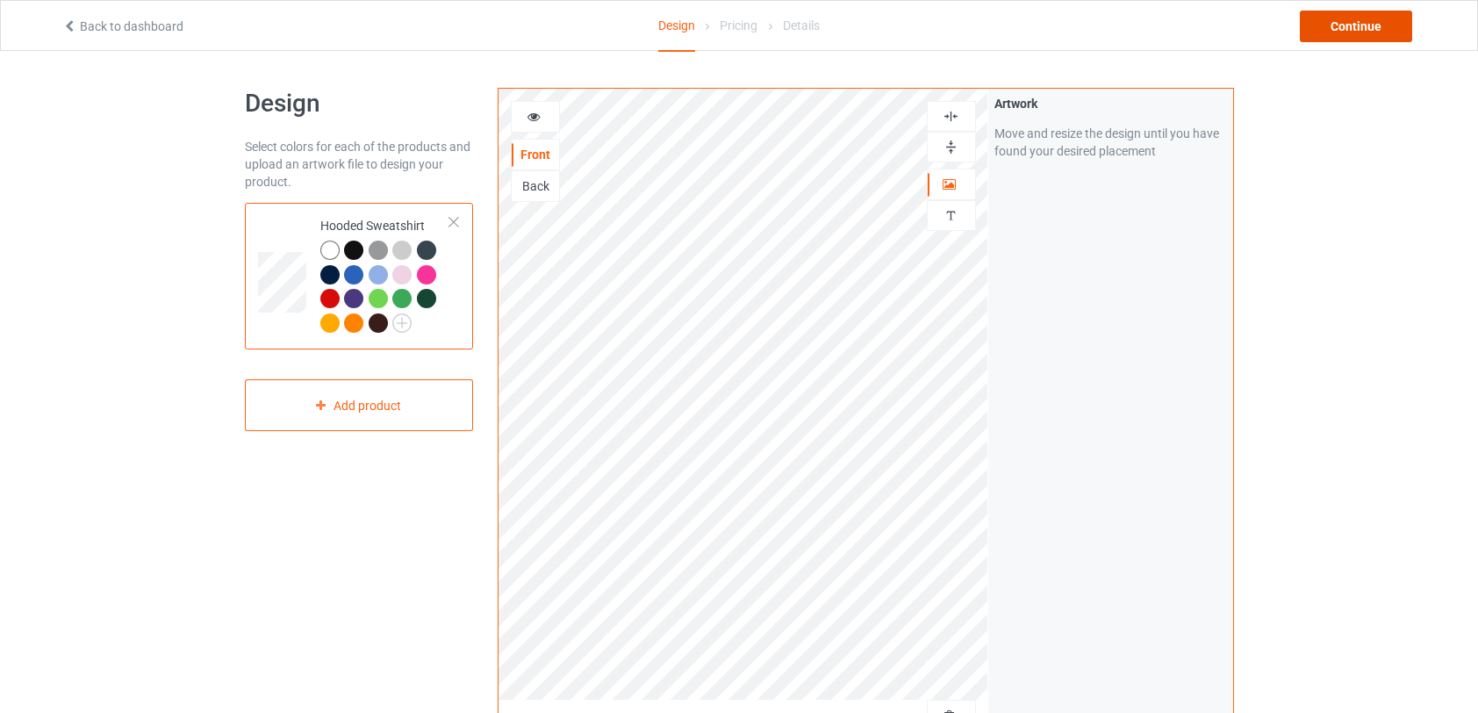
click at [1325, 32] on div "Continue" at bounding box center [1356, 27] width 112 height 32
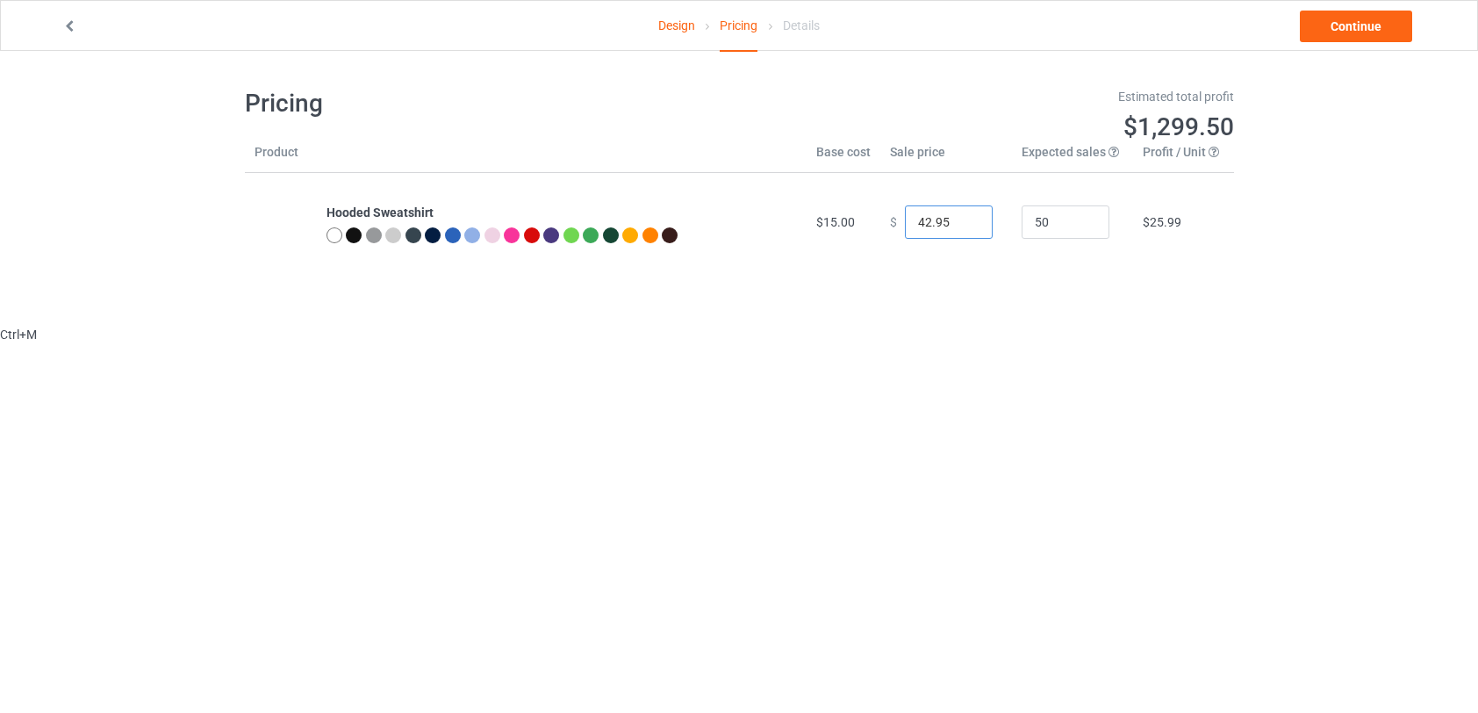
drag, startPoint x: 921, startPoint y: 224, endPoint x: 909, endPoint y: 223, distance: 11.4
click at [909, 223] on input "42.95" at bounding box center [949, 221] width 88 height 33
type input "39.95"
click at [1365, 25] on link "Continue" at bounding box center [1356, 27] width 112 height 32
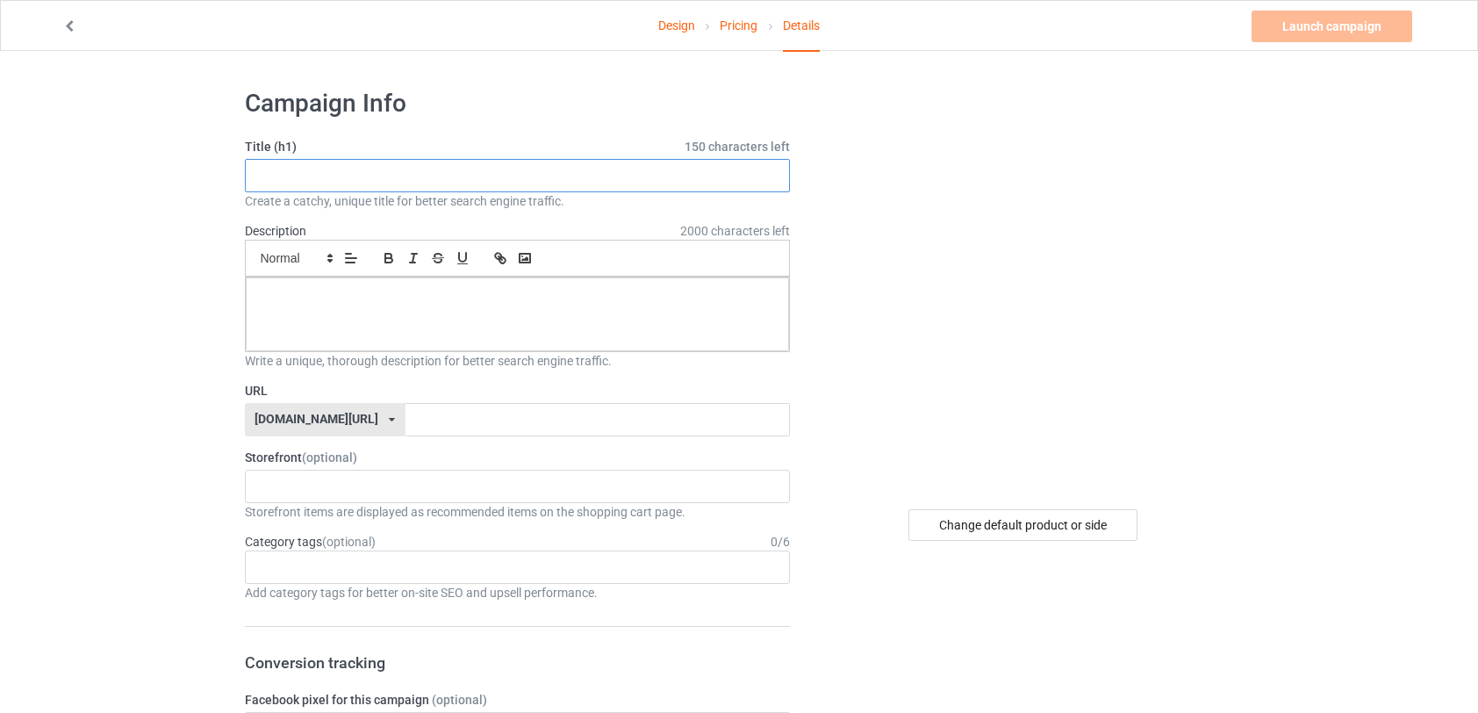
click at [371, 183] on input "text" at bounding box center [518, 175] width 546 height 33
type input "Big Dog Hoodie"
click at [298, 305] on div at bounding box center [518, 314] width 544 height 74
click at [997, 522] on div "Change default product or side" at bounding box center [1022, 525] width 229 height 32
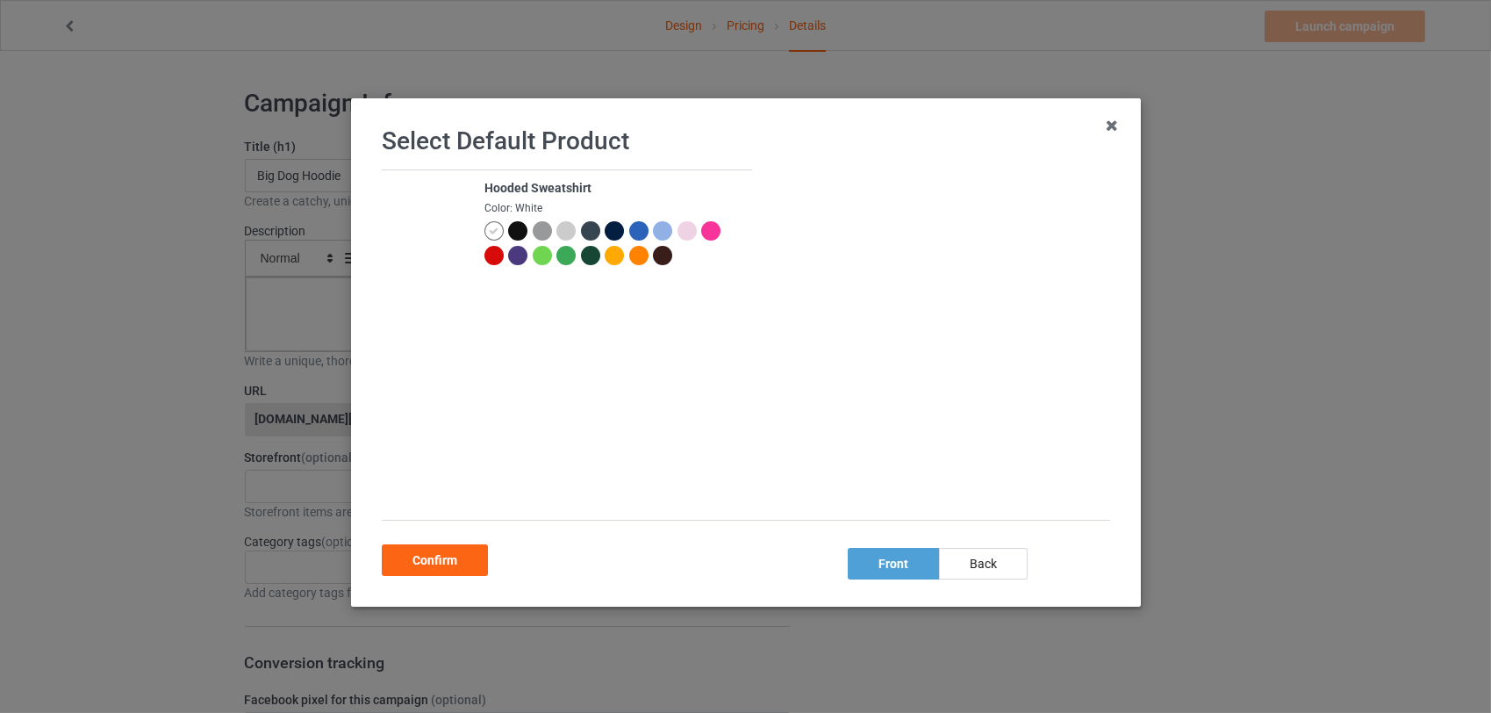
click at [588, 256] on div at bounding box center [589, 255] width 19 height 19
click at [659, 230] on div at bounding box center [662, 230] width 19 height 19
click at [451, 563] on div "Confirm" at bounding box center [435, 560] width 106 height 32
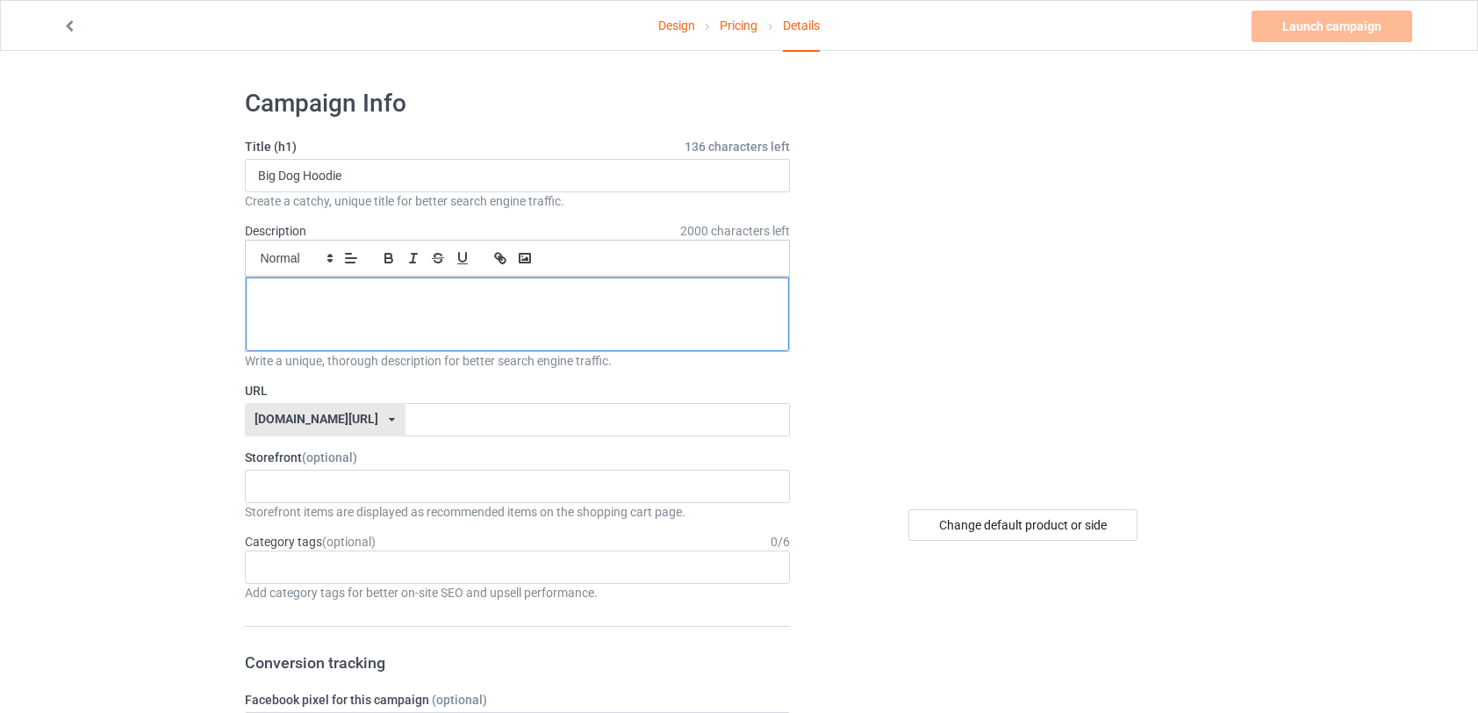
click at [408, 322] on div at bounding box center [518, 314] width 544 height 74
click at [677, 384] on label "URL" at bounding box center [518, 391] width 546 height 18
click at [405, 421] on input "text" at bounding box center [597, 419] width 384 height 33
type input "BigDogHoodie"
click at [1024, 285] on img at bounding box center [1024, 285] width 0 height 0
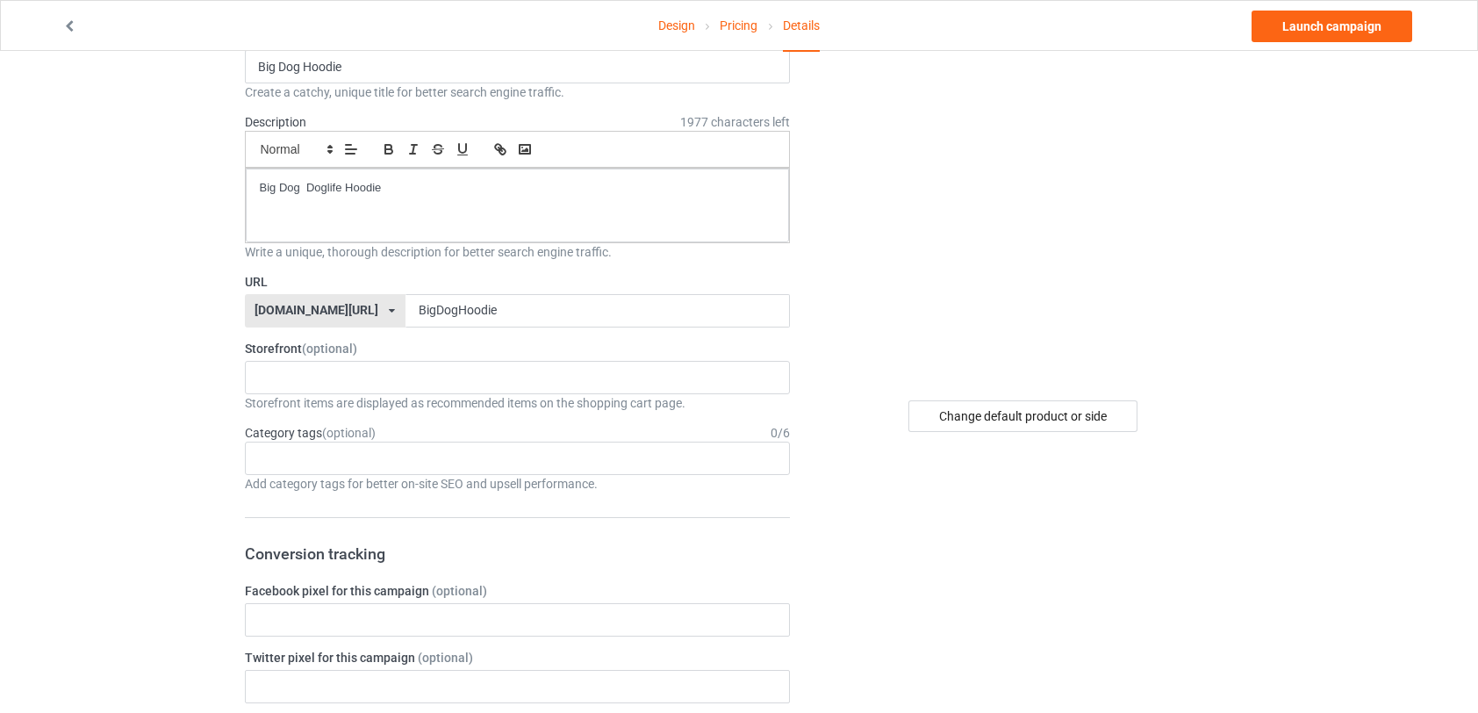
scroll to position [89, 0]
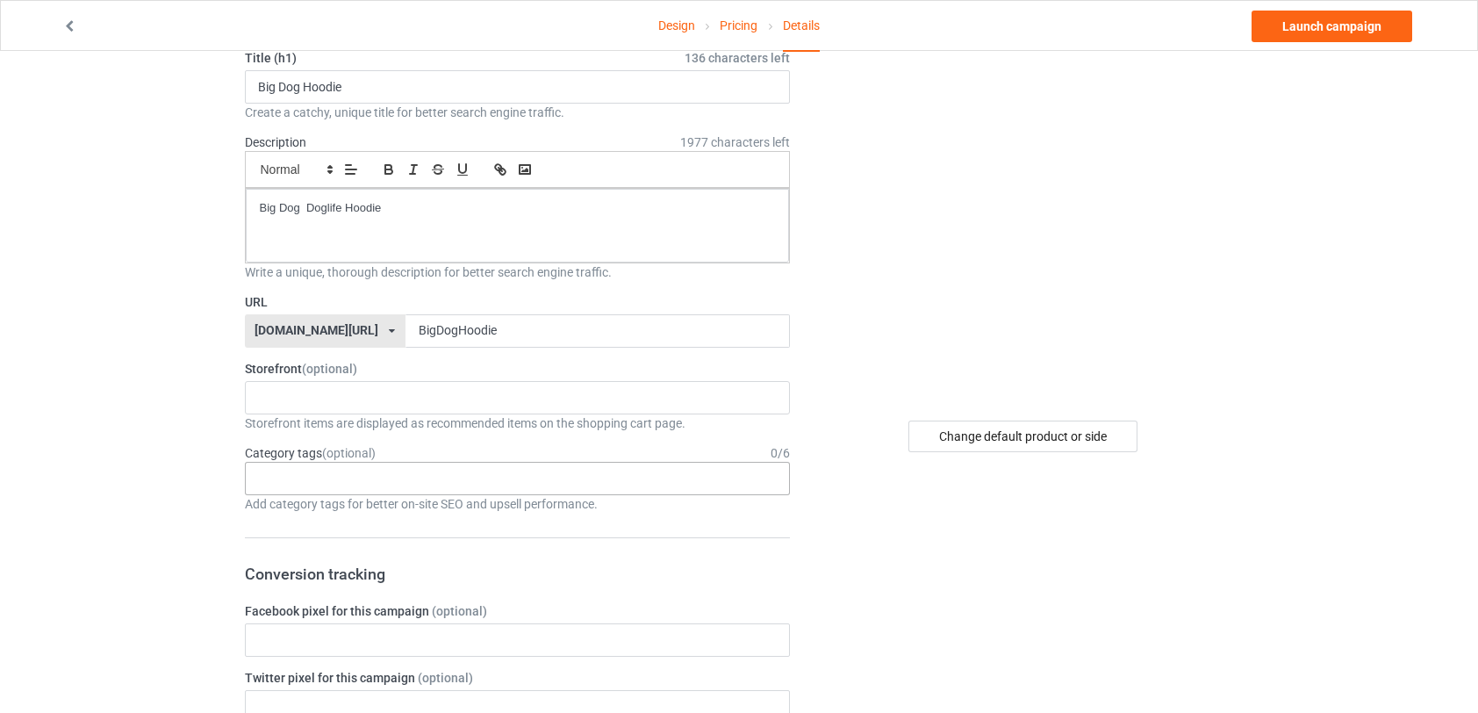
click at [374, 483] on div "Age > 1-19 > 1 Age > 1-12 Months > 1 Month Age > 1-12 Months Age > 1-19 Age > 1…" at bounding box center [518, 478] width 546 height 33
type input "hoodie"
click at [352, 511] on div "Hoodies" at bounding box center [518, 510] width 544 height 32
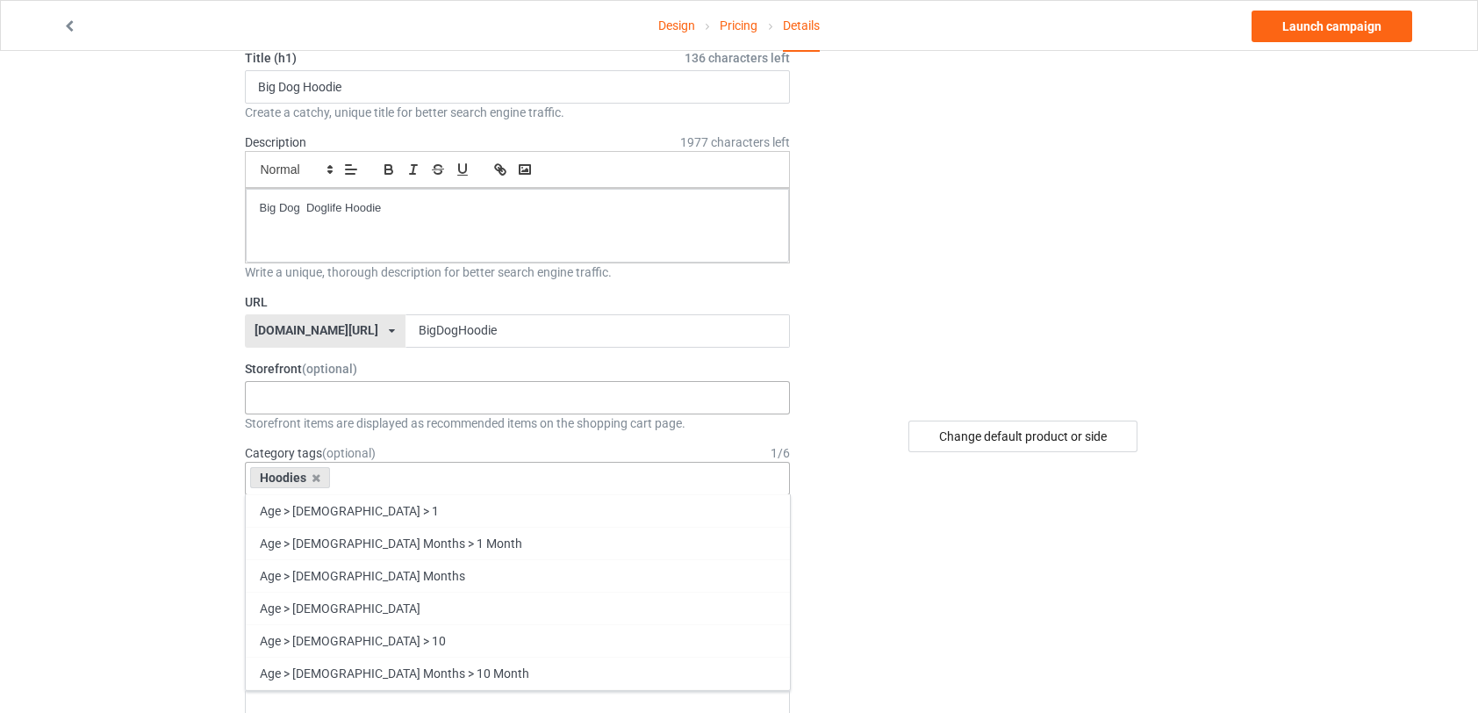
click at [333, 398] on div "Doglife DL prints 68e206e3aeb964002e9fc8dd 68e06bdeadf83d003570e84c" at bounding box center [518, 397] width 546 height 33
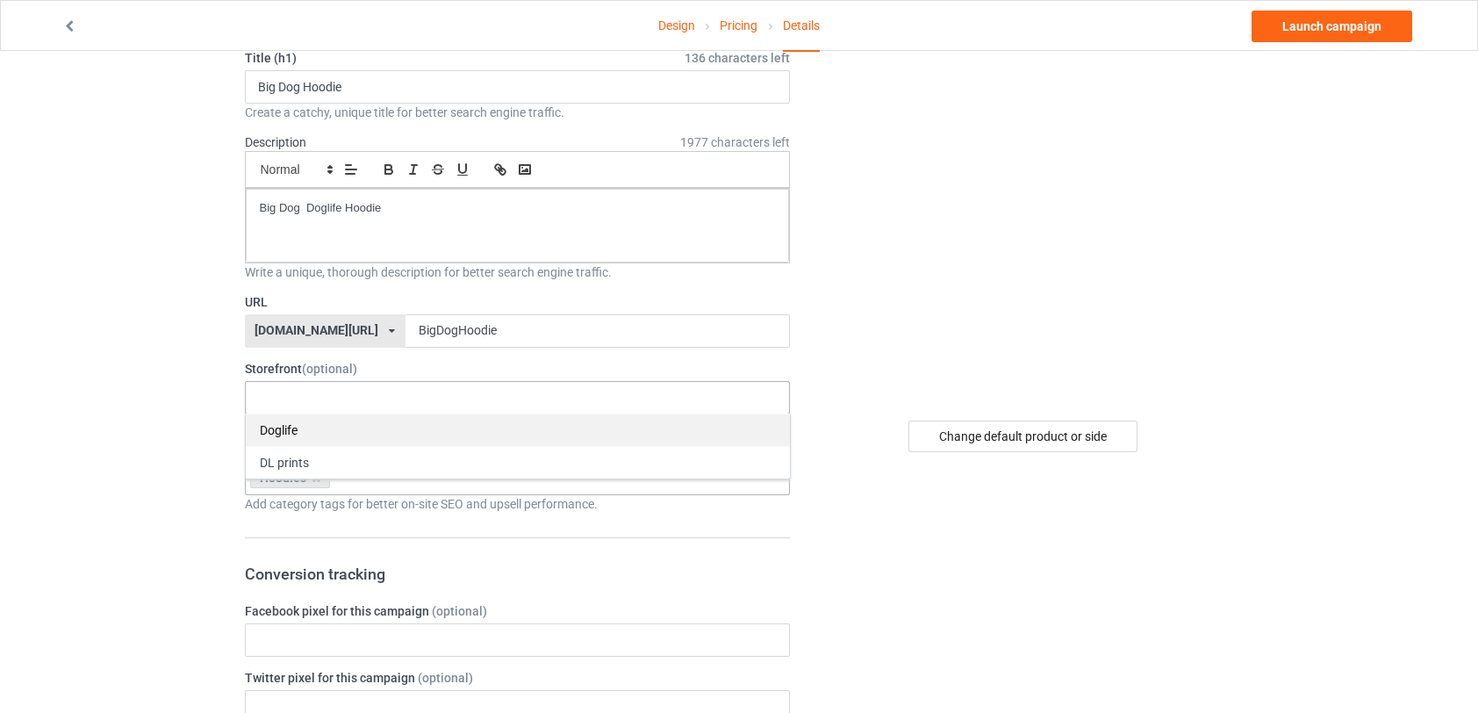
click at [307, 435] on div "Doglife" at bounding box center [518, 429] width 544 height 32
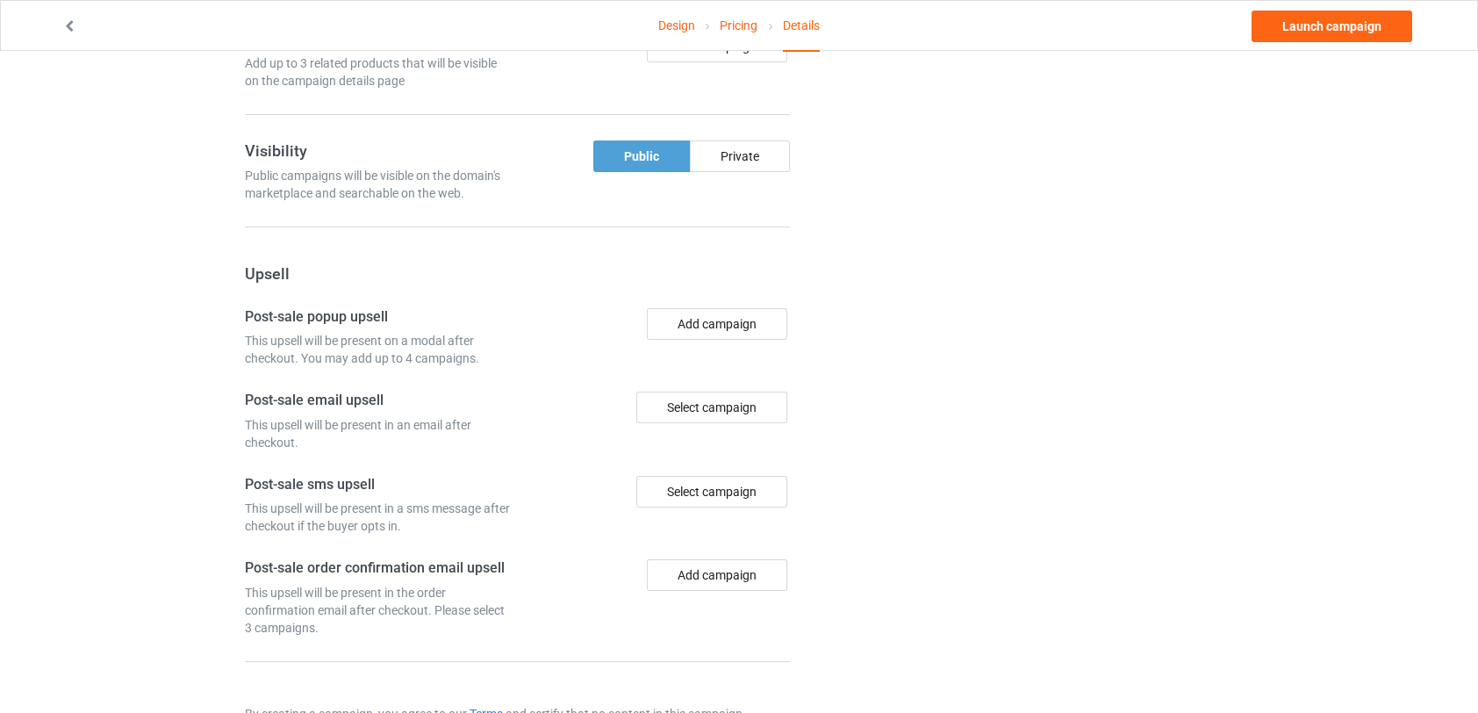
scroll to position [1155, 0]
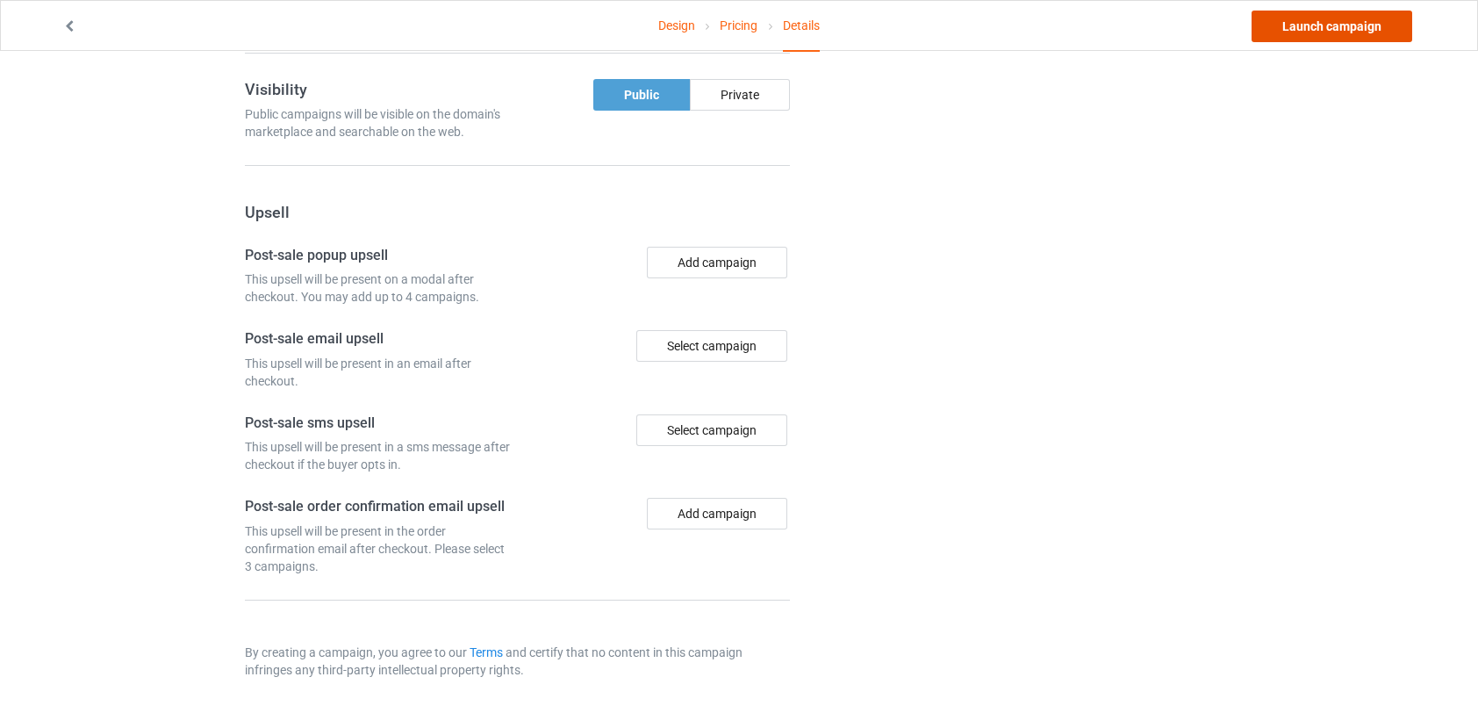
click at [1341, 26] on link "Launch campaign" at bounding box center [1331, 27] width 161 height 32
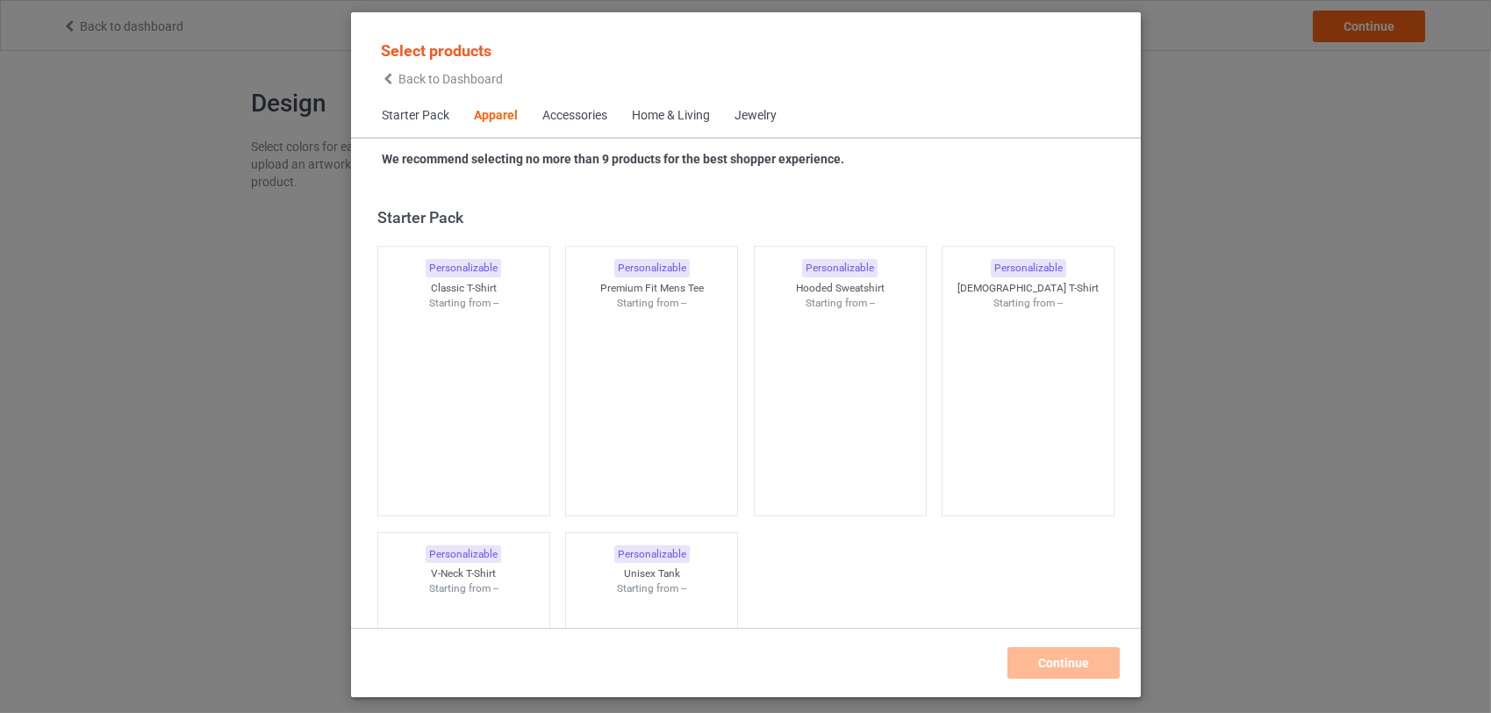
scroll to position [653, 0]
